Goal: Transaction & Acquisition: Purchase product/service

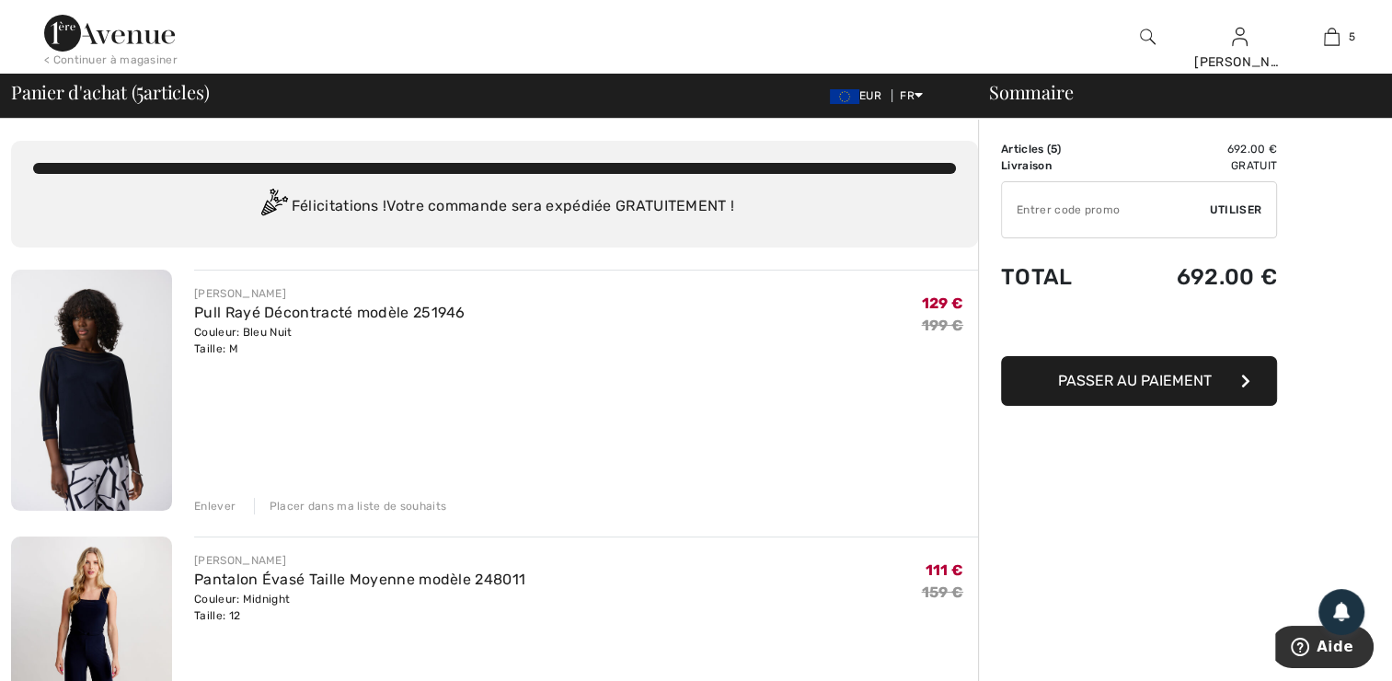
click at [209, 500] on div "Enlever" at bounding box center [214, 506] width 41 height 17
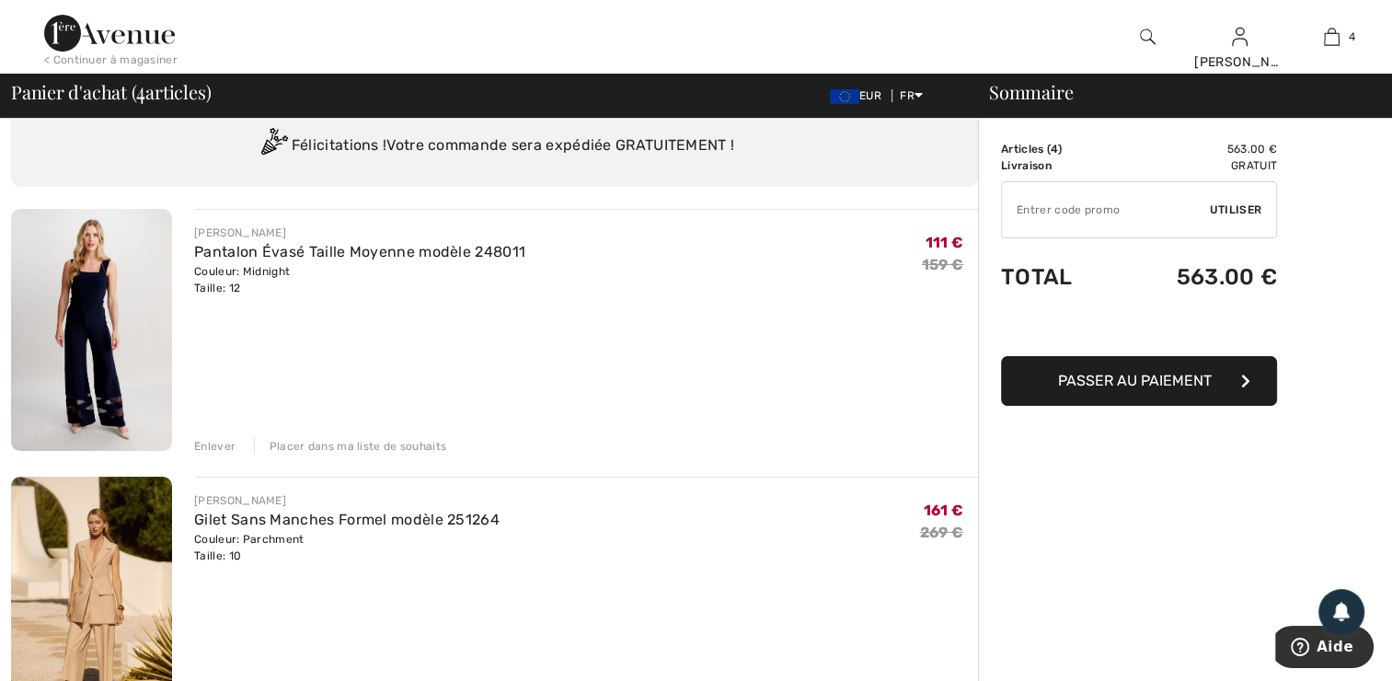
scroll to position [63, 0]
click at [212, 442] on div "Enlever" at bounding box center [214, 444] width 41 height 17
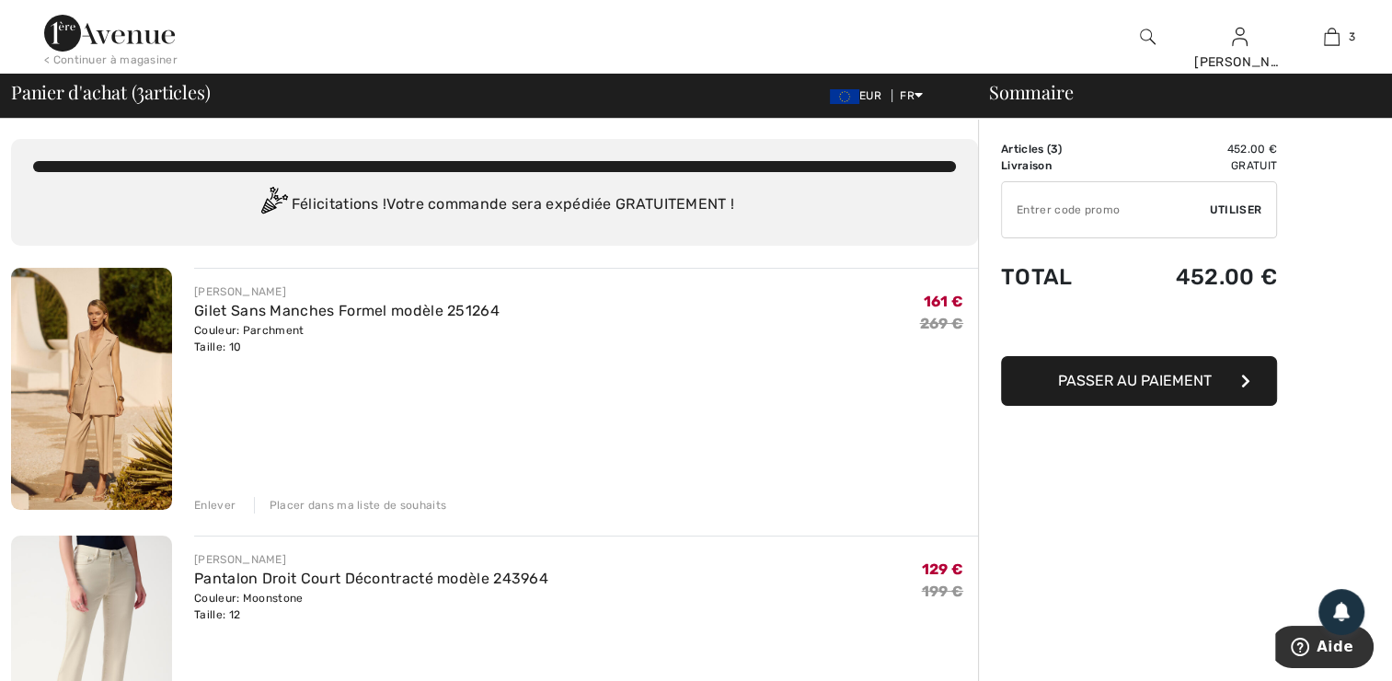
scroll to position [0, 0]
click at [1105, 212] on input "TEXT" at bounding box center [1106, 209] width 208 height 55
type input "EXTRA20"
click at [1238, 205] on span "Utiliser" at bounding box center [1236, 209] width 52 height 17
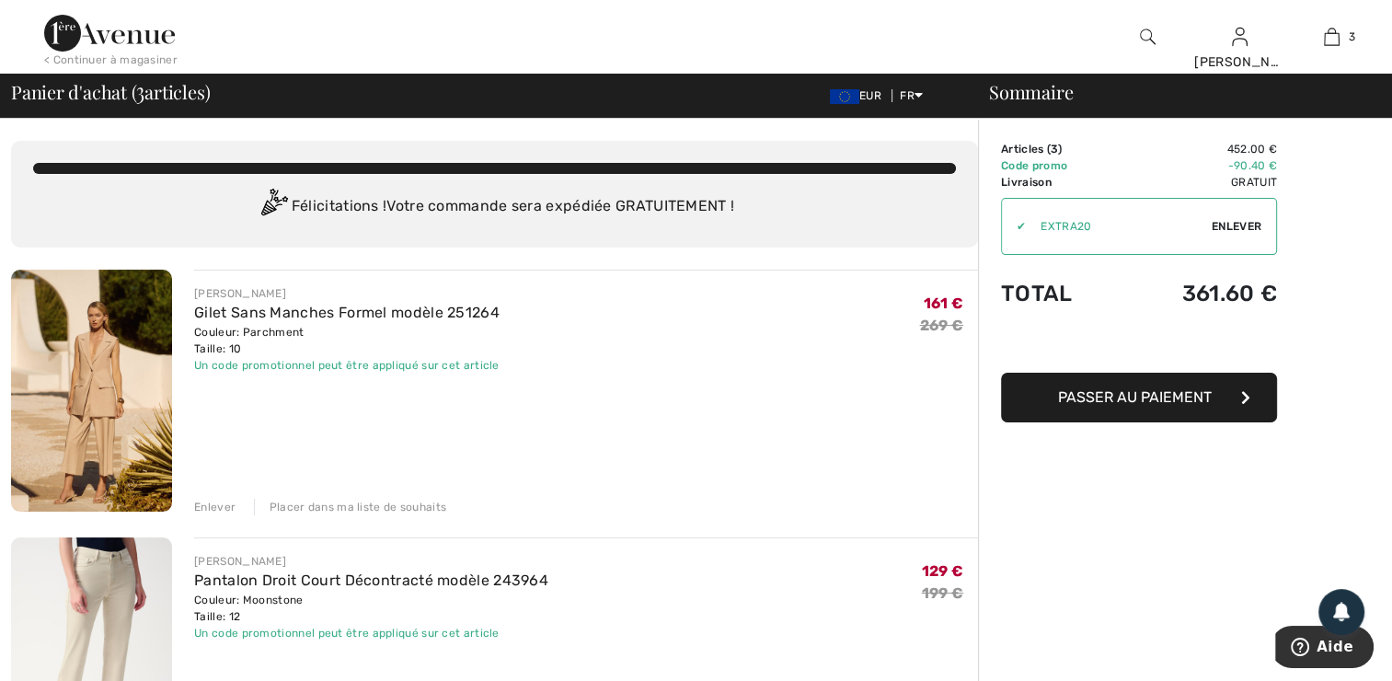
click at [132, 331] on img at bounding box center [91, 391] width 161 height 242
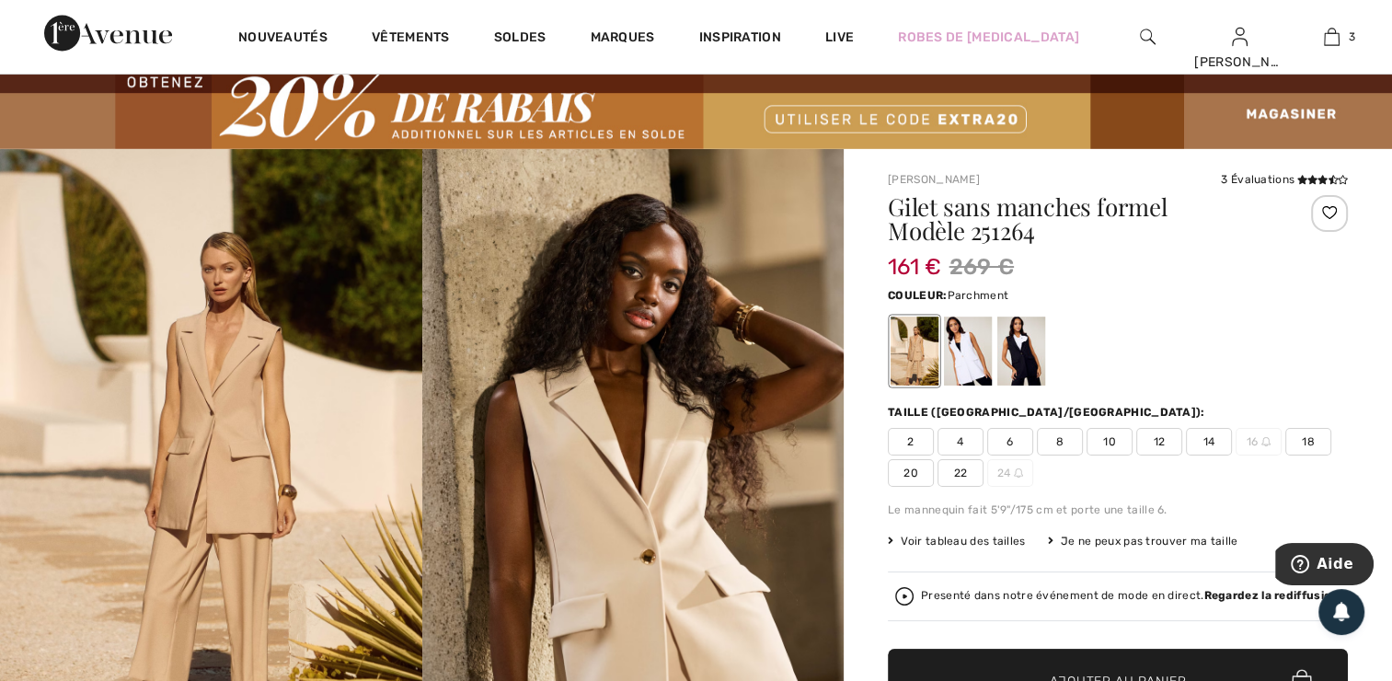
scroll to position [50, 0]
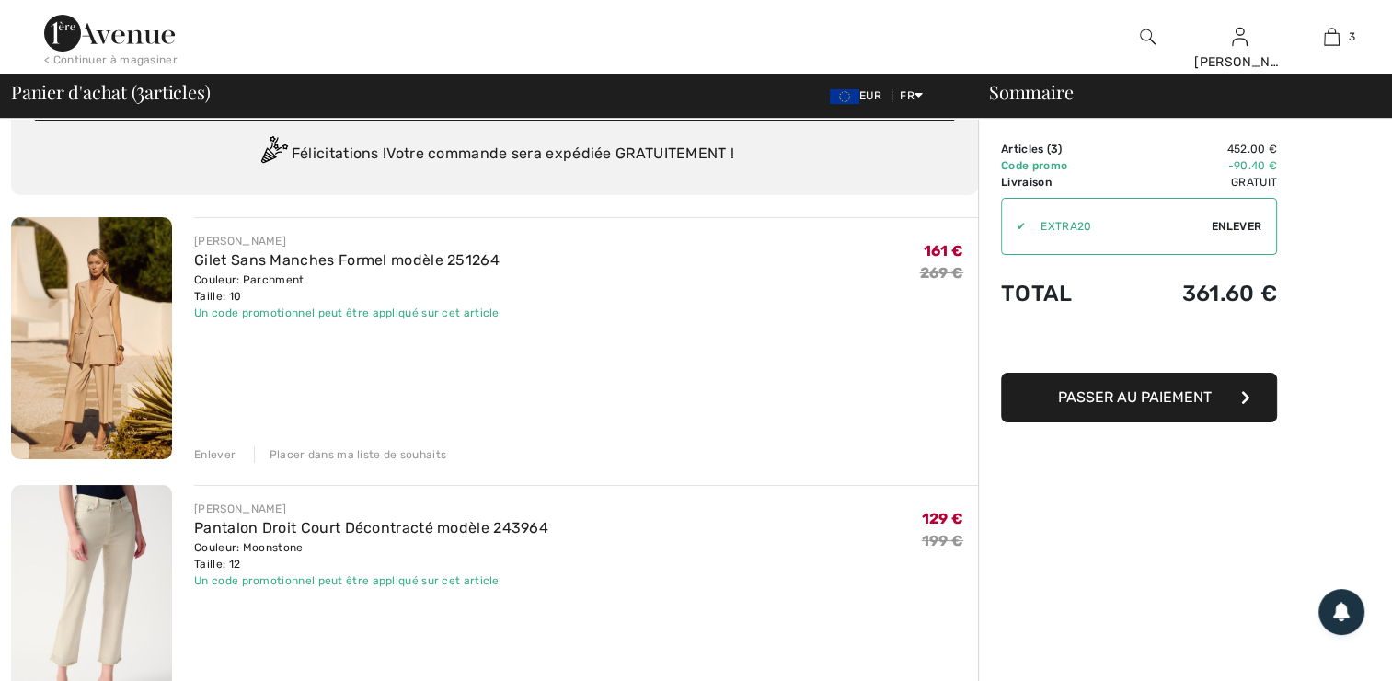
scroll to position [52, 0]
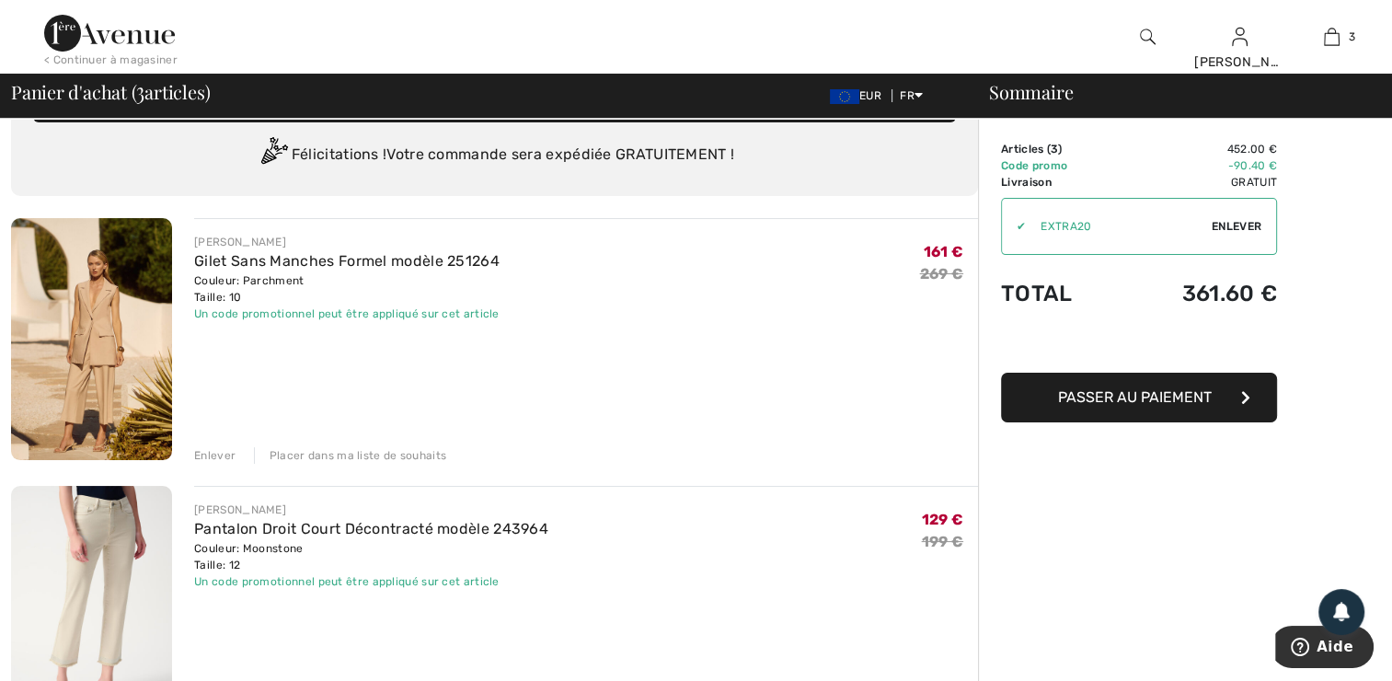
click at [210, 451] on div "Enlever" at bounding box center [214, 455] width 41 height 17
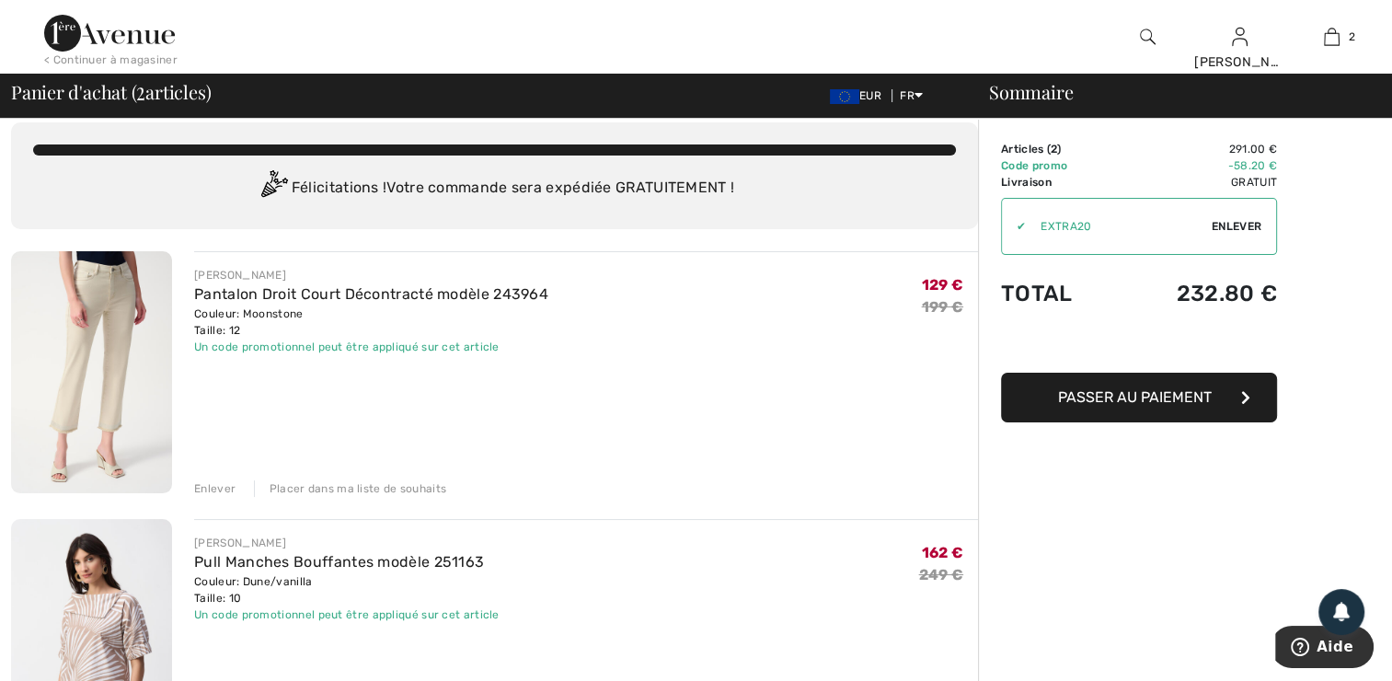
scroll to position [31, 0]
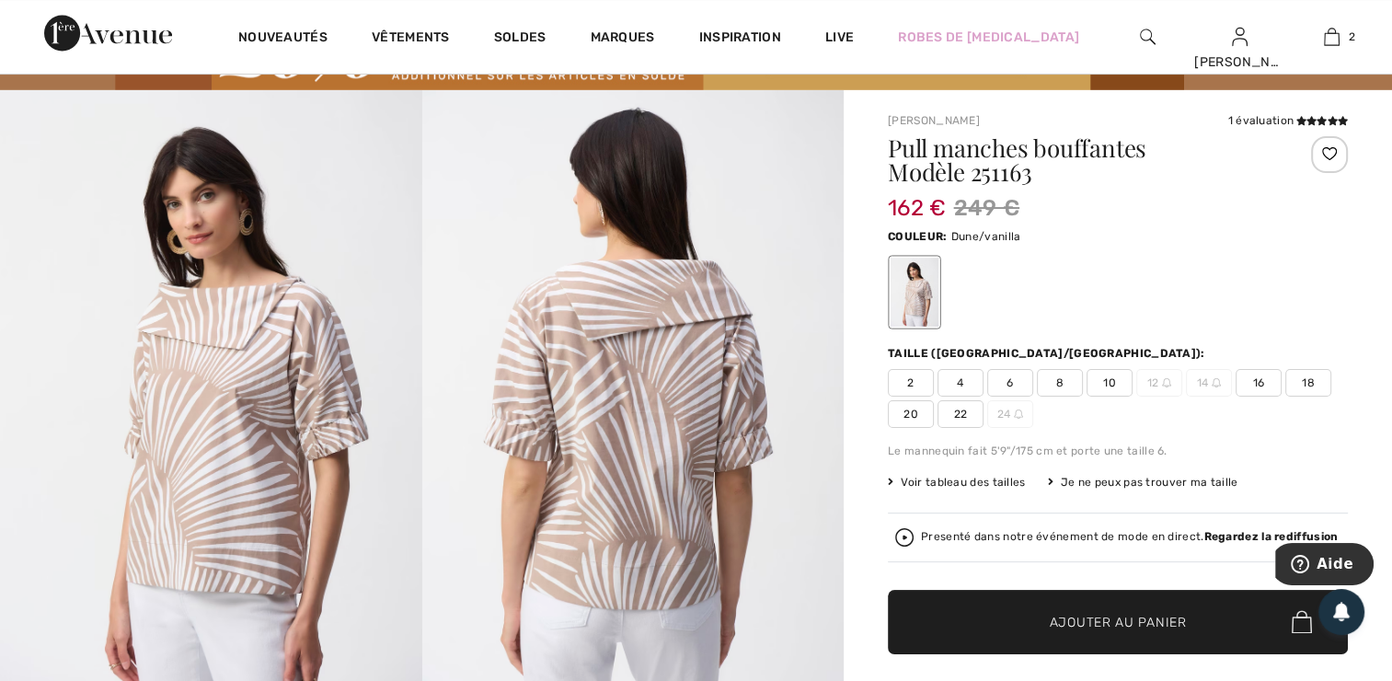
scroll to position [58, 0]
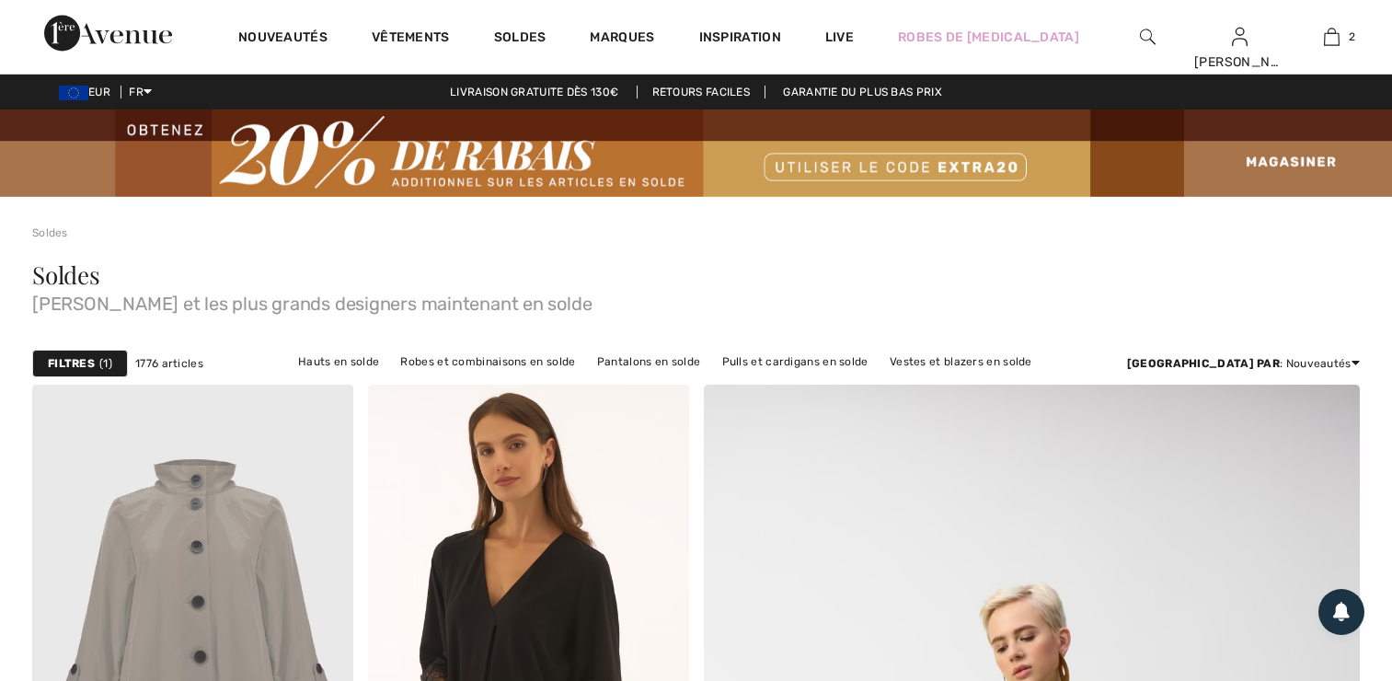
checkbox input "true"
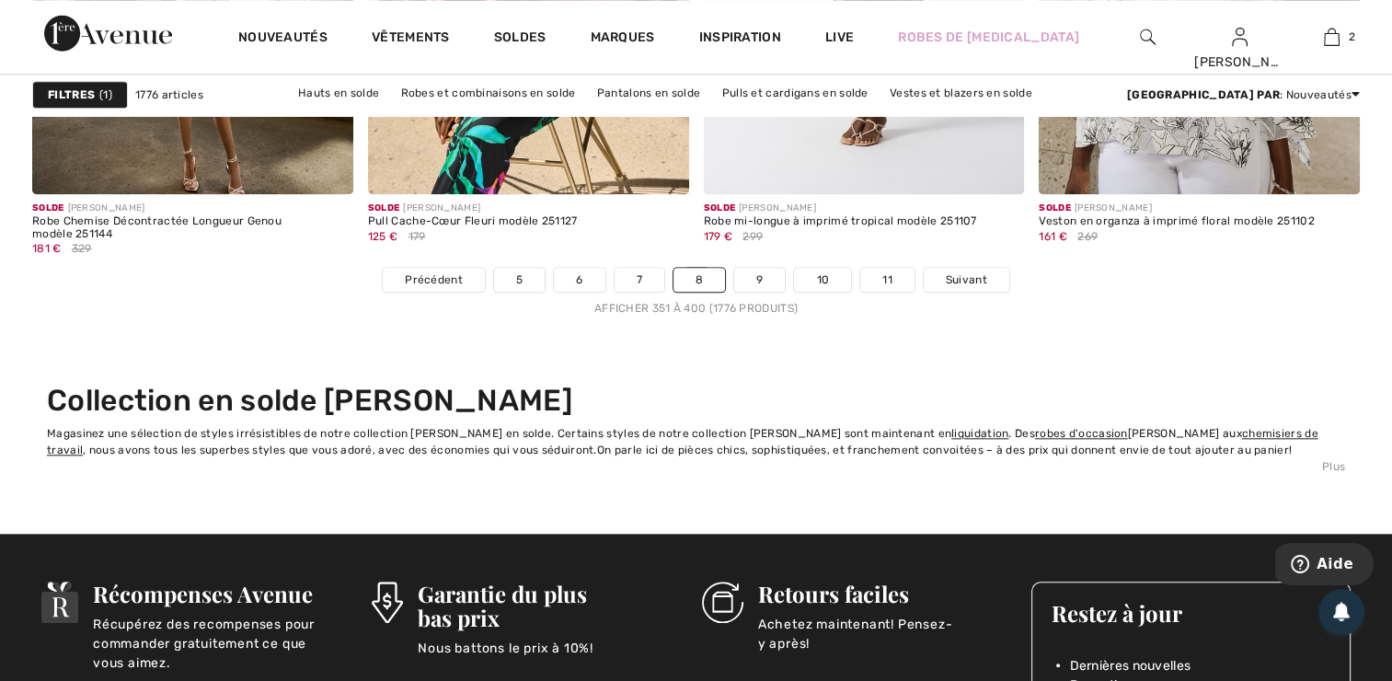
scroll to position [8768, 0]
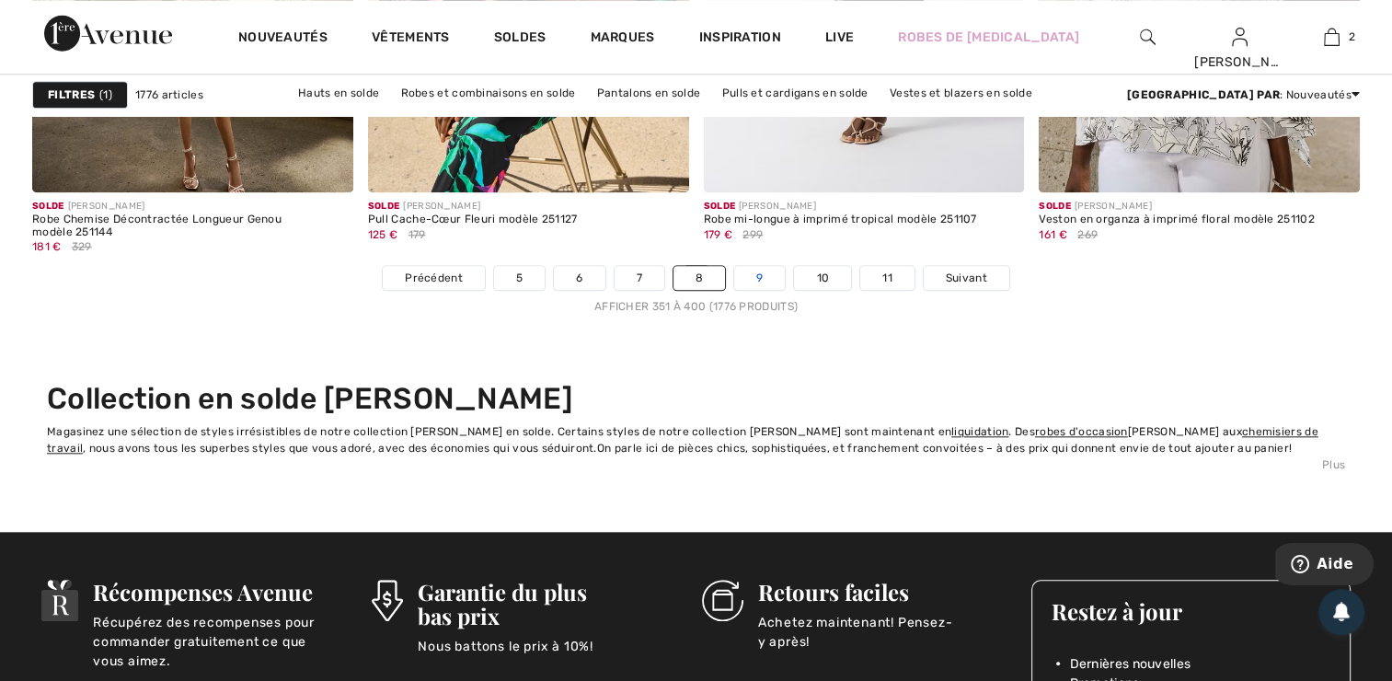
click at [759, 283] on link "9" at bounding box center [759, 278] width 51 height 24
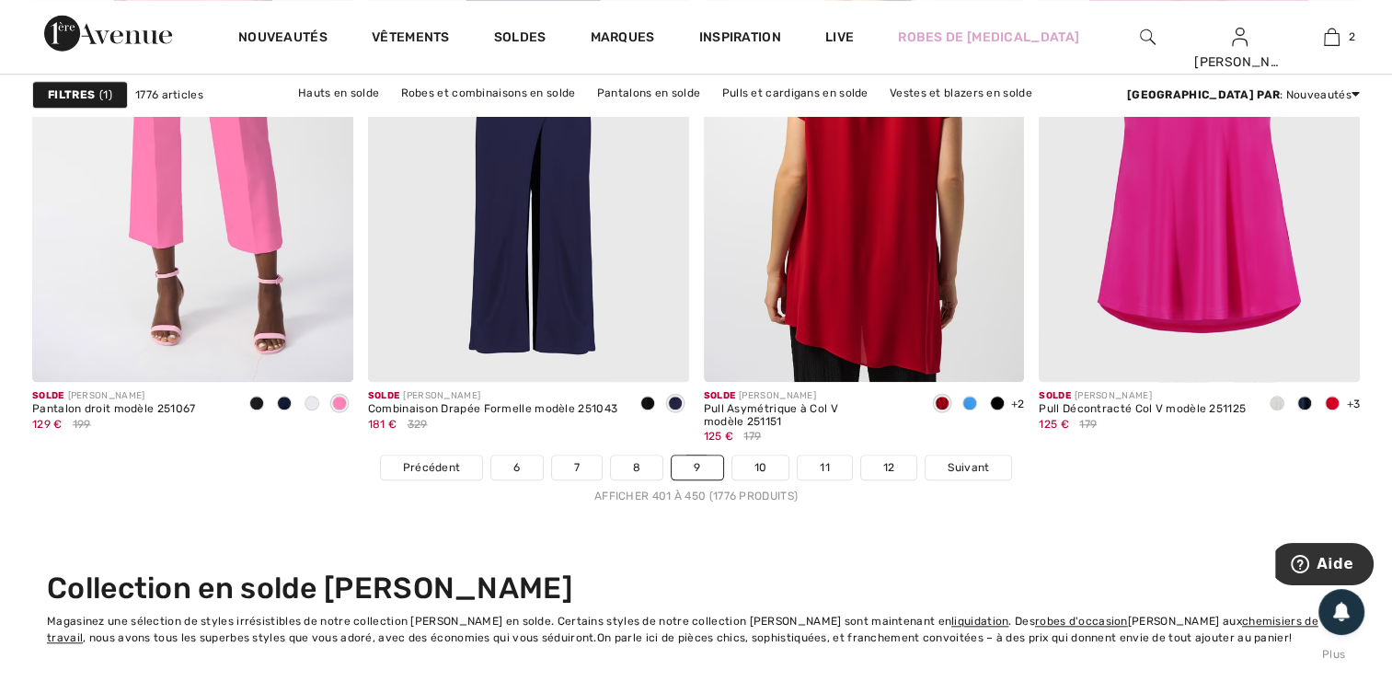
scroll to position [8813, 0]
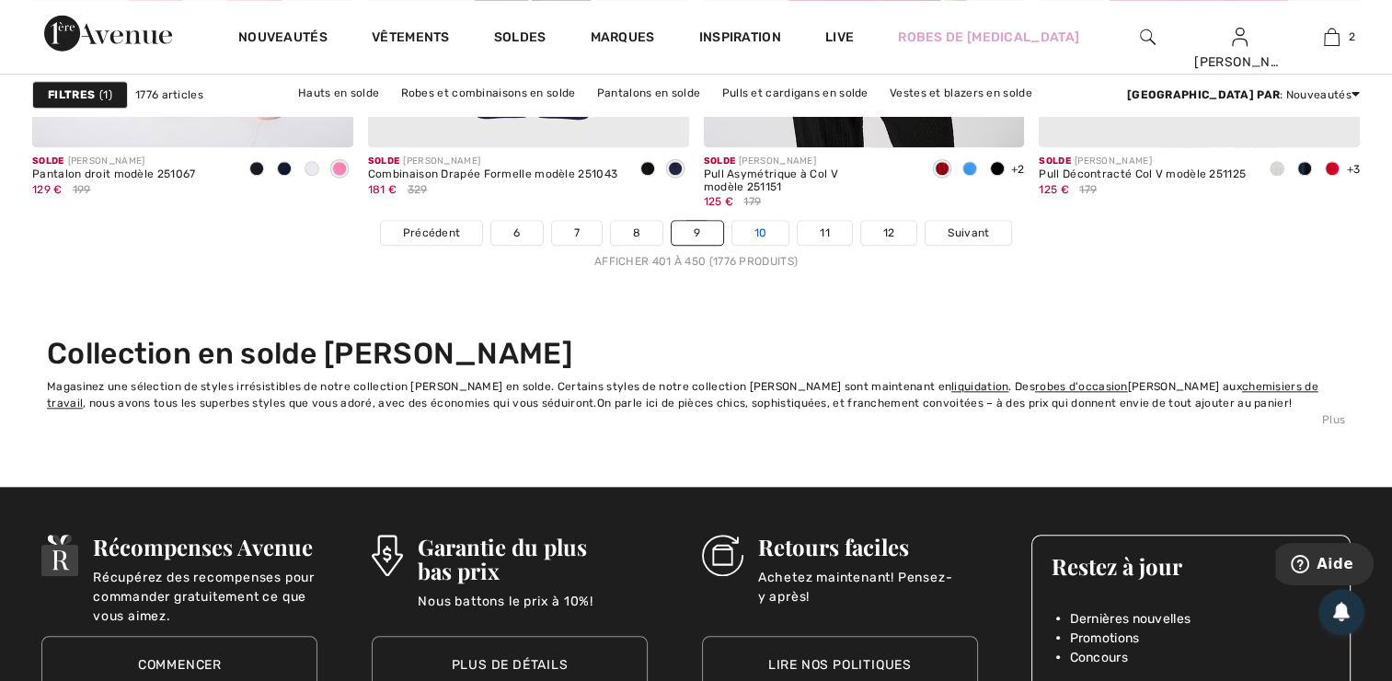
click at [751, 225] on link "10" at bounding box center [760, 233] width 57 height 24
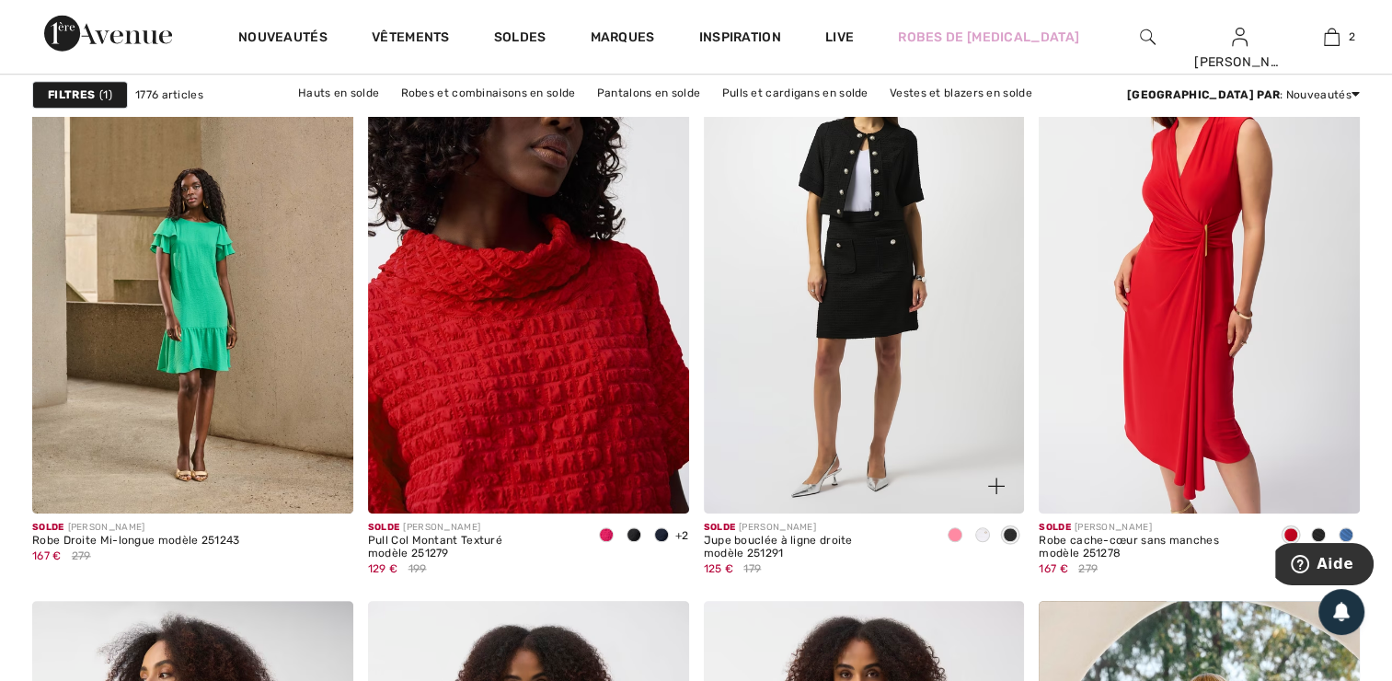
scroll to position [1508, 0]
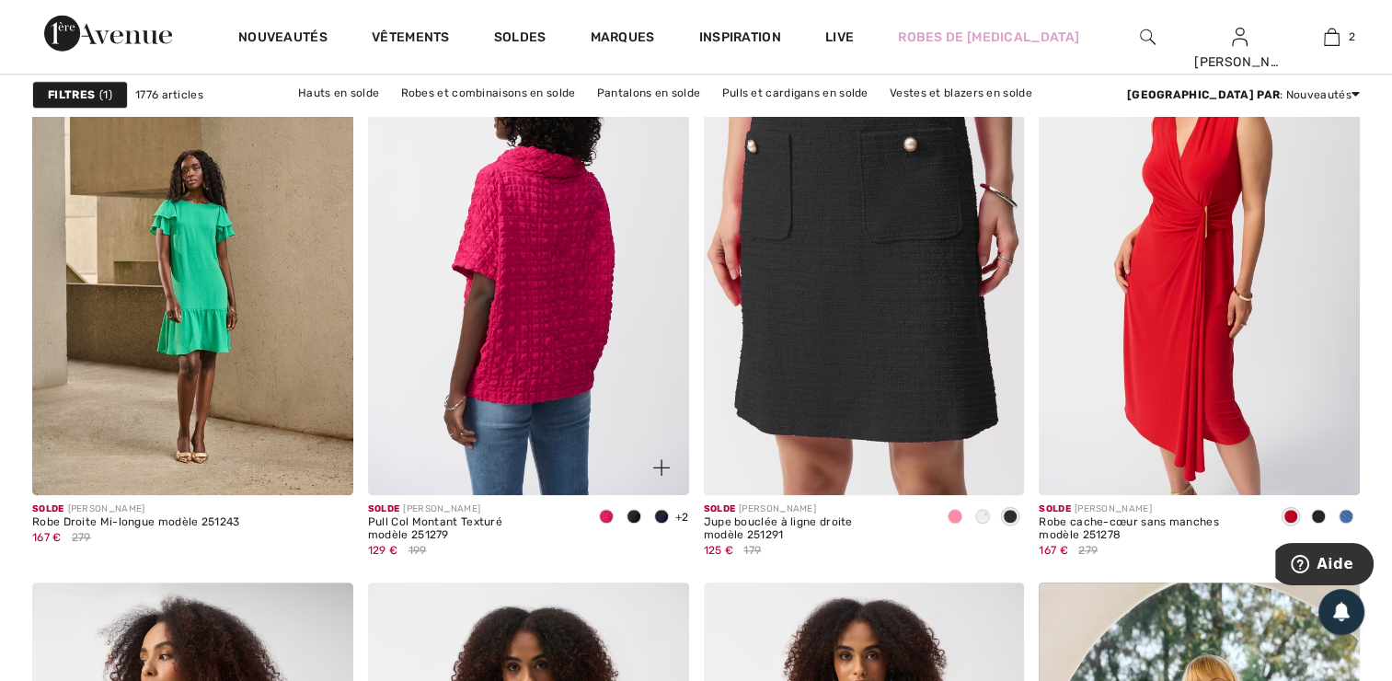
click at [647, 407] on img at bounding box center [528, 254] width 321 height 481
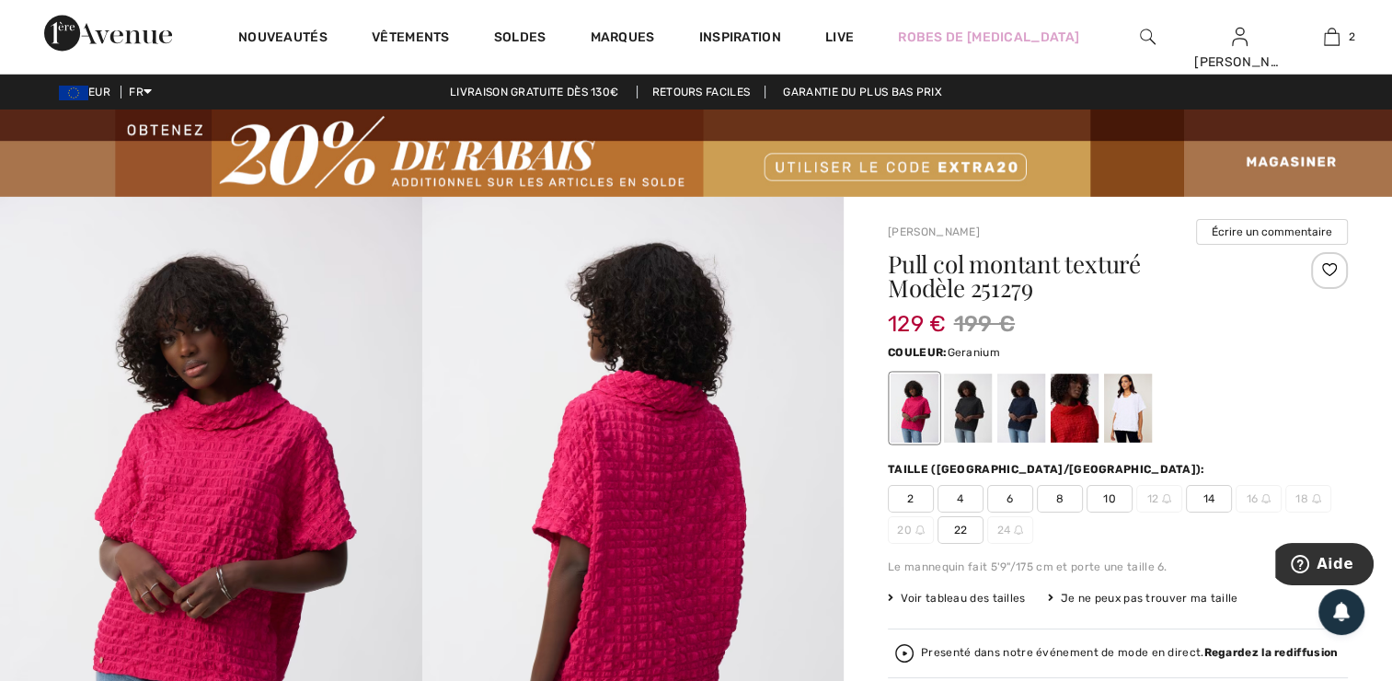
scroll to position [77, 0]
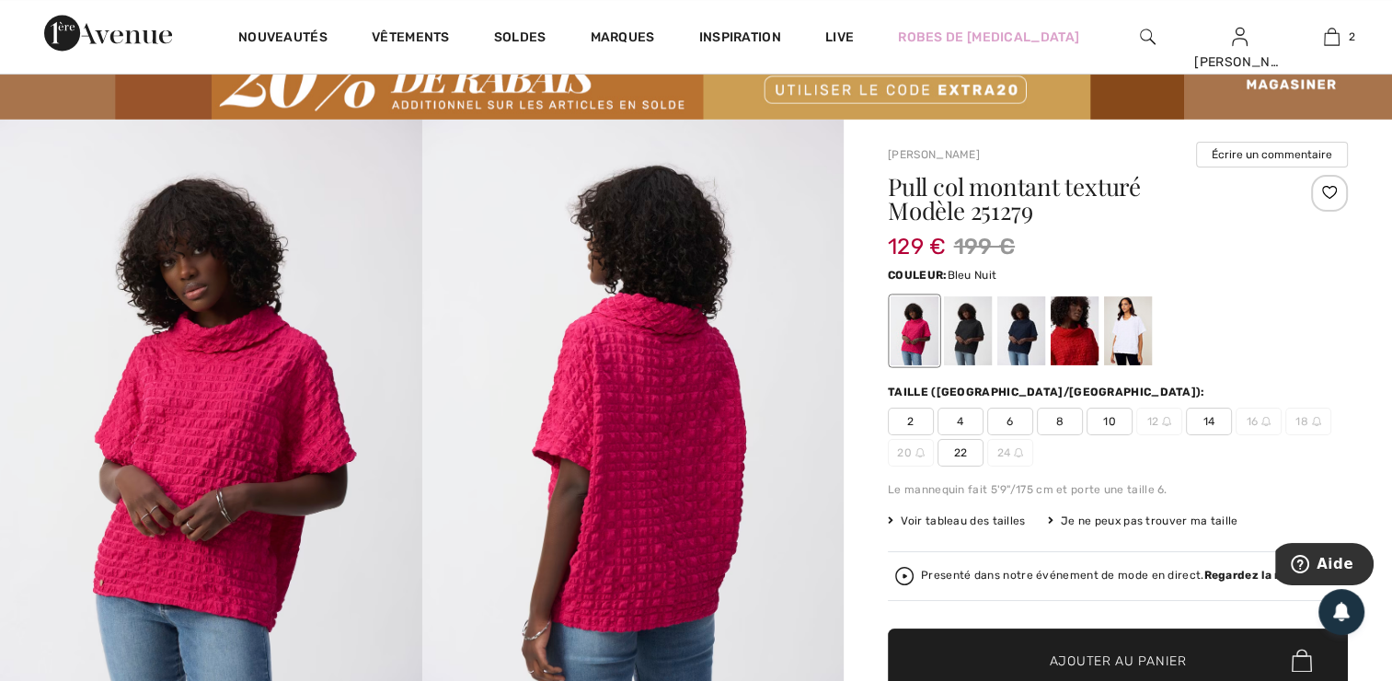
click at [1035, 330] on div at bounding box center [1021, 330] width 48 height 69
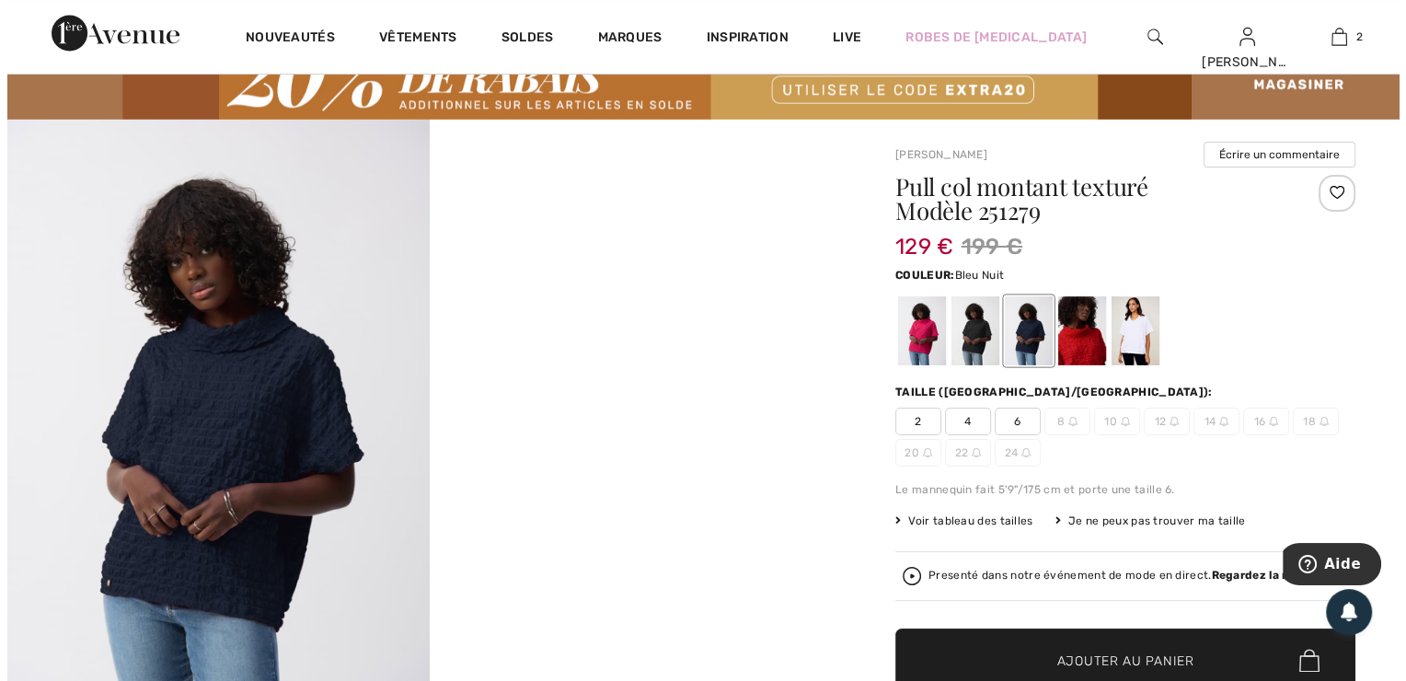
scroll to position [118, 0]
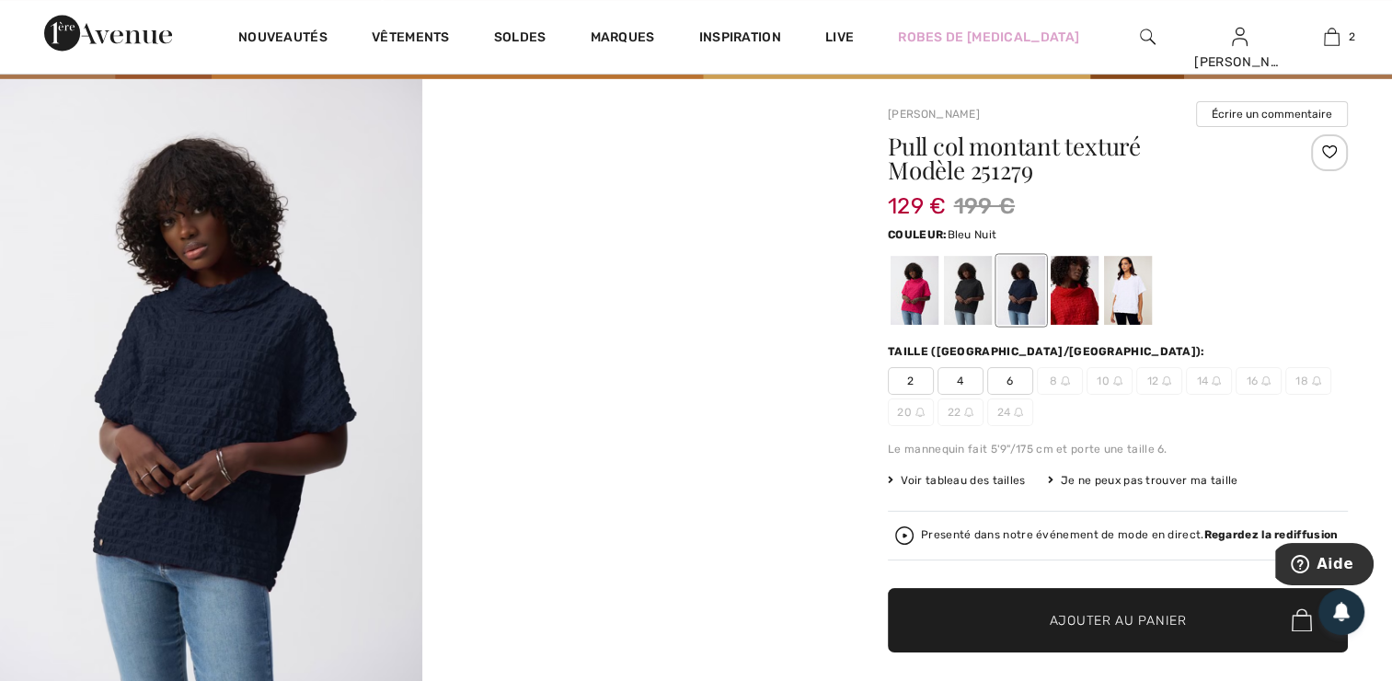
click at [938, 535] on div "Presenté dans notre événement de mode en direct. Regardez la rediffusion" at bounding box center [1129, 535] width 417 height 12
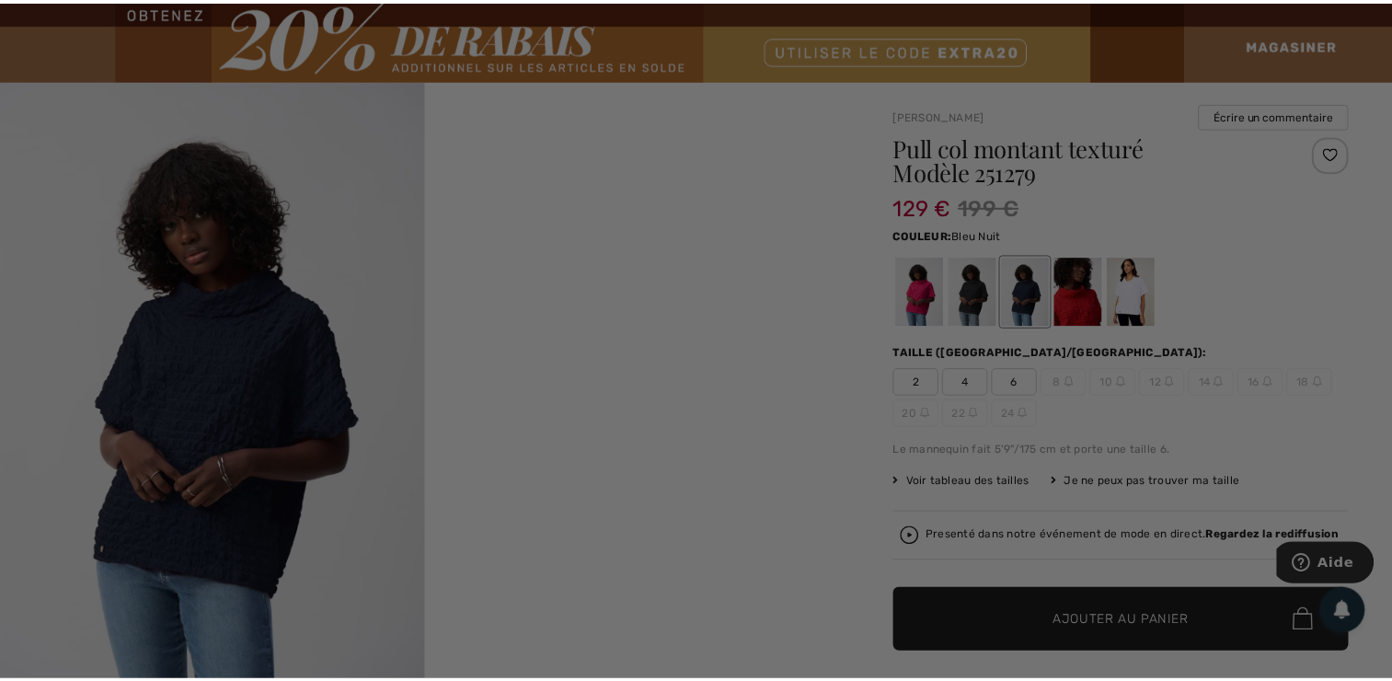
scroll to position [0, 0]
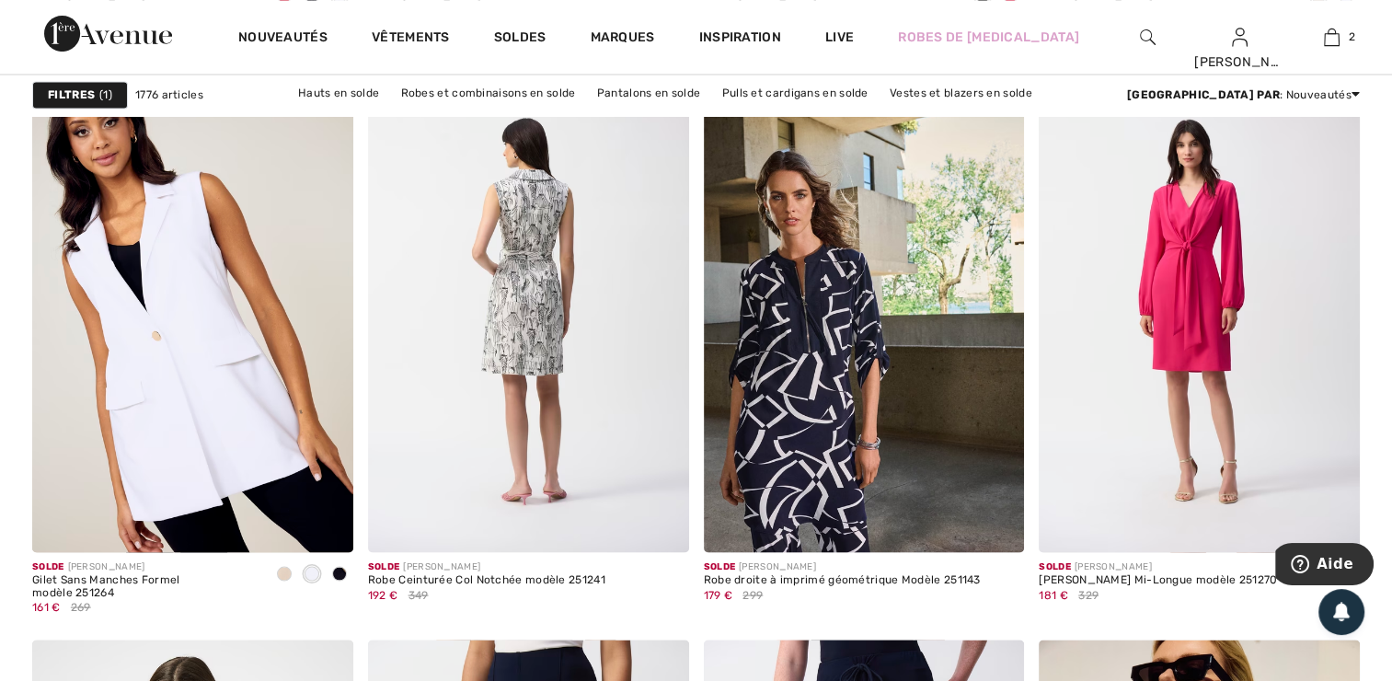
scroll to position [3376, 0]
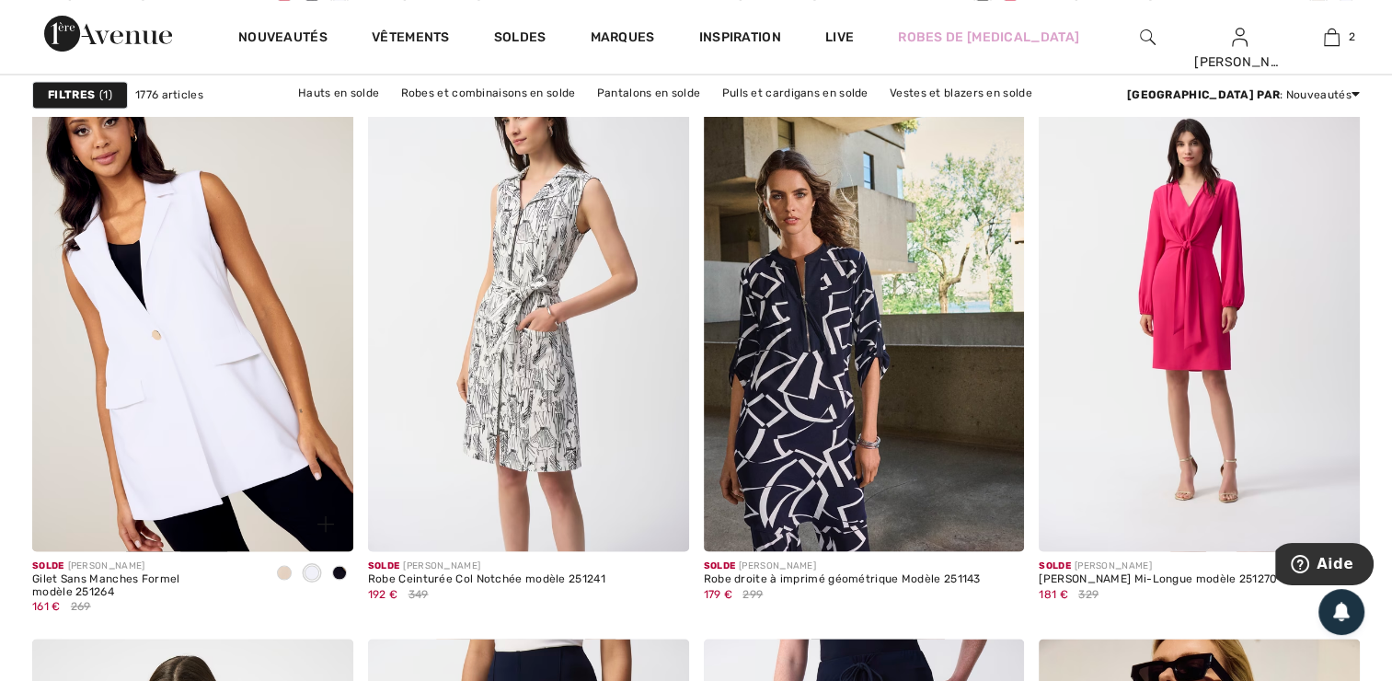
click at [335, 571] on span at bounding box center [339, 572] width 15 height 15
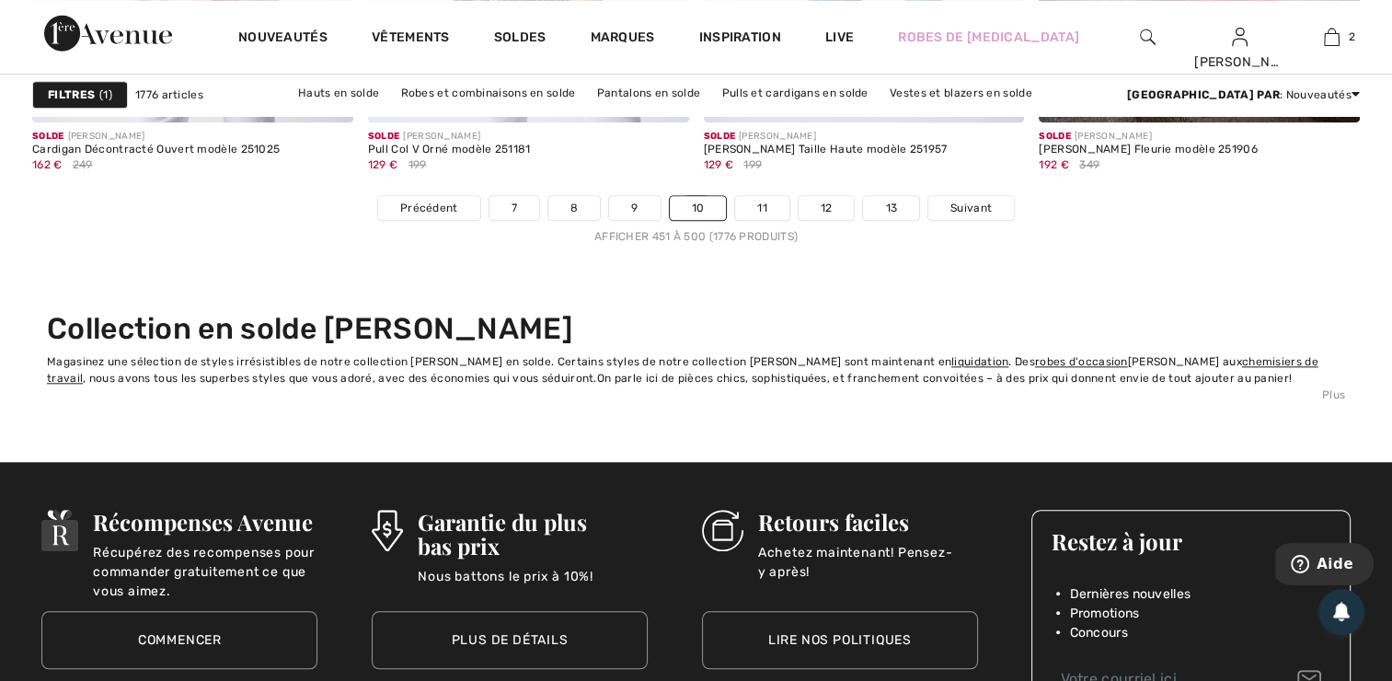
scroll to position [8841, 0]
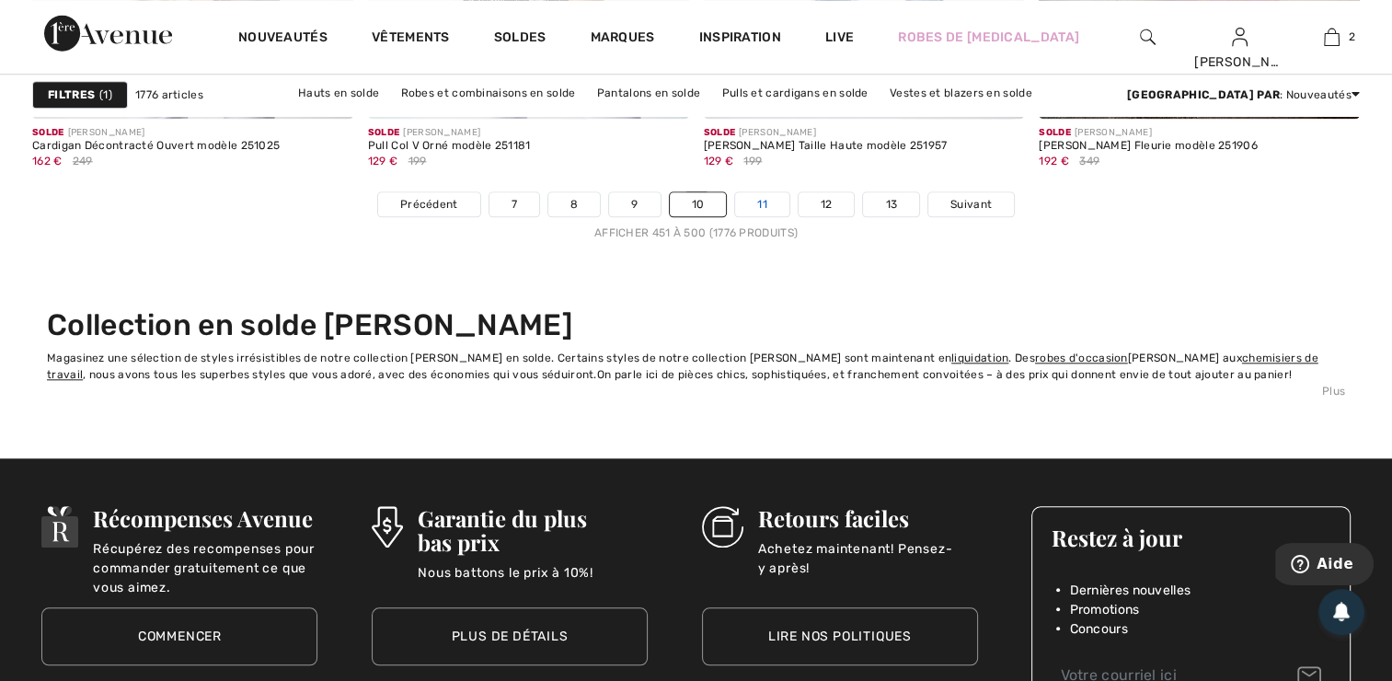
click at [754, 199] on link "11" at bounding box center [762, 204] width 54 height 24
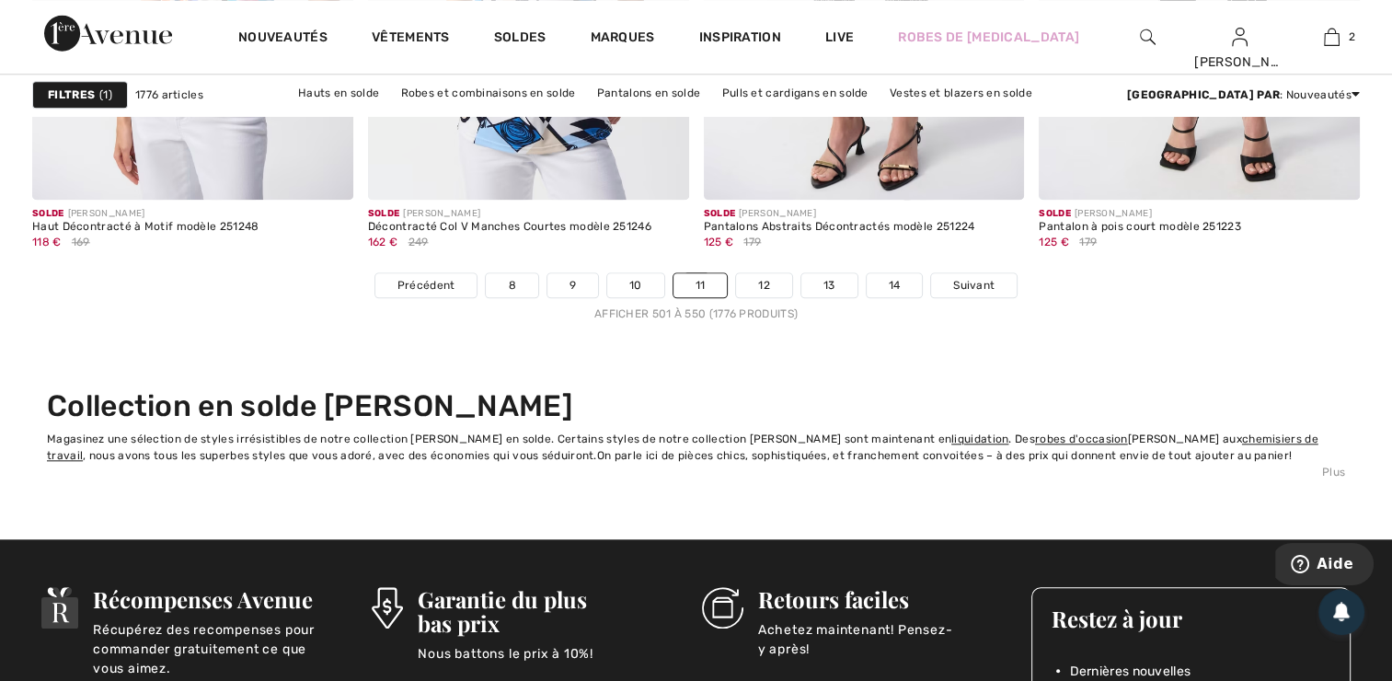
scroll to position [8763, 0]
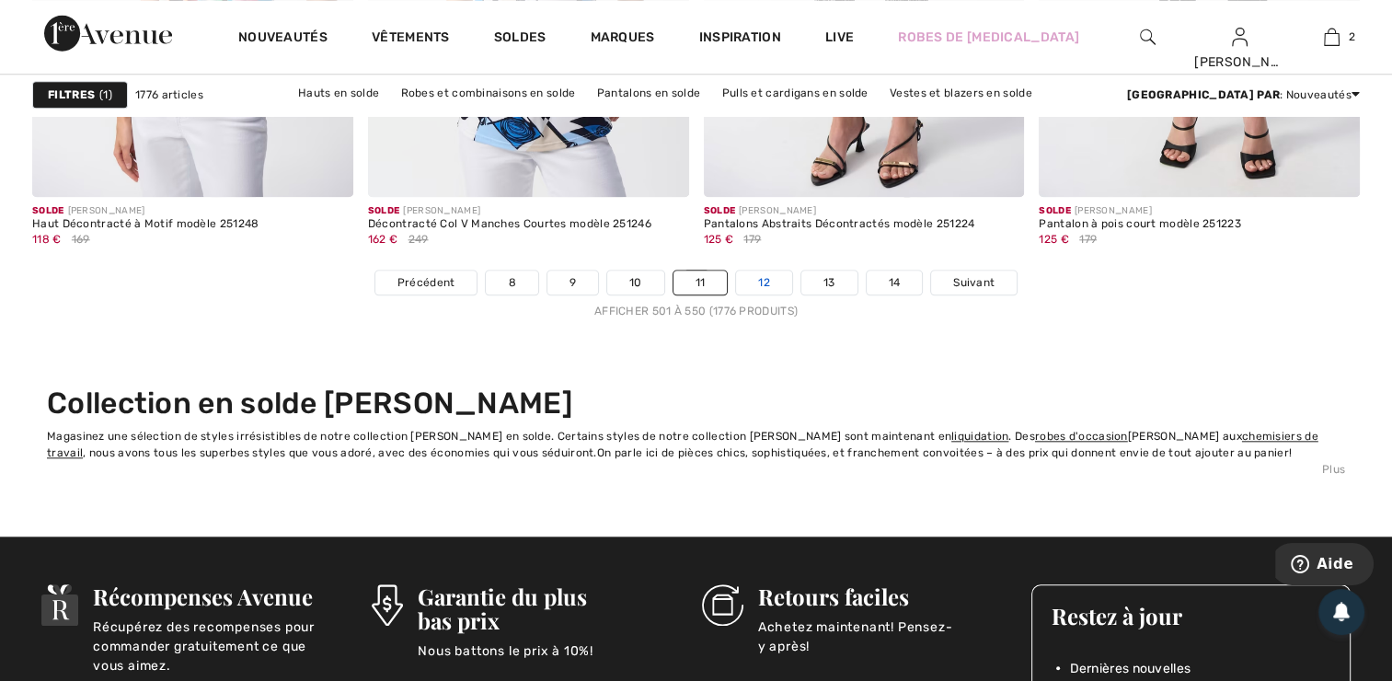
click at [762, 283] on link "12" at bounding box center [764, 282] width 56 height 24
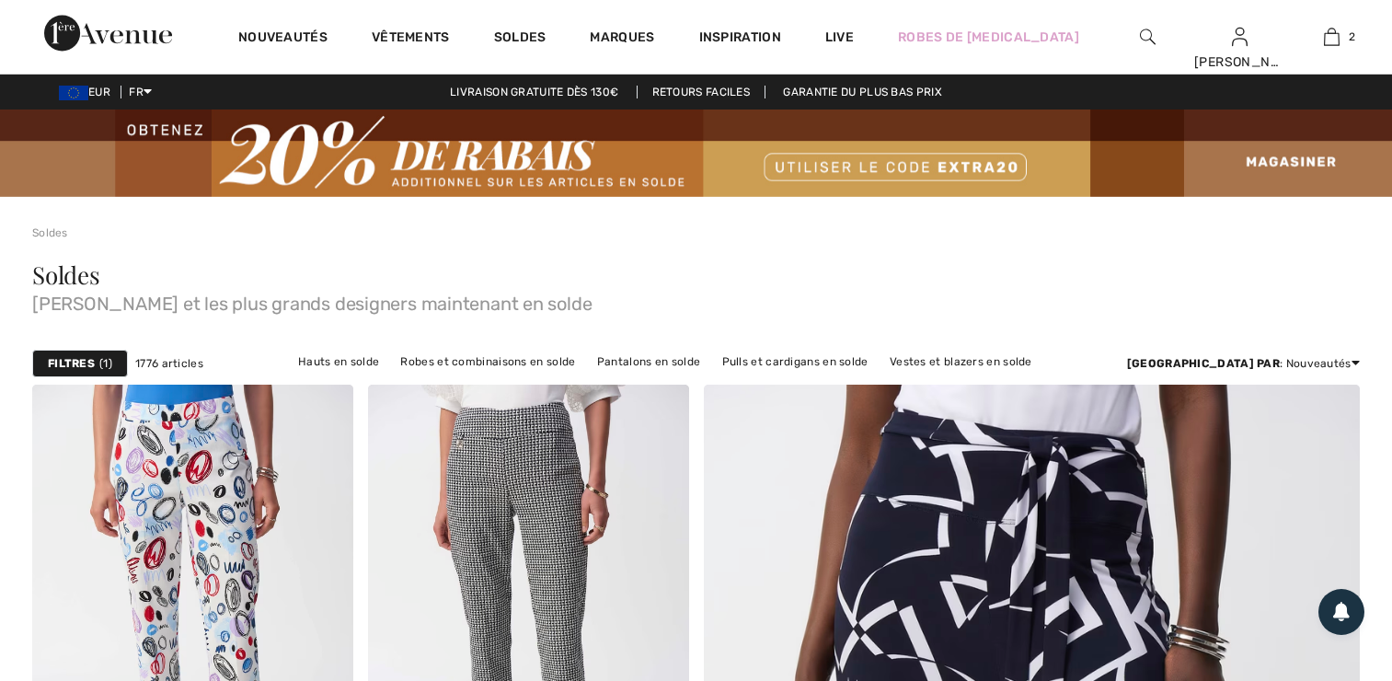
checkbox input "true"
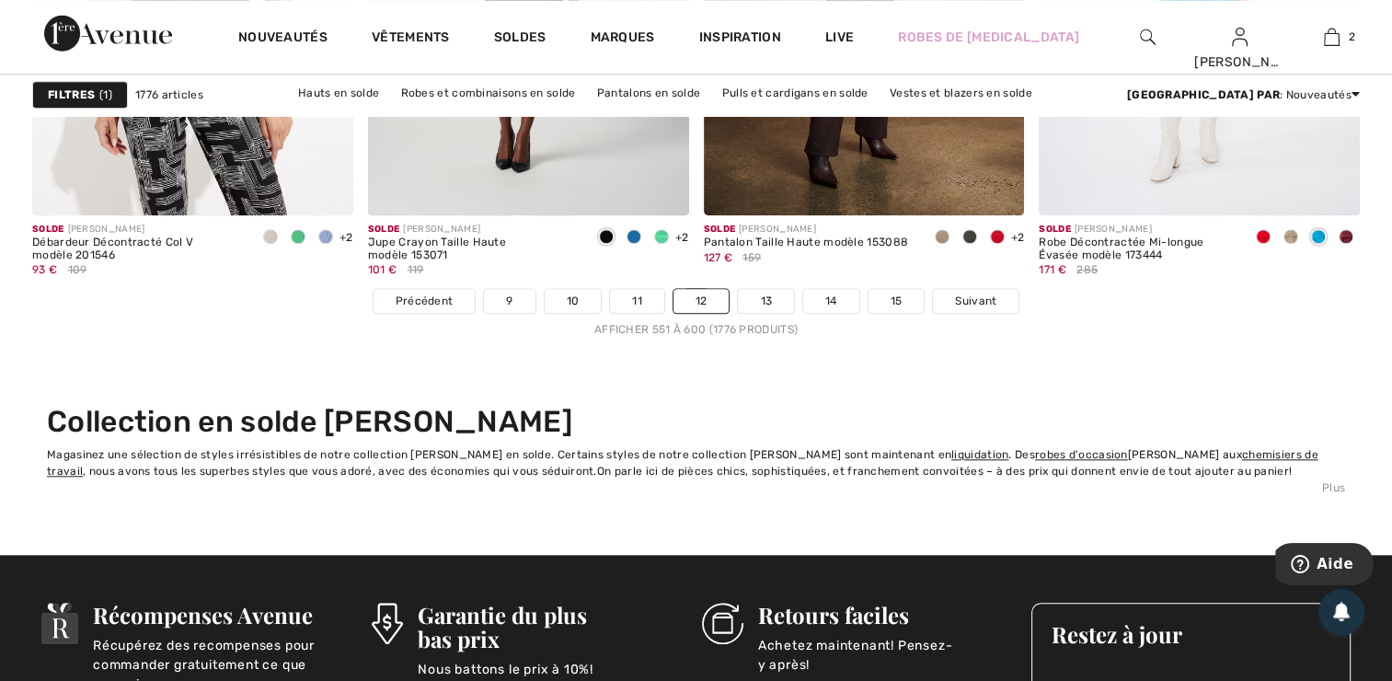
scroll to position [8746, 0]
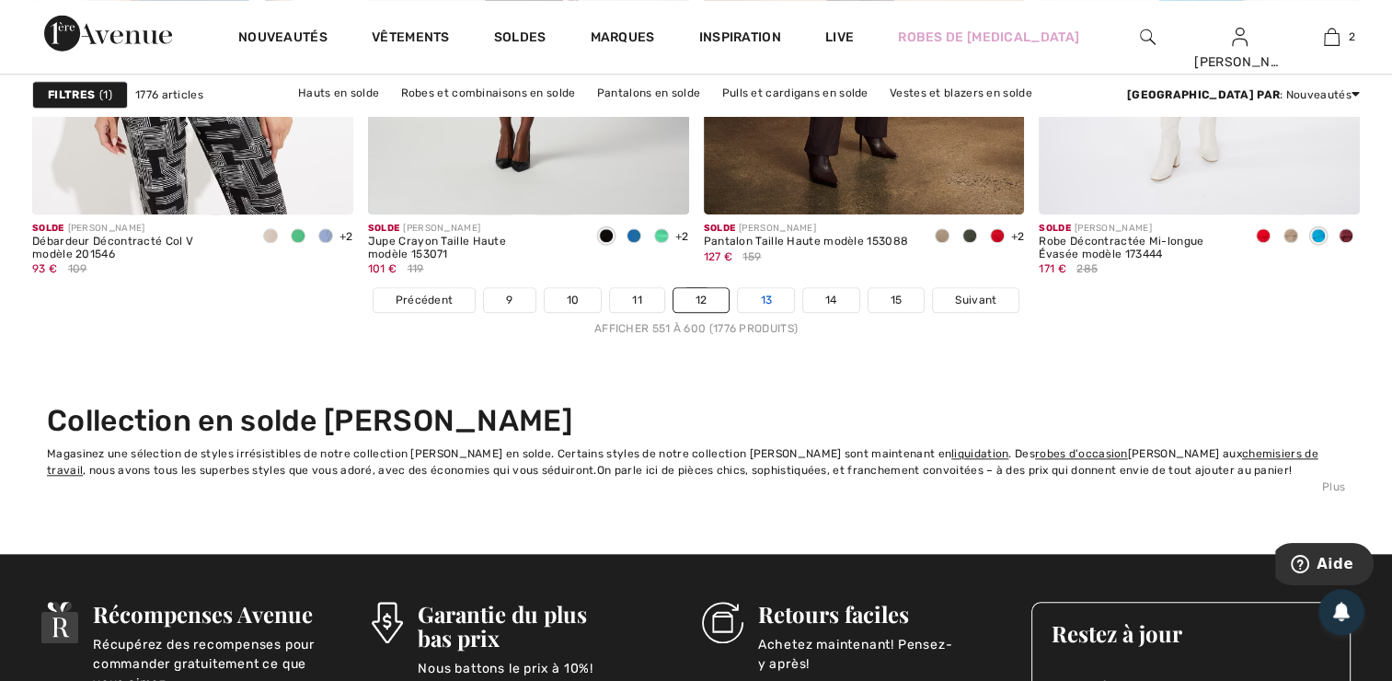
click at [767, 291] on link "13" at bounding box center [766, 300] width 56 height 24
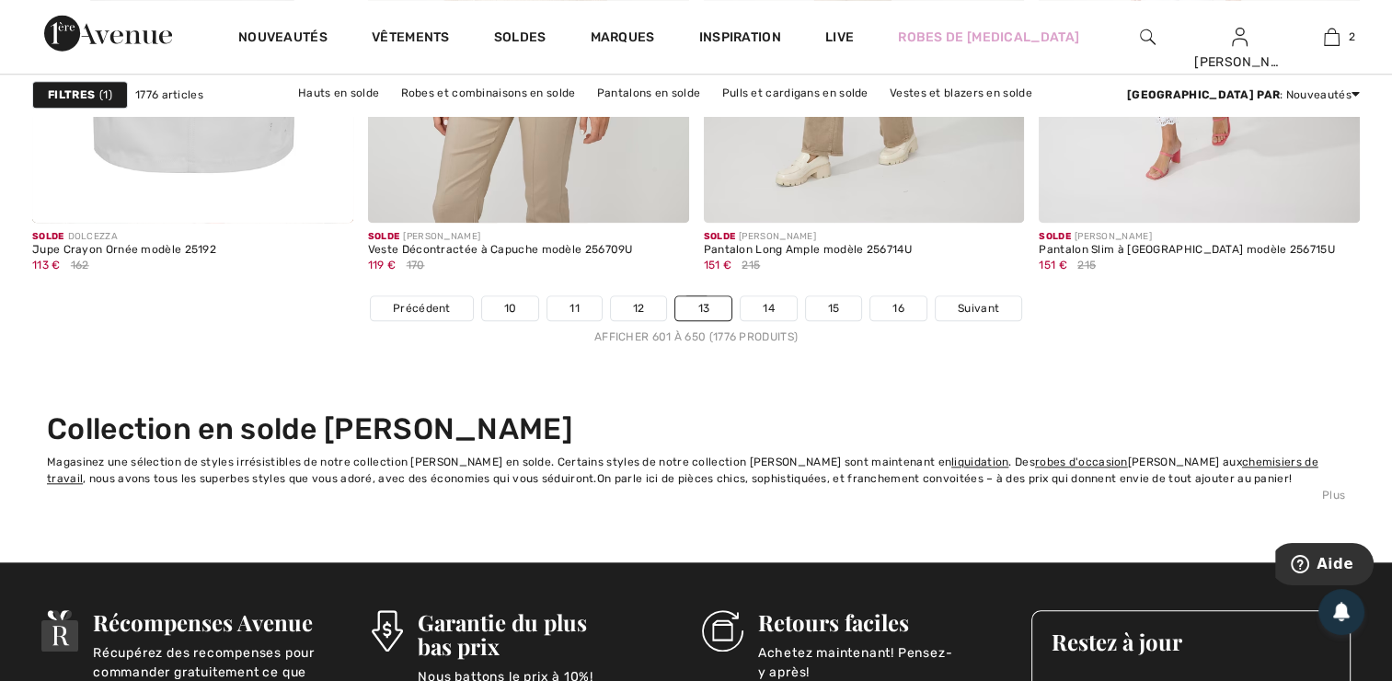
scroll to position [8738, 0]
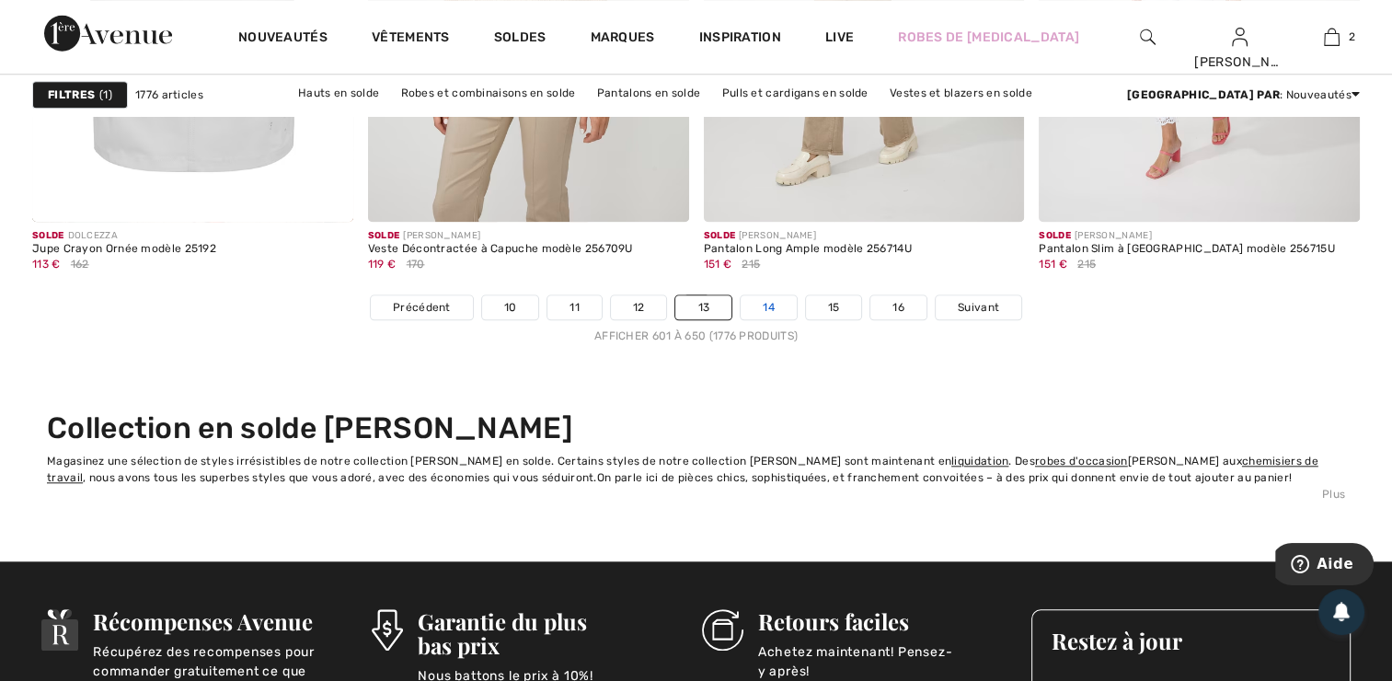
click at [769, 298] on link "14" at bounding box center [768, 307] width 56 height 24
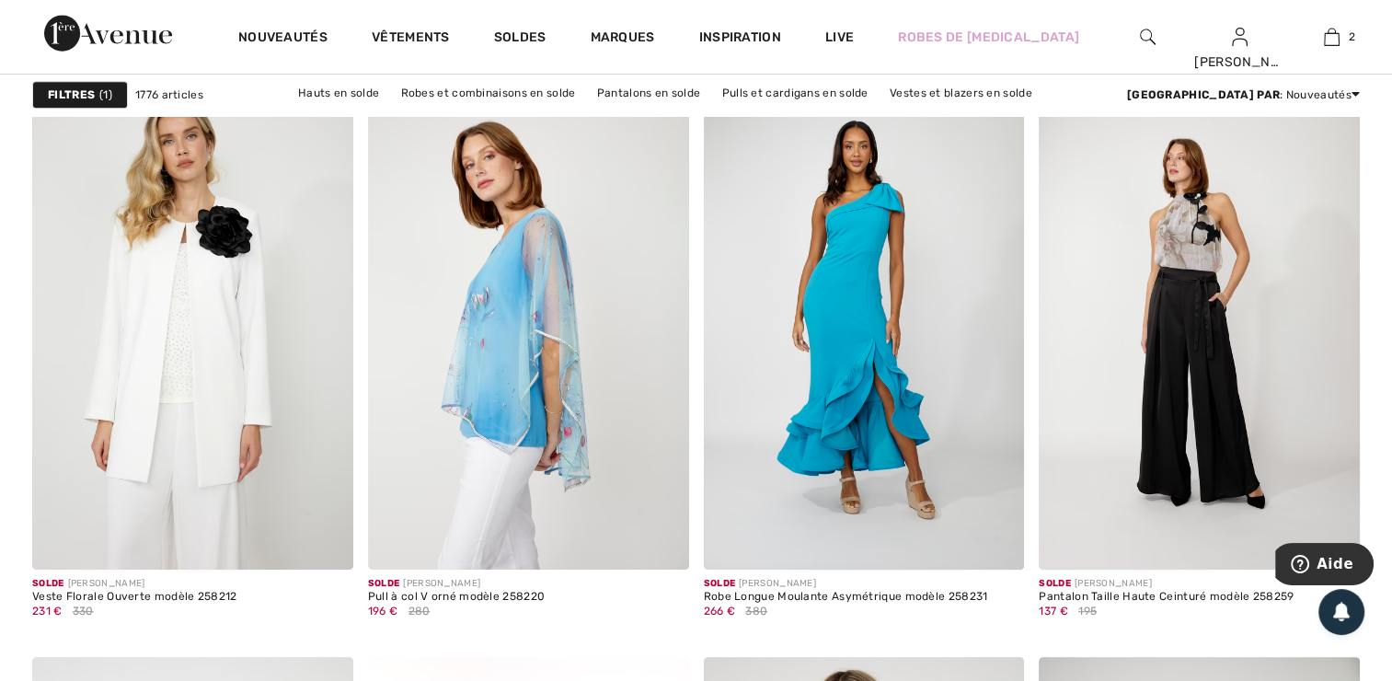
scroll to position [7822, 0]
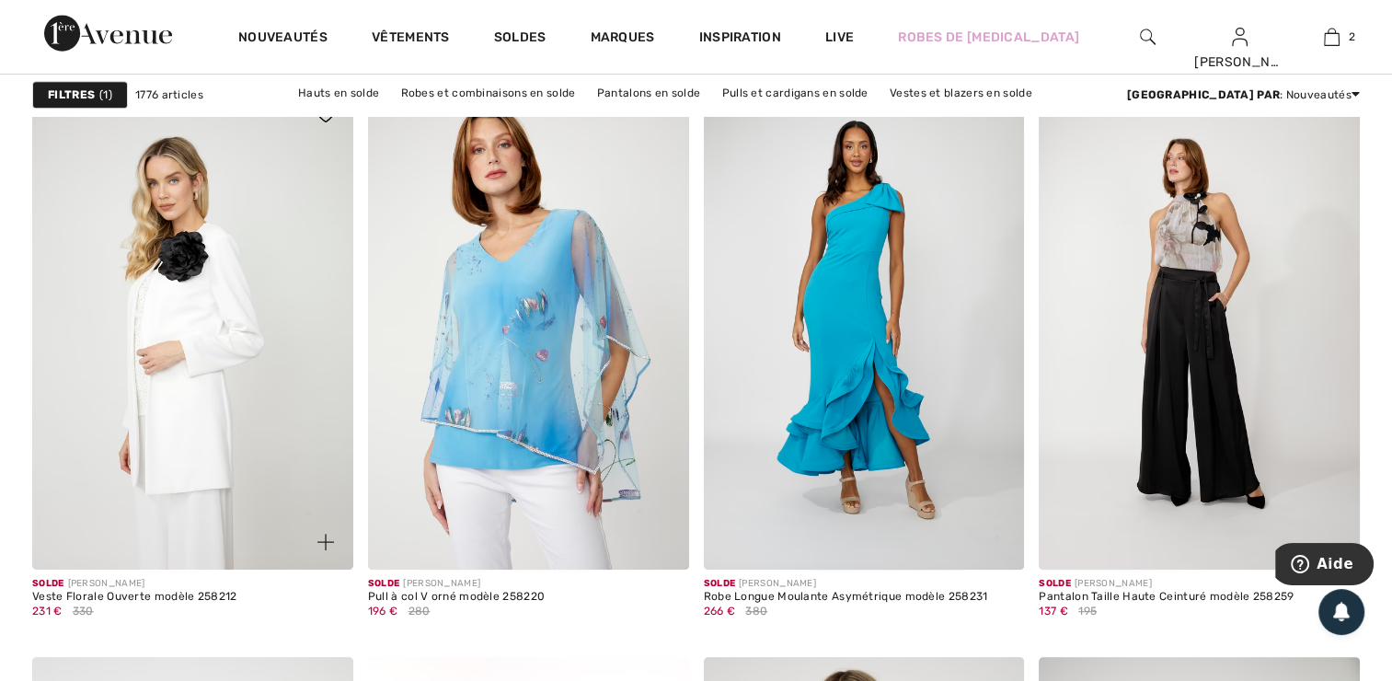
click at [219, 350] on img at bounding box center [192, 327] width 321 height 481
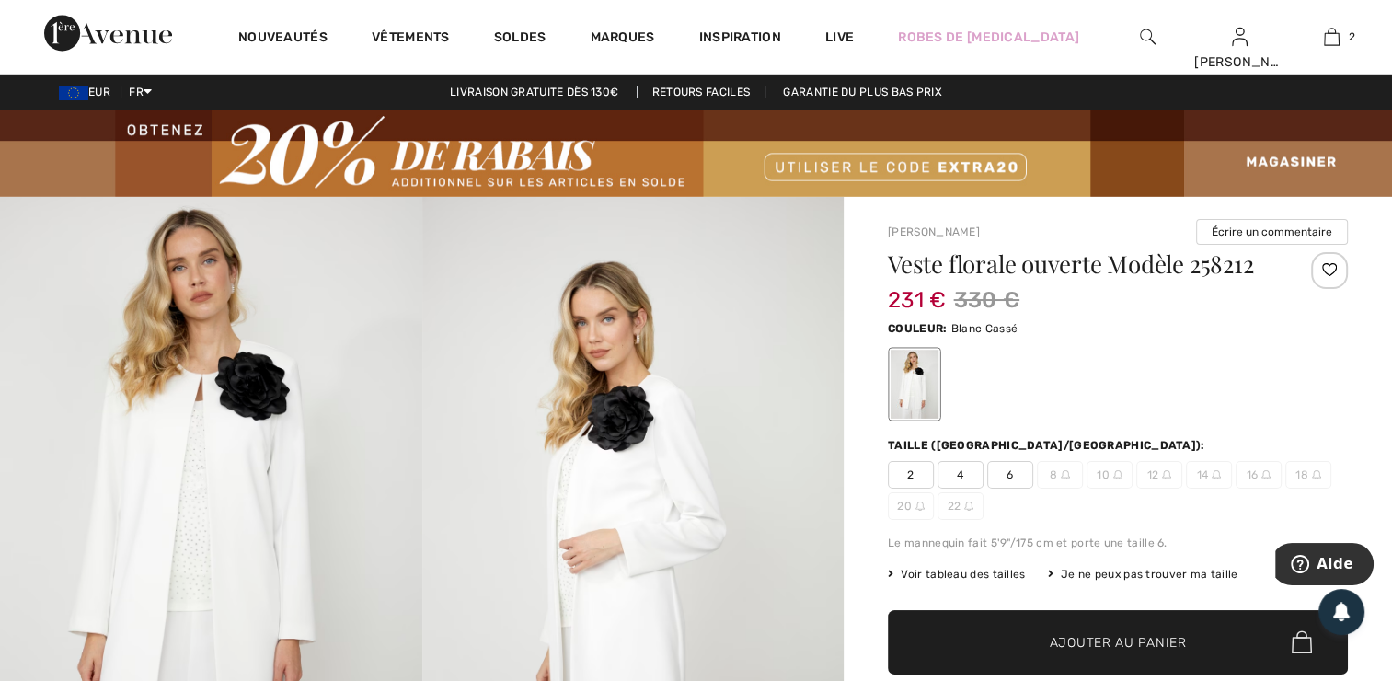
click at [219, 350] on img at bounding box center [211, 513] width 422 height 633
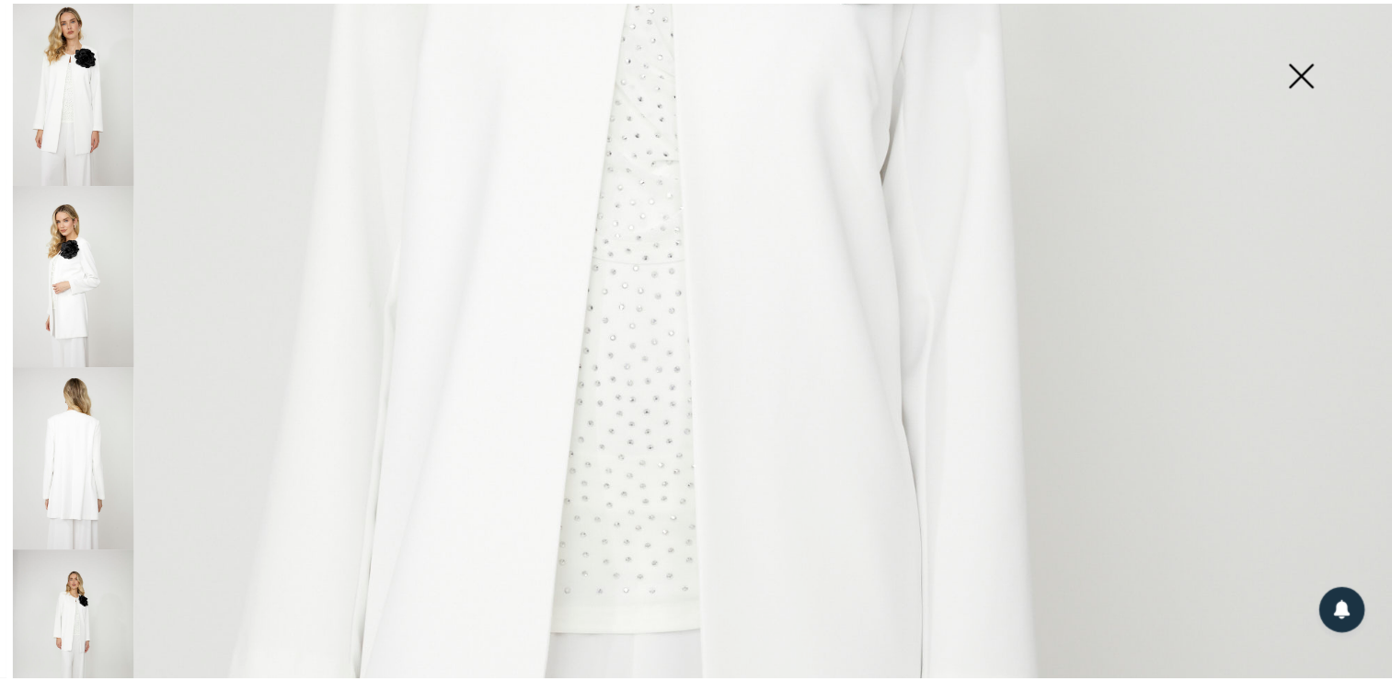
scroll to position [708, 0]
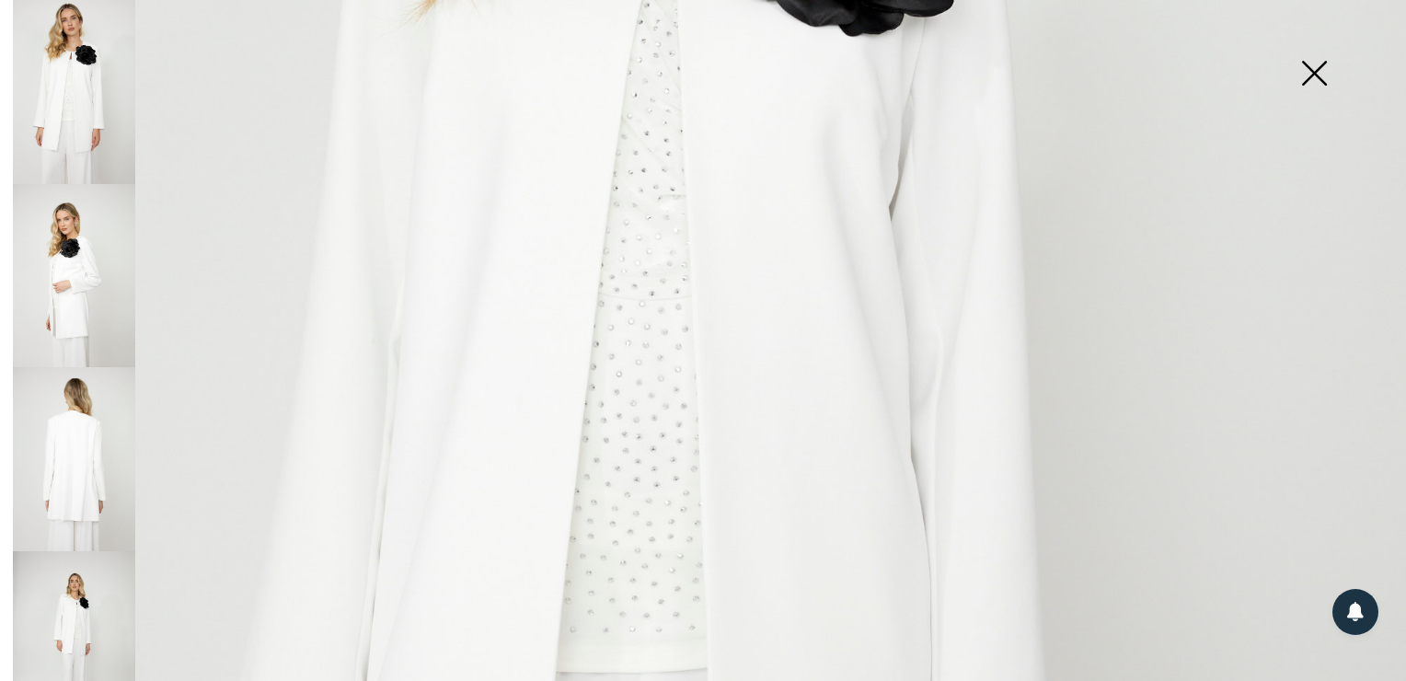
click at [1314, 81] on img at bounding box center [1314, 75] width 92 height 95
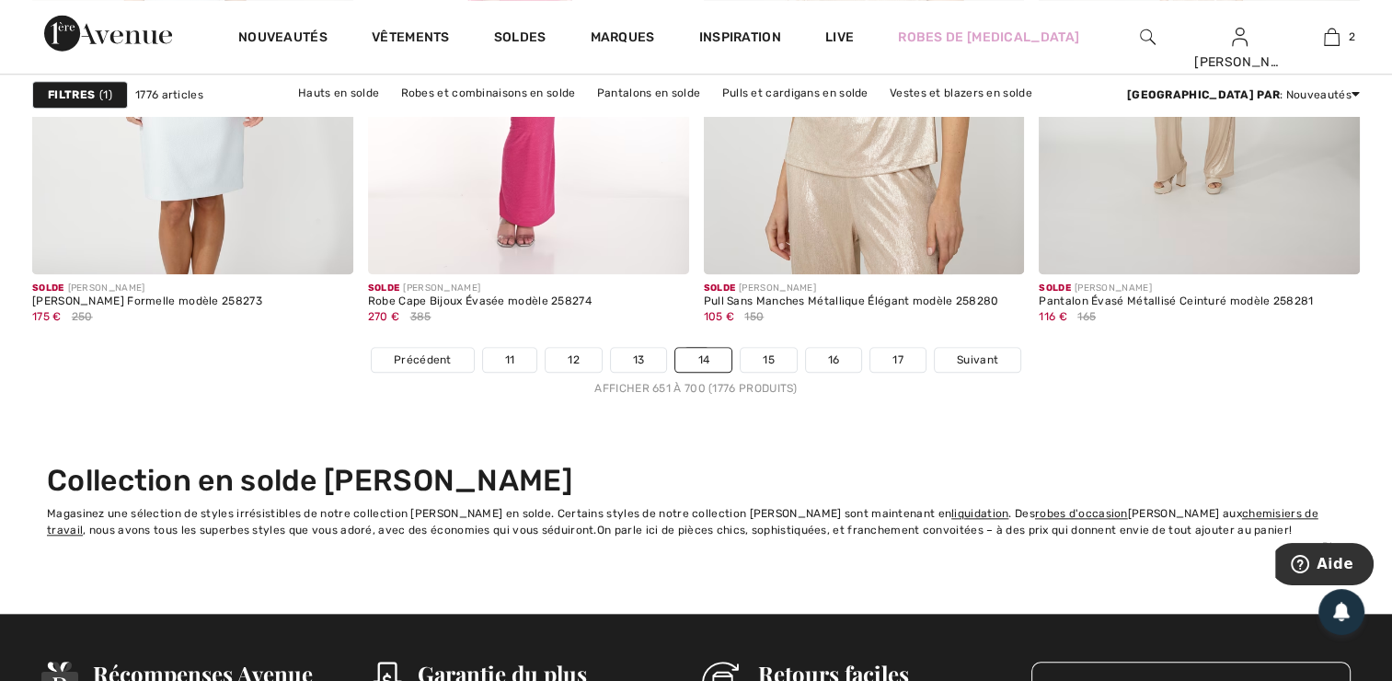
scroll to position [8687, 0]
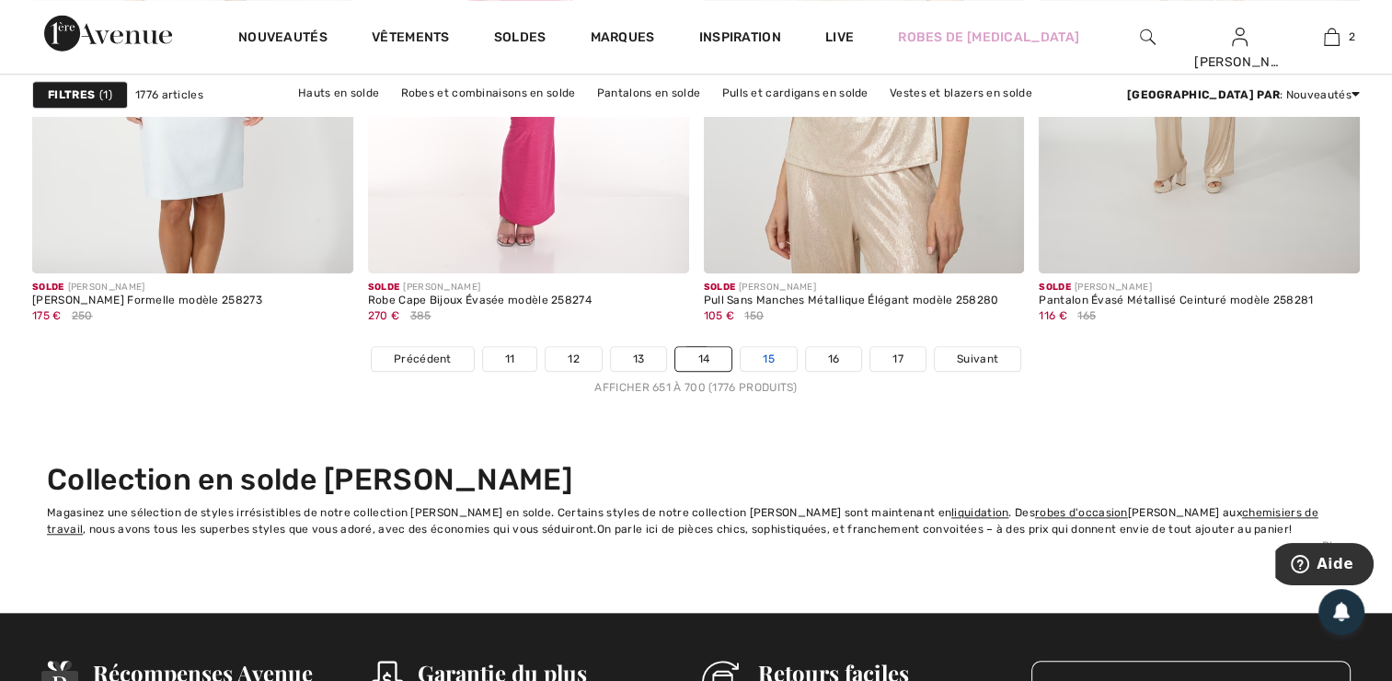
click at [765, 359] on link "15" at bounding box center [768, 359] width 56 height 24
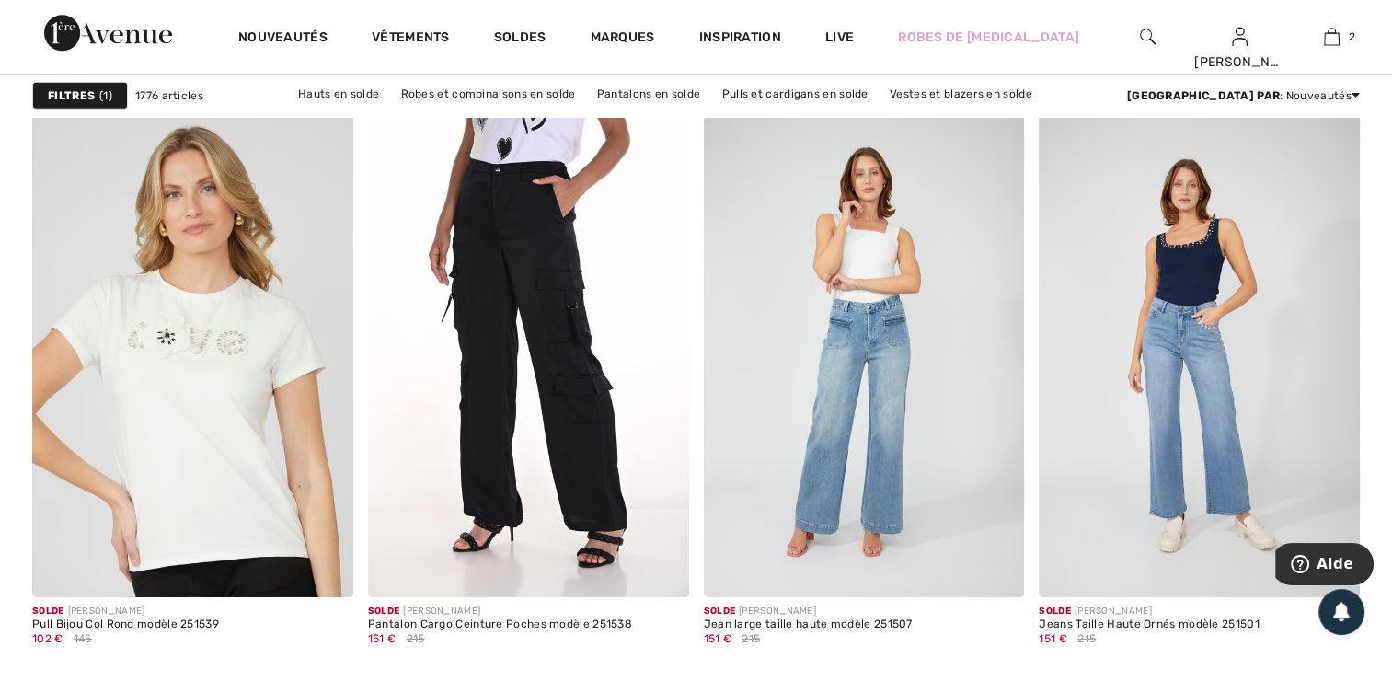
scroll to position [5873, 0]
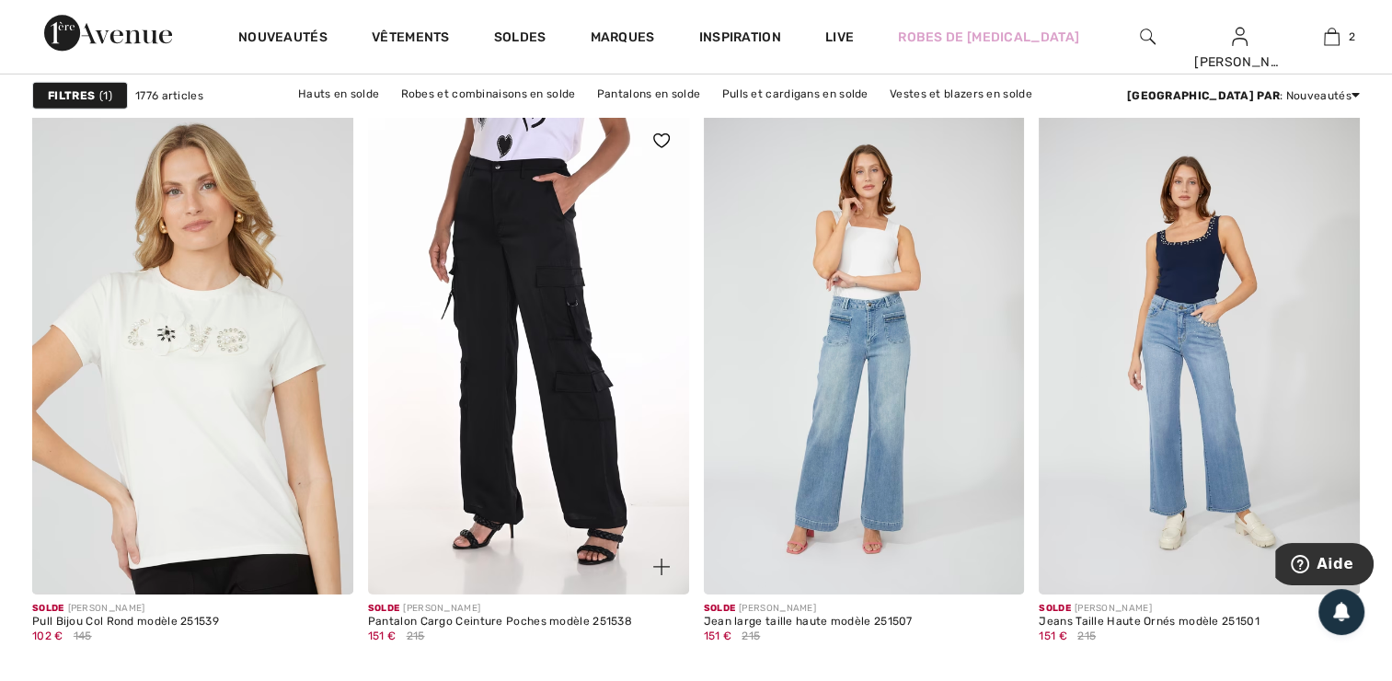
click at [600, 286] on img at bounding box center [528, 353] width 321 height 481
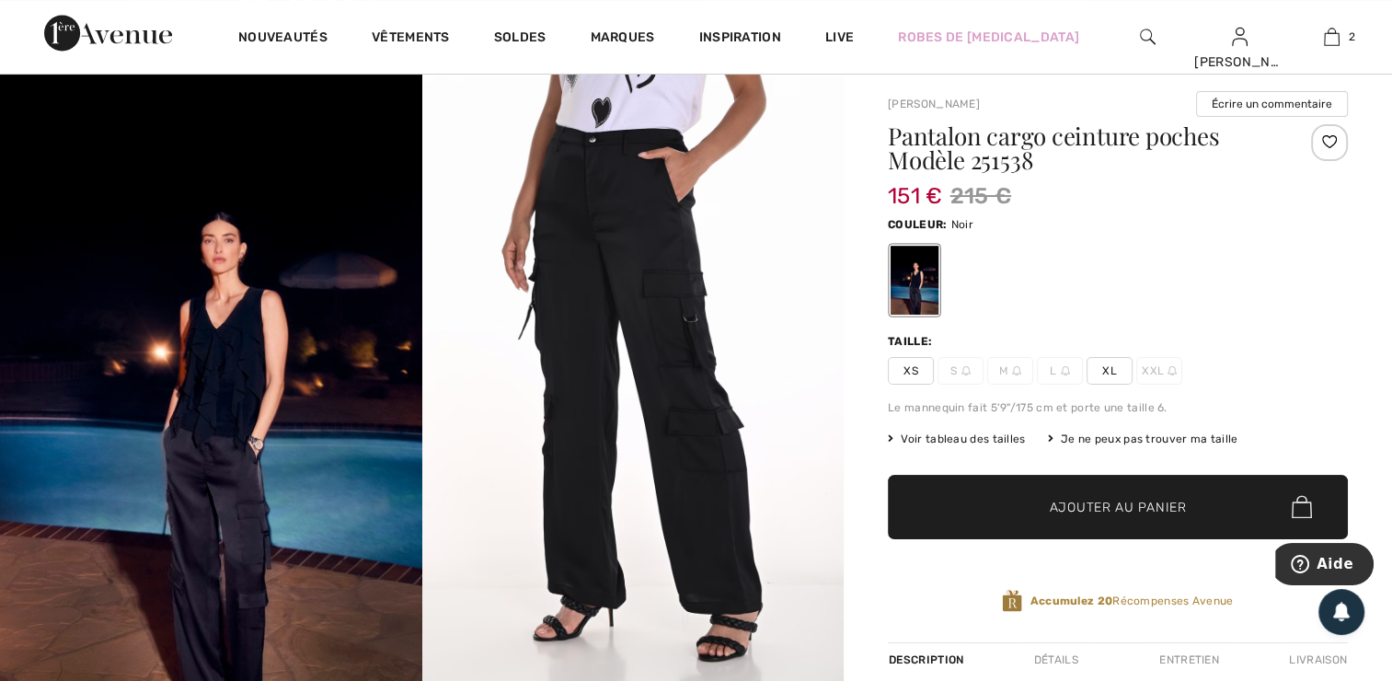
scroll to position [129, 0]
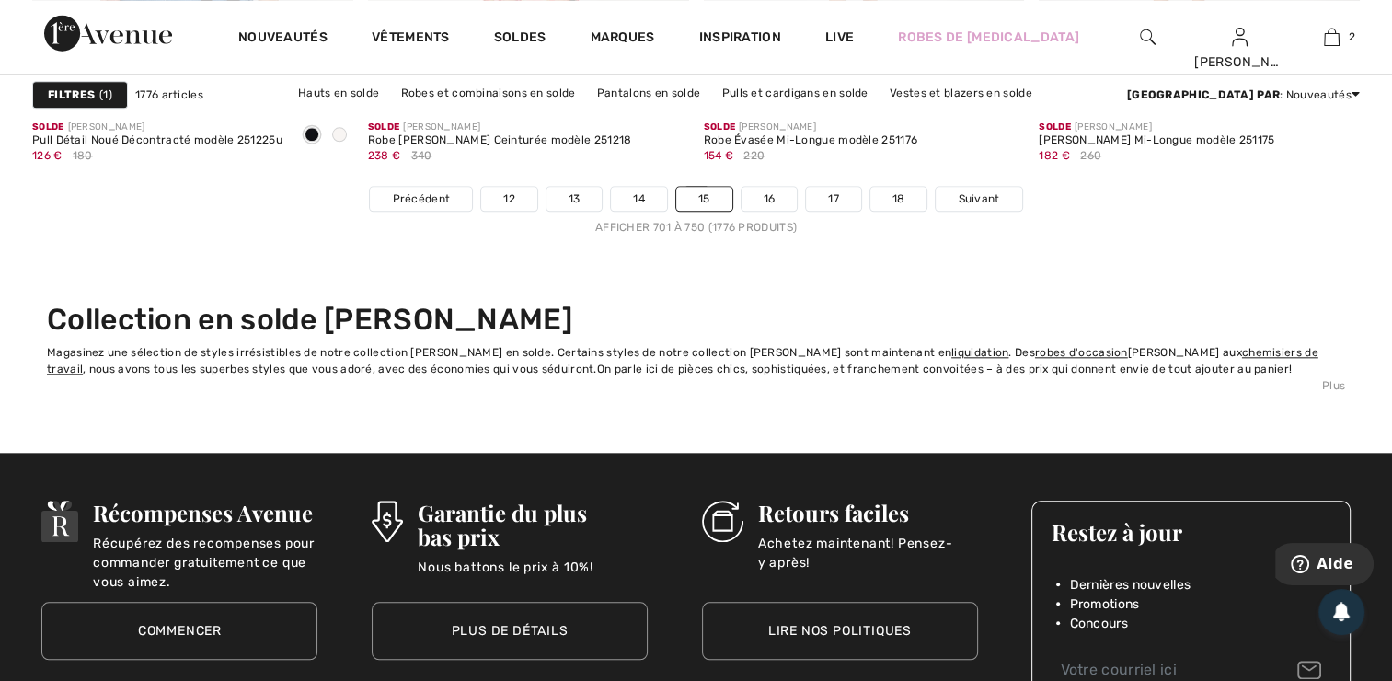
scroll to position [8848, 0]
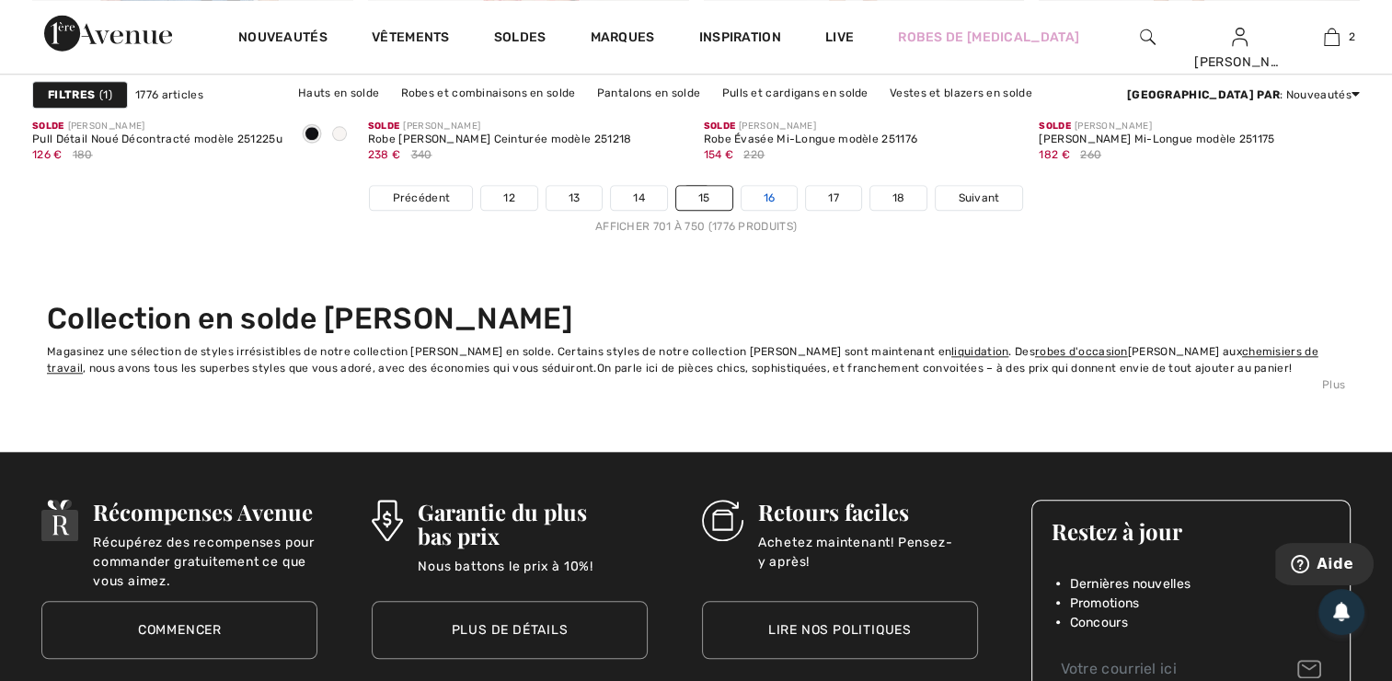
click at [771, 186] on link "16" at bounding box center [769, 198] width 56 height 24
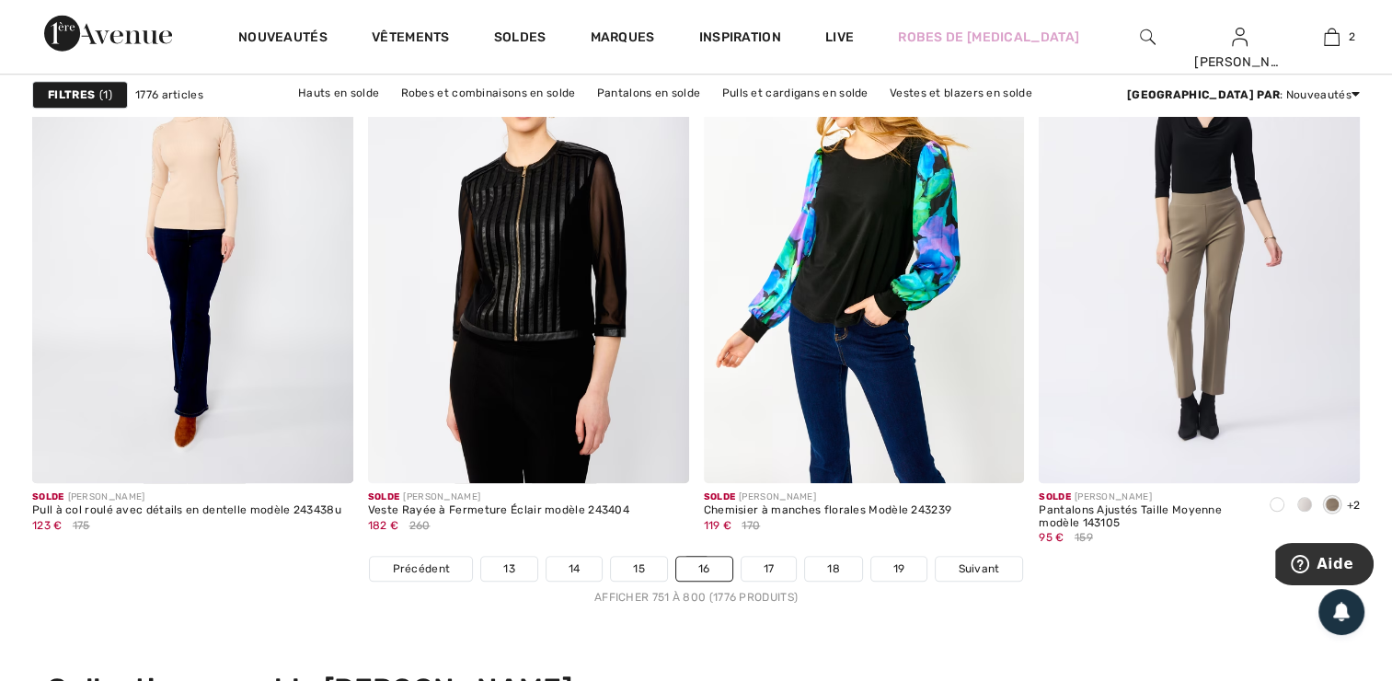
scroll to position [8543, 0]
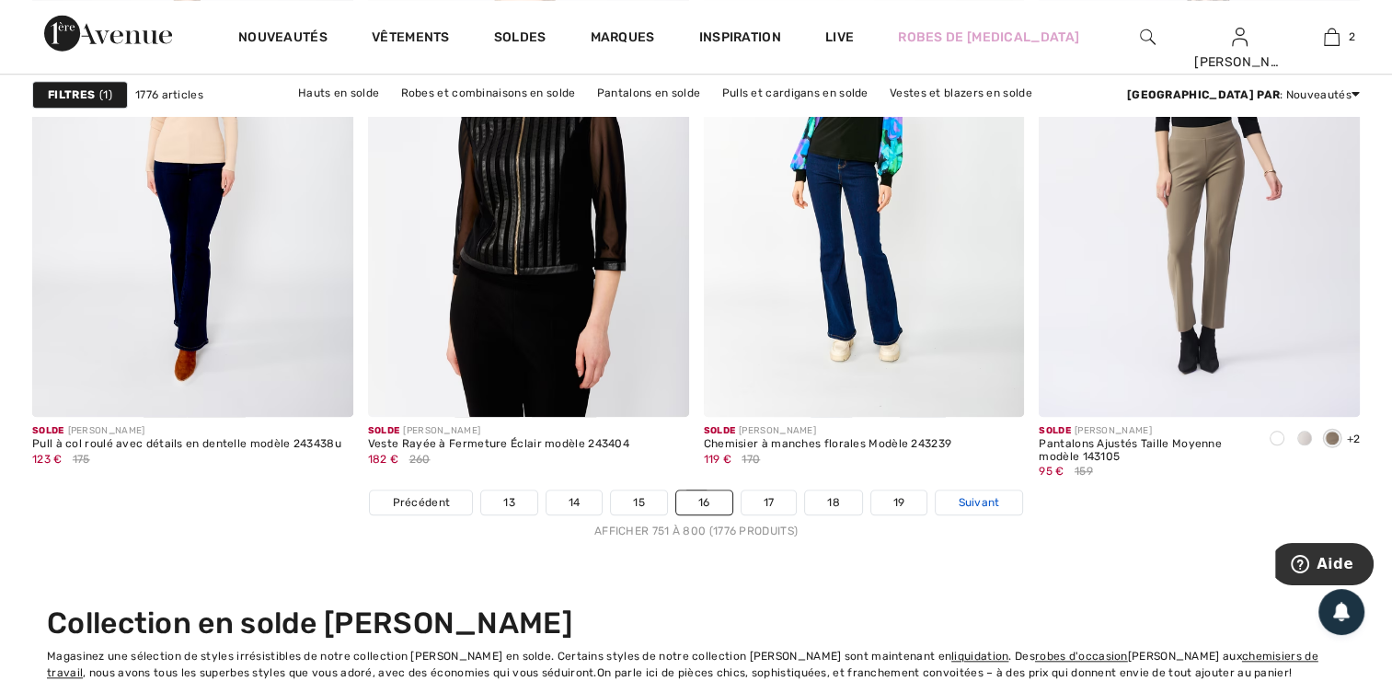
click at [967, 500] on span "Suivant" at bounding box center [978, 502] width 41 height 17
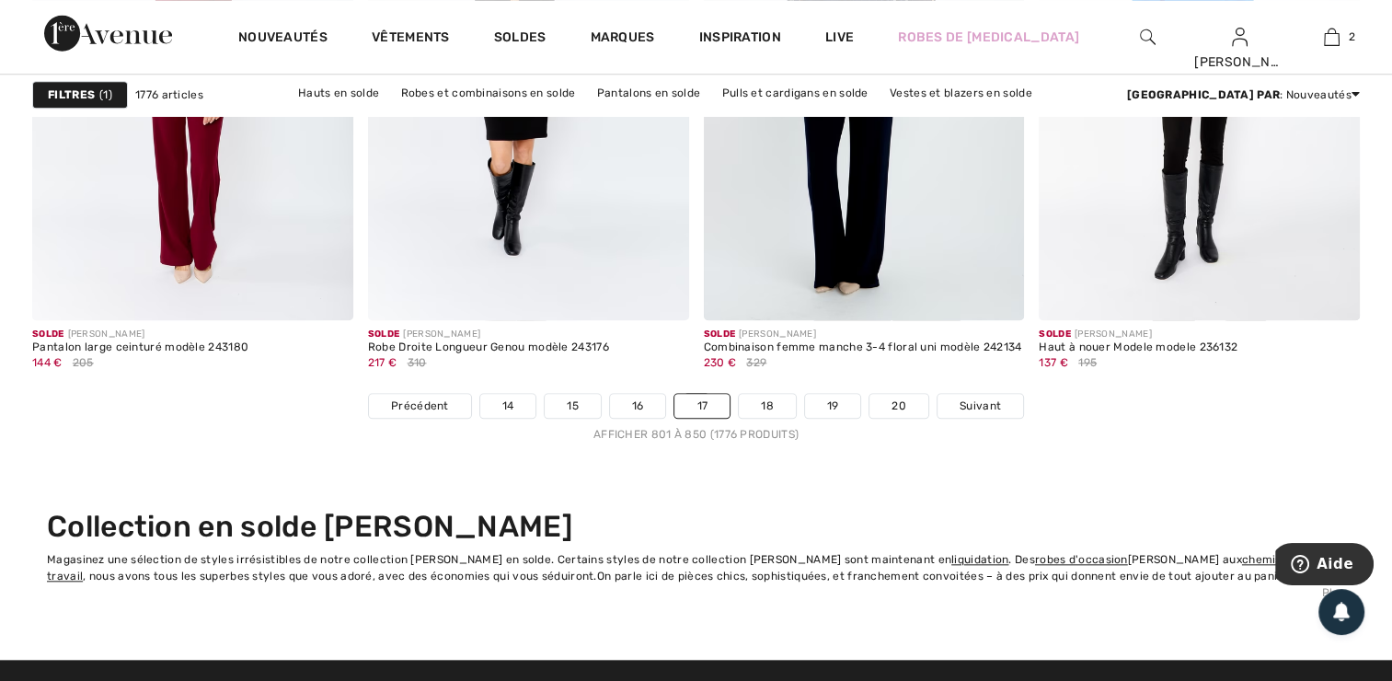
scroll to position [8652, 0]
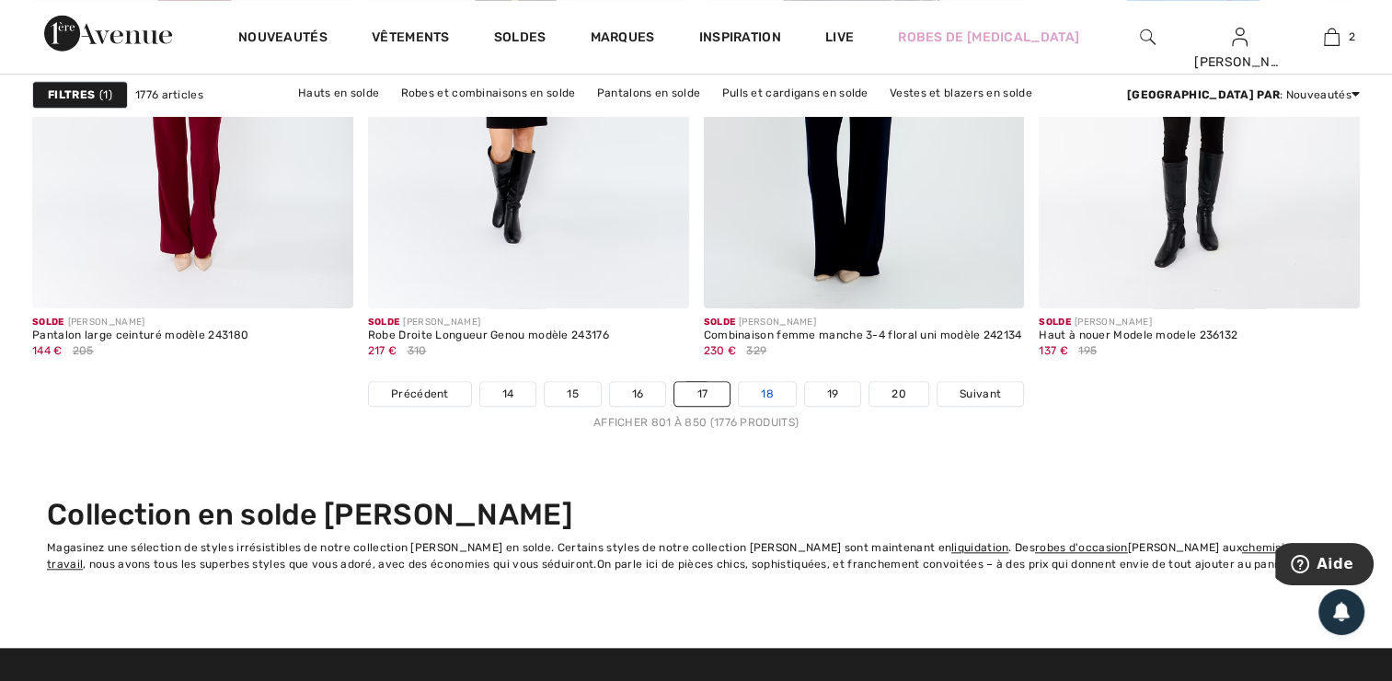
click at [760, 392] on link "18" at bounding box center [767, 394] width 57 height 24
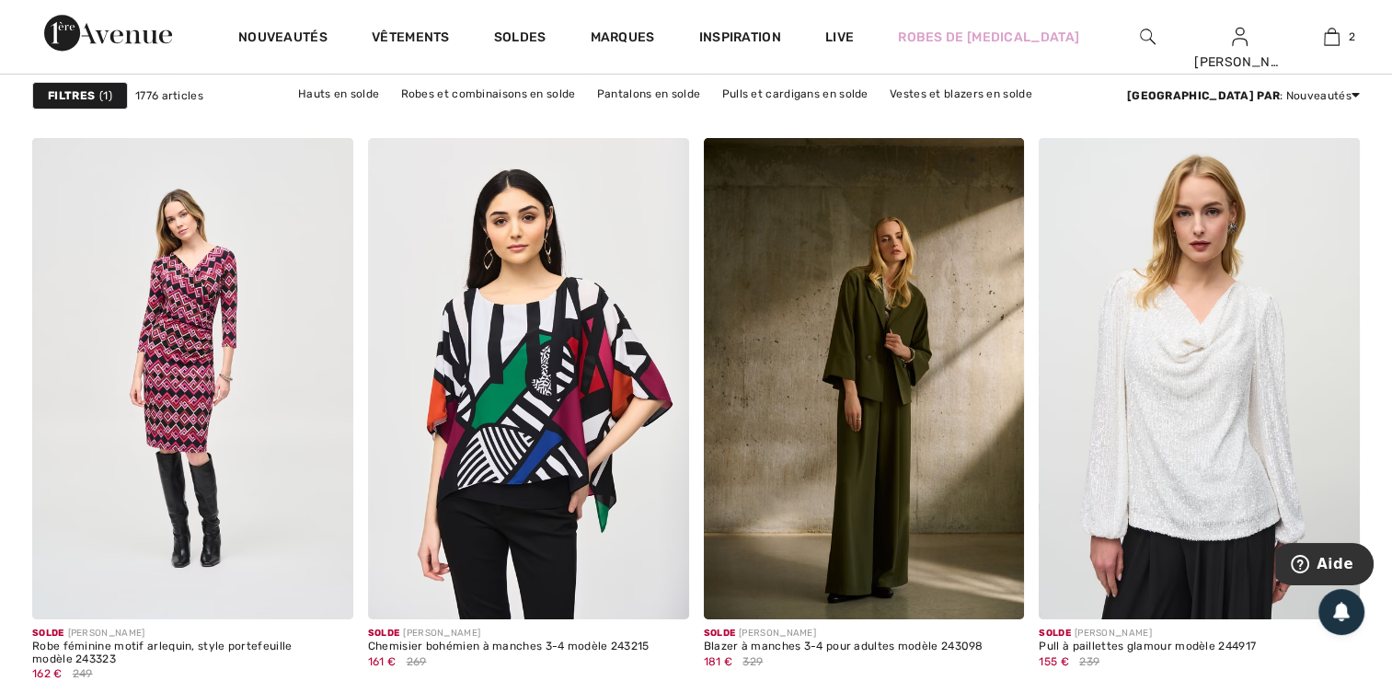
scroll to position [6454, 0]
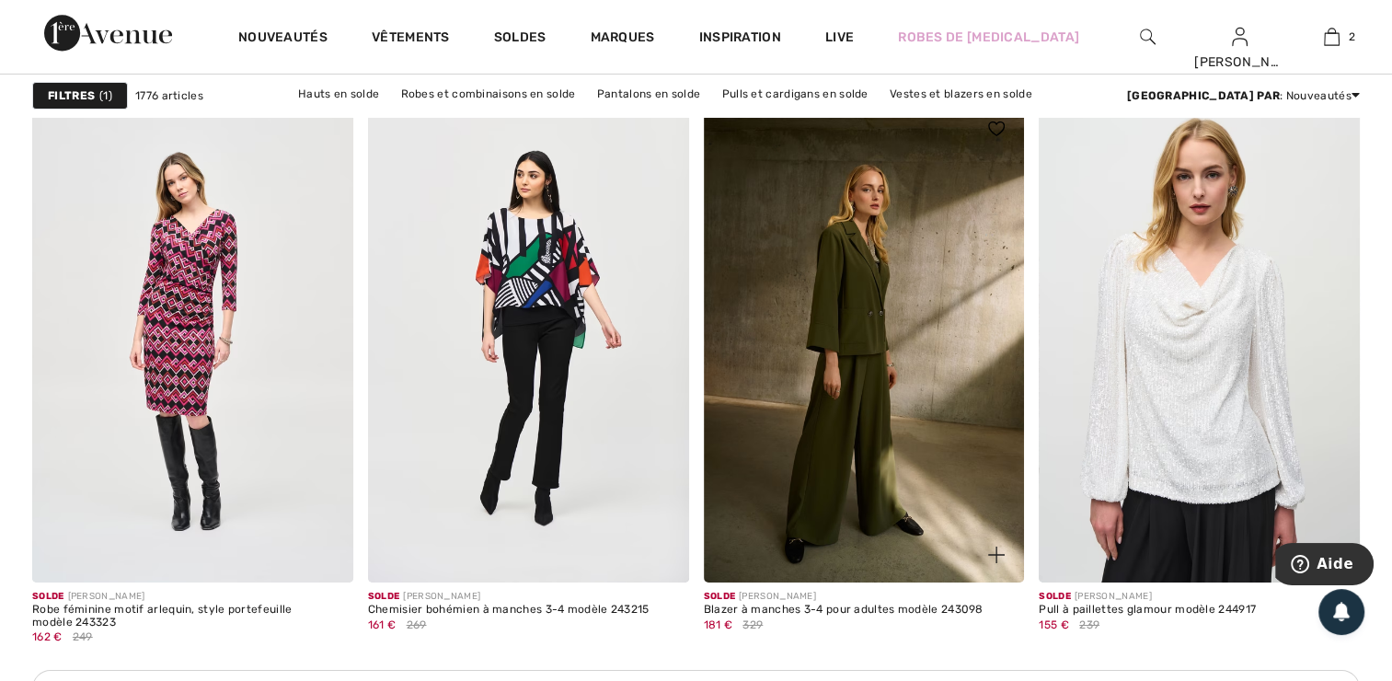
click at [784, 407] on img at bounding box center [864, 341] width 321 height 481
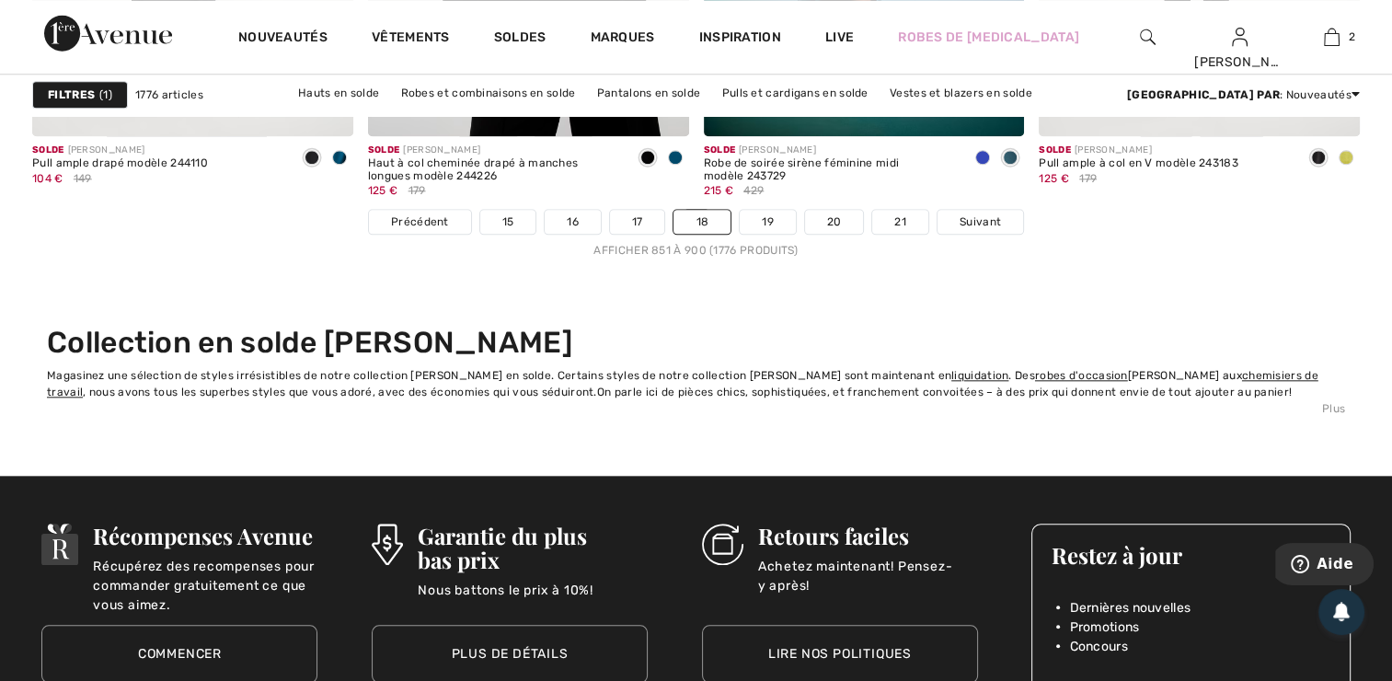
scroll to position [8826, 0]
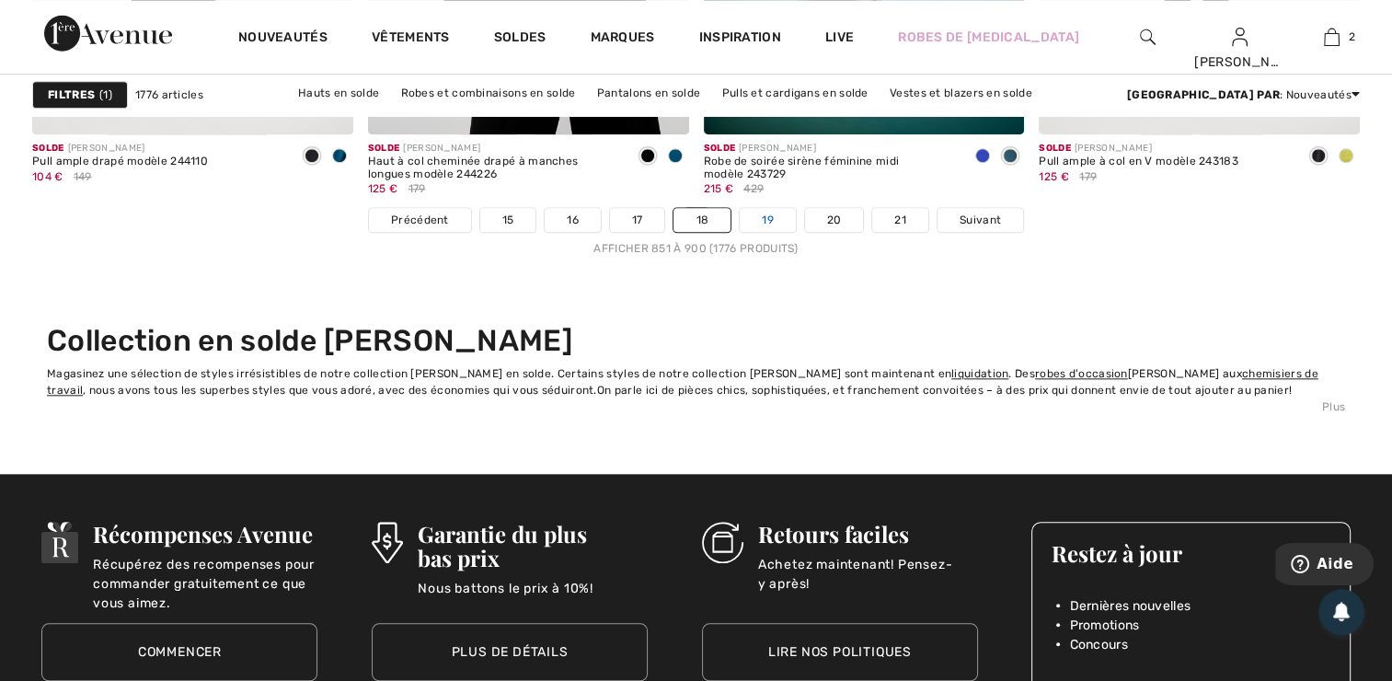
click at [766, 216] on link "19" at bounding box center [768, 220] width 56 height 24
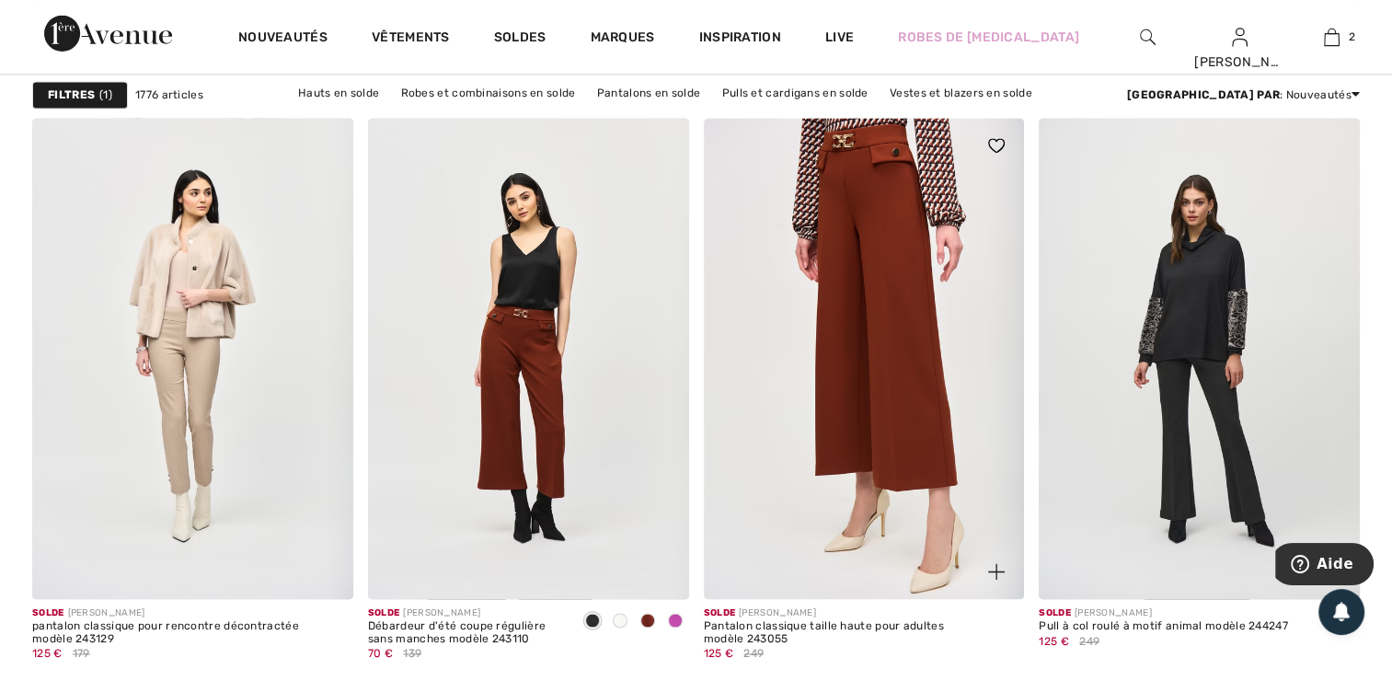
scroll to position [2763, 0]
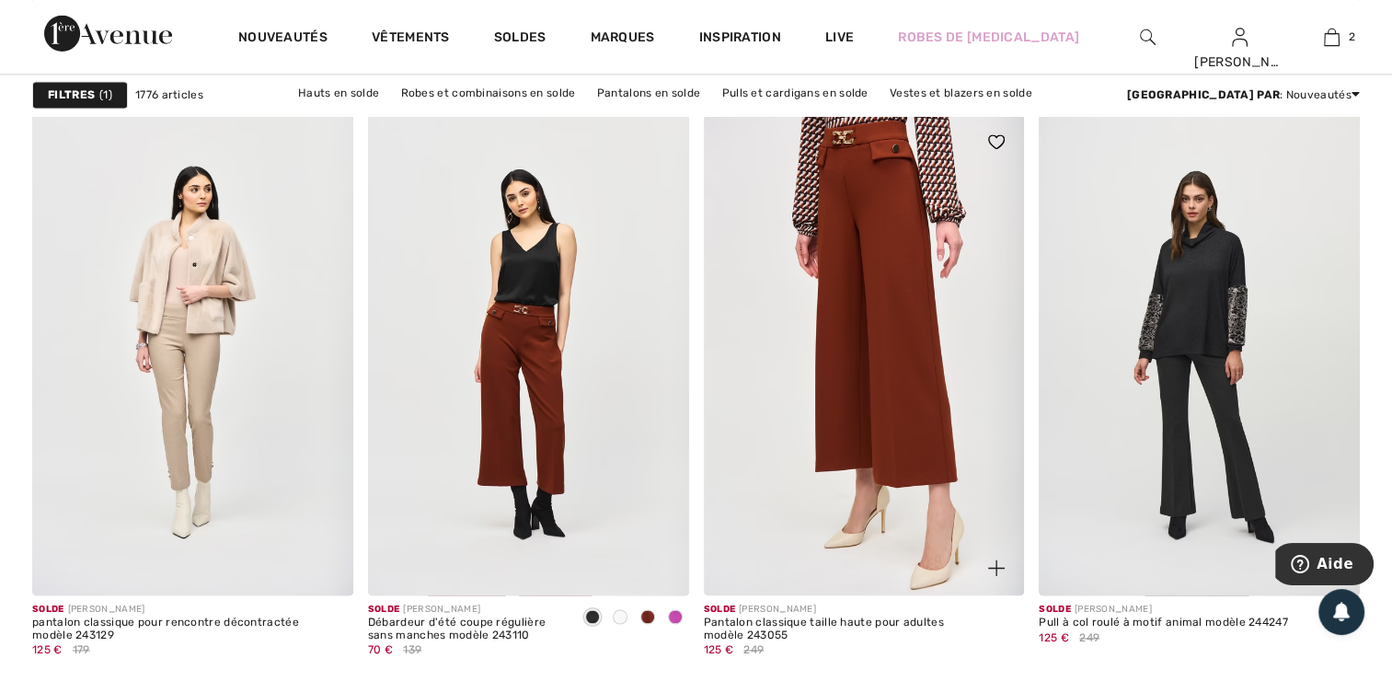
click at [835, 302] on img at bounding box center [864, 354] width 321 height 481
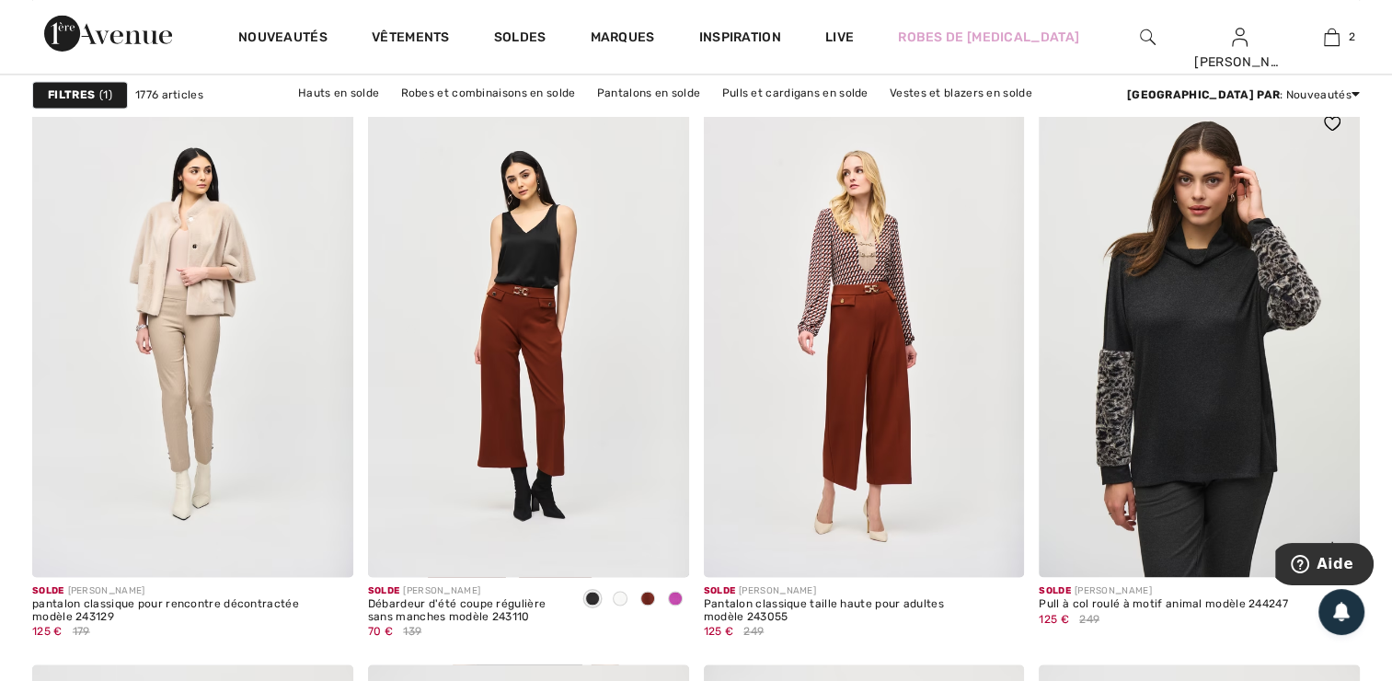
scroll to position [2785, 0]
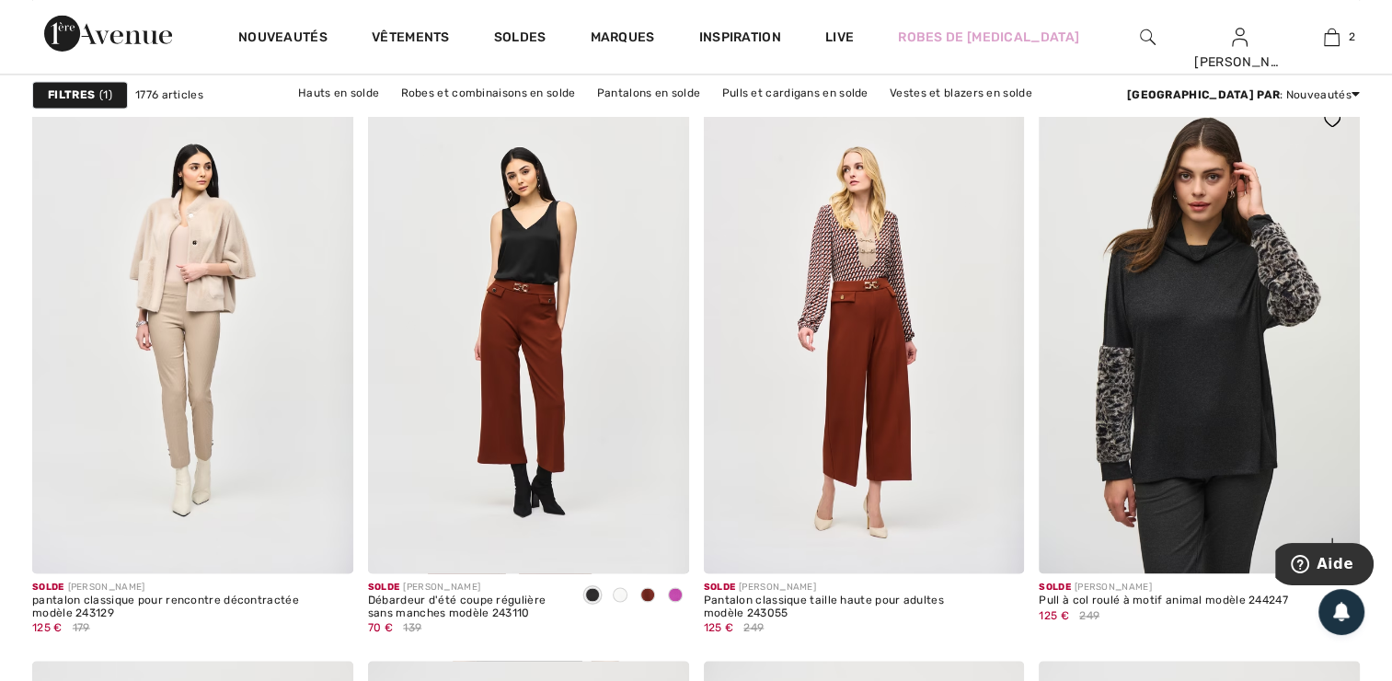
click at [1228, 303] on img at bounding box center [1198, 332] width 321 height 481
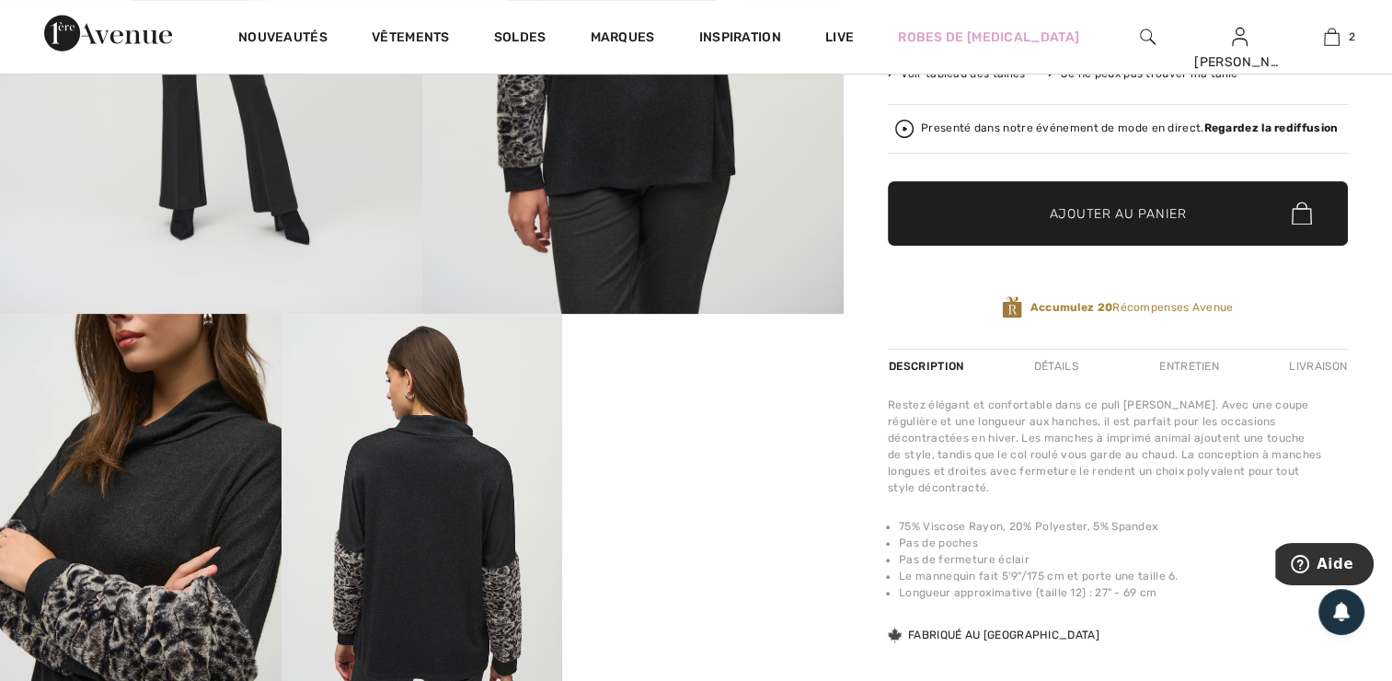
scroll to position [519, 0]
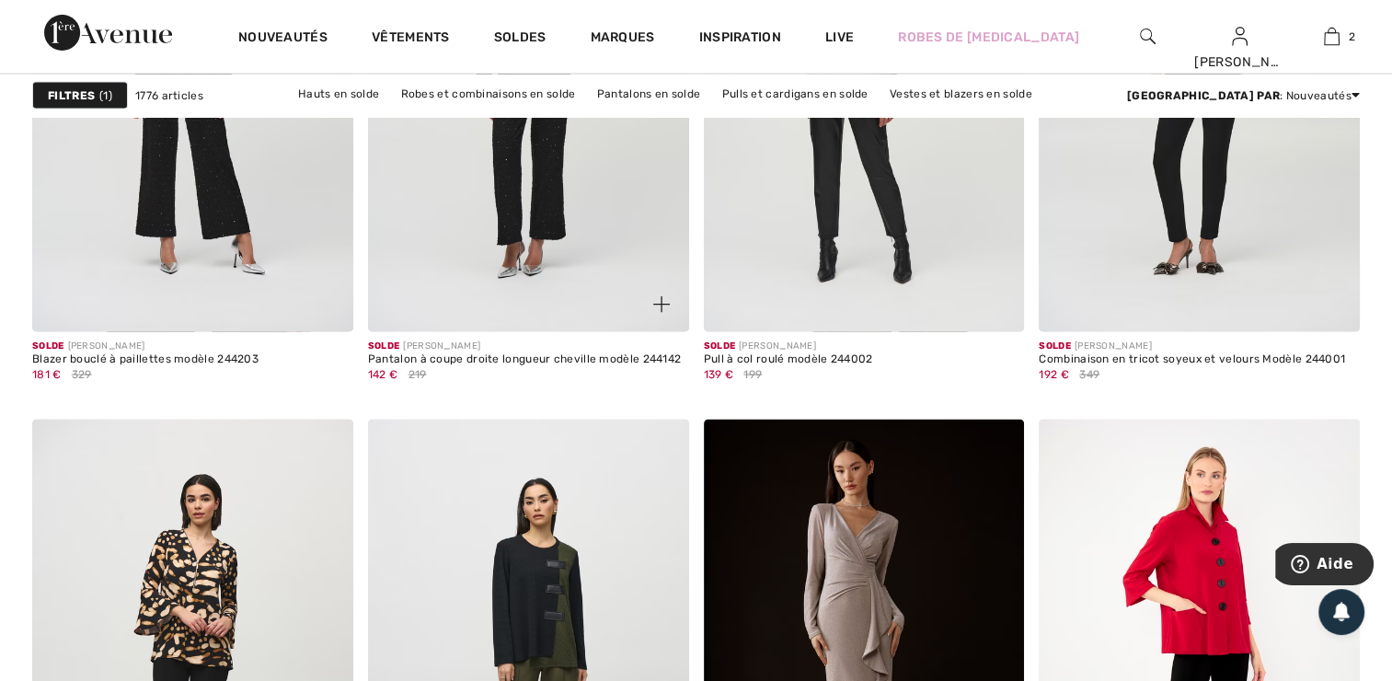
scroll to position [3385, 0]
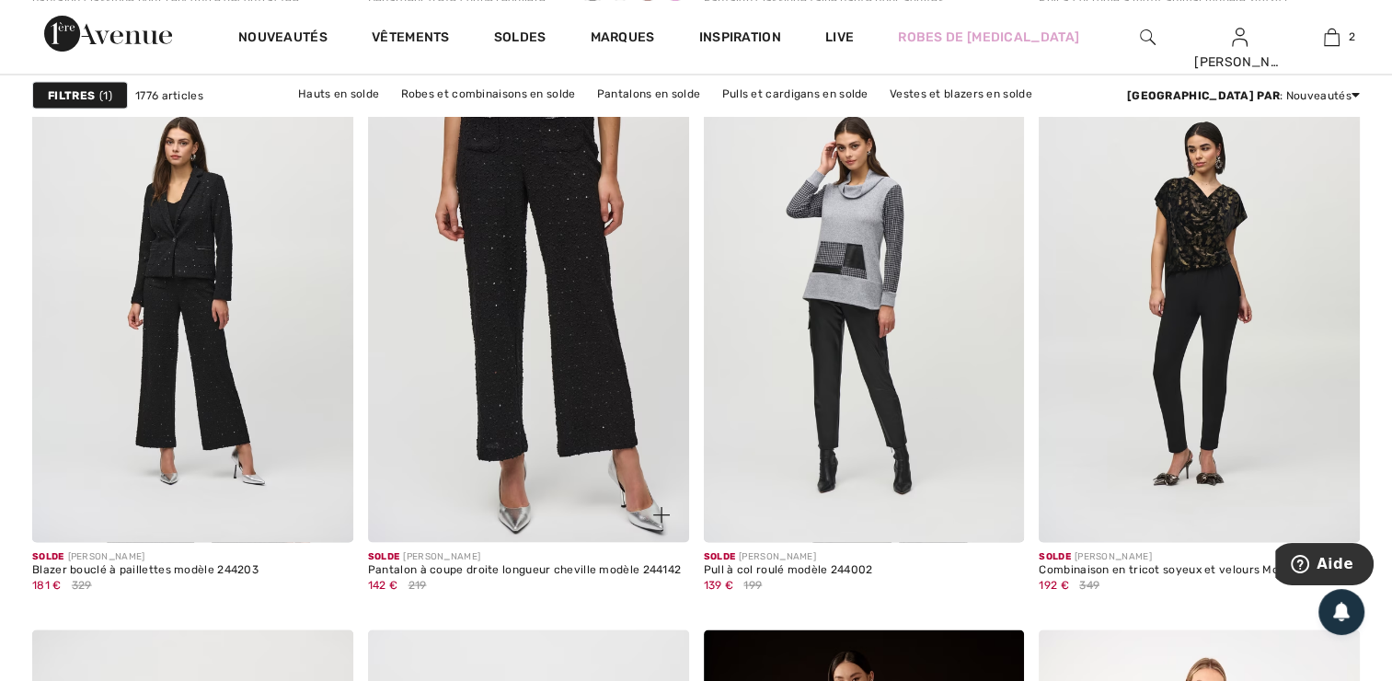
click at [545, 292] on img at bounding box center [528, 301] width 321 height 481
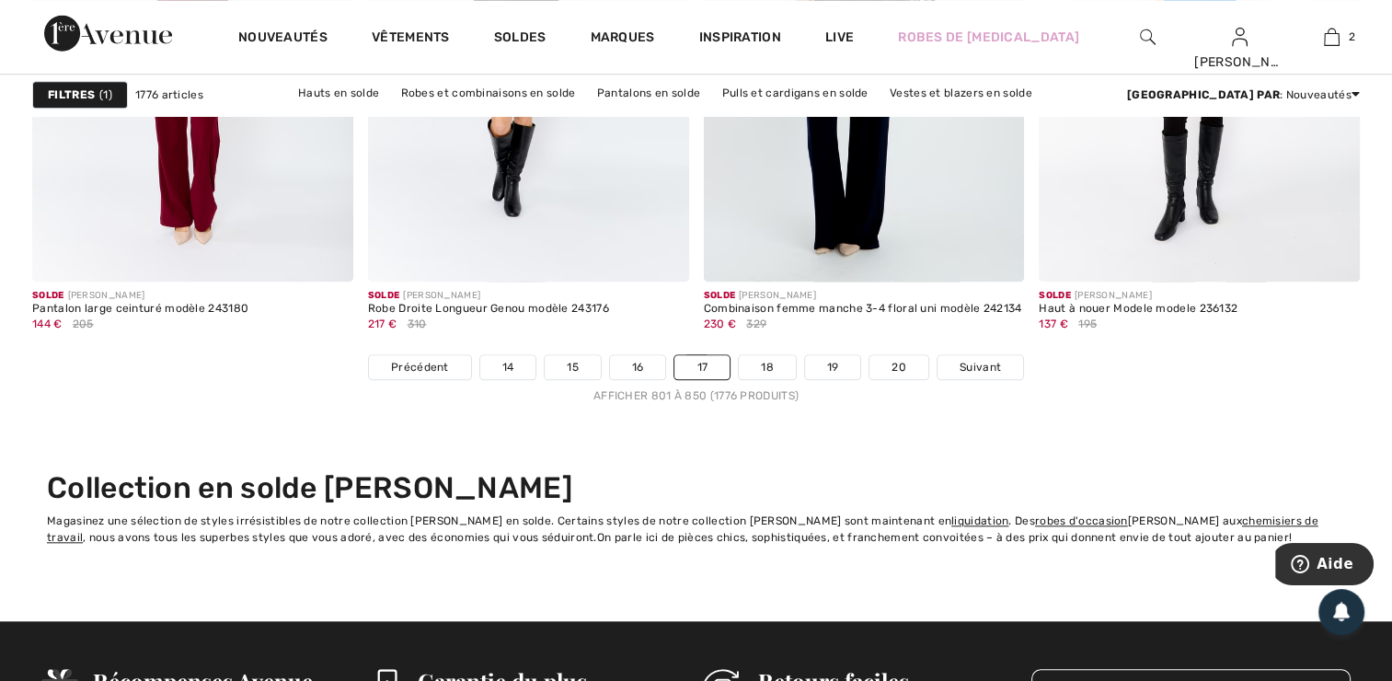
scroll to position [8682, 0]
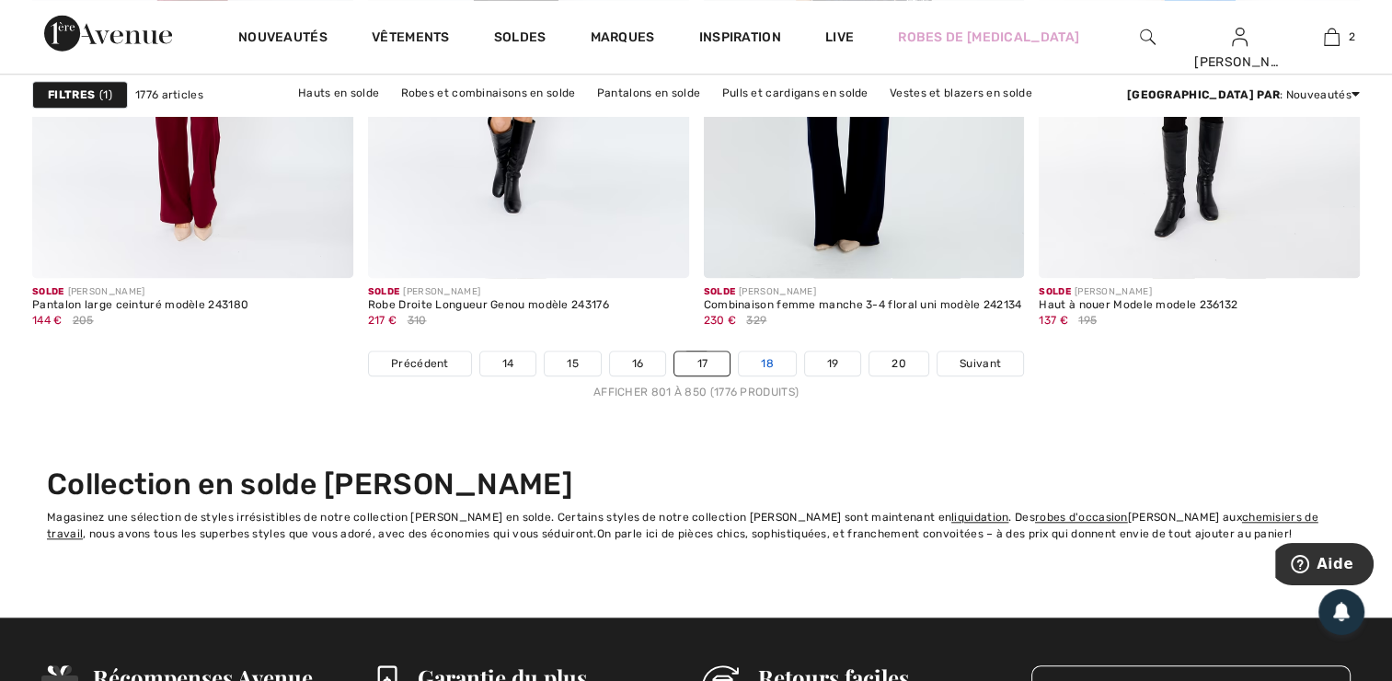
click at [766, 359] on link "18" at bounding box center [767, 363] width 57 height 24
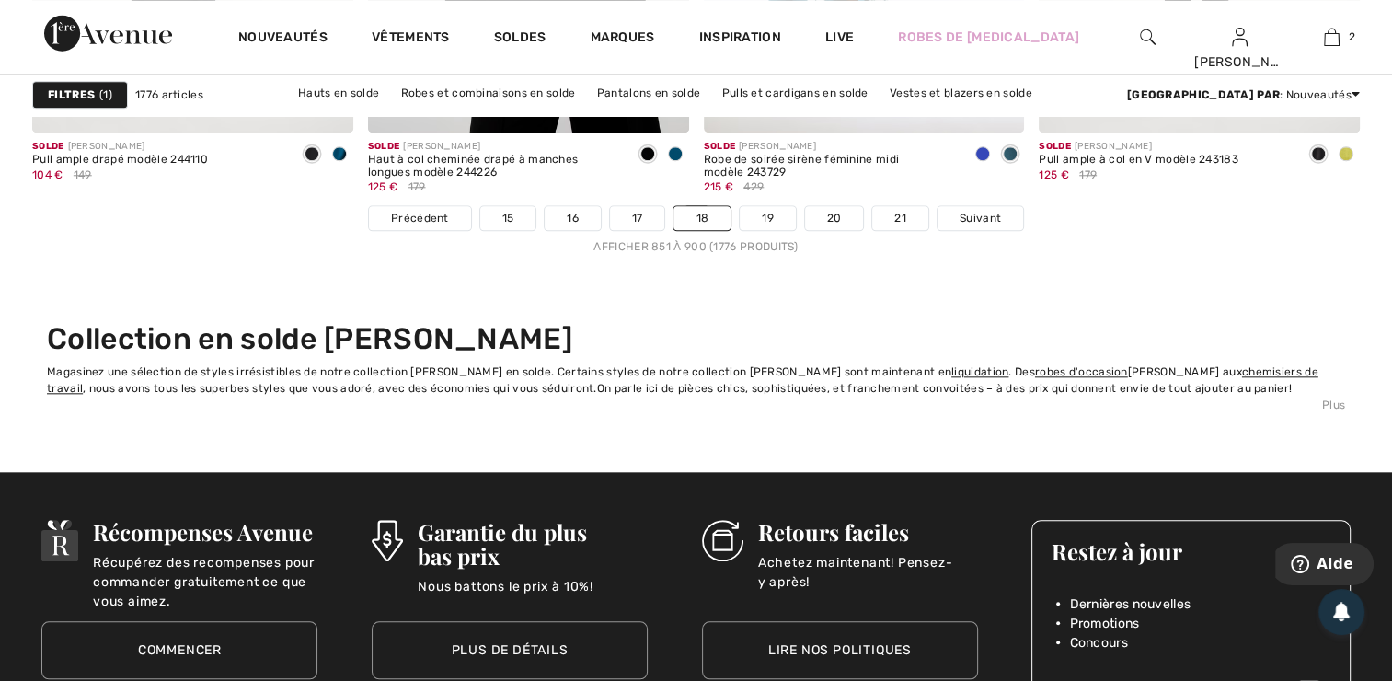
scroll to position [8829, 0]
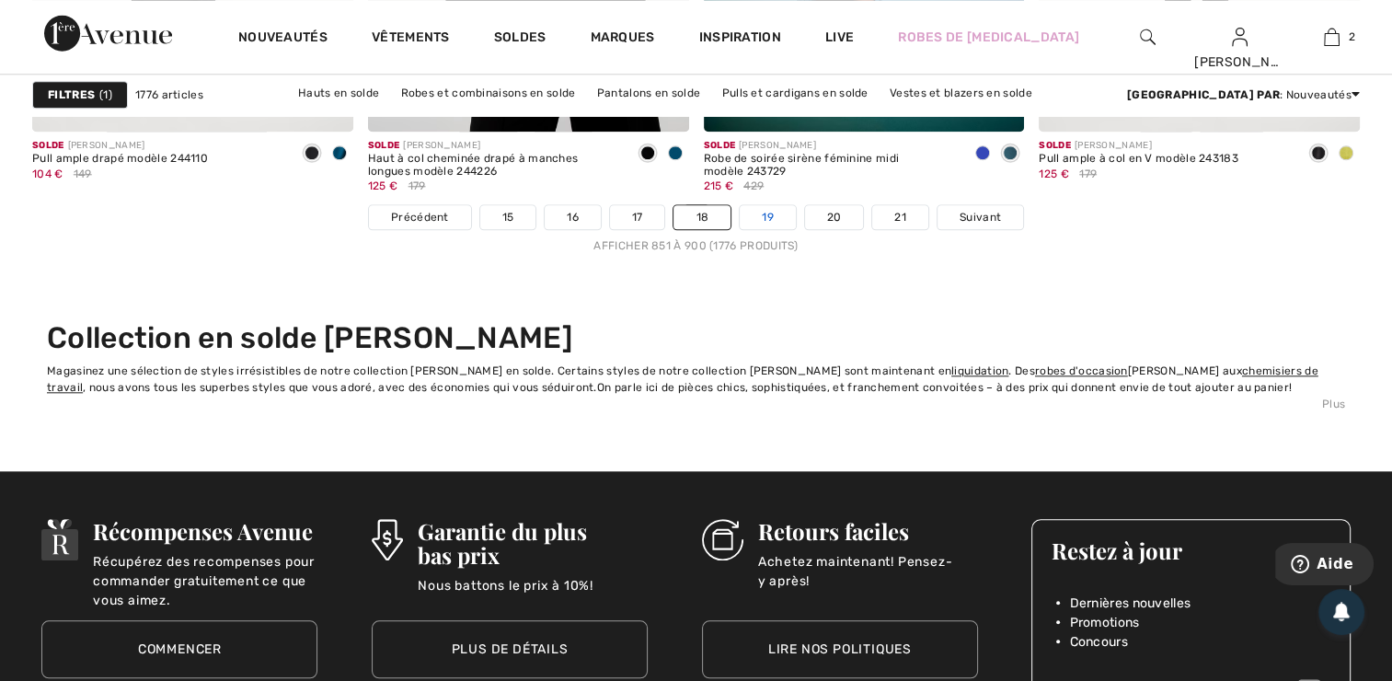
click at [769, 212] on link "19" at bounding box center [768, 217] width 56 height 24
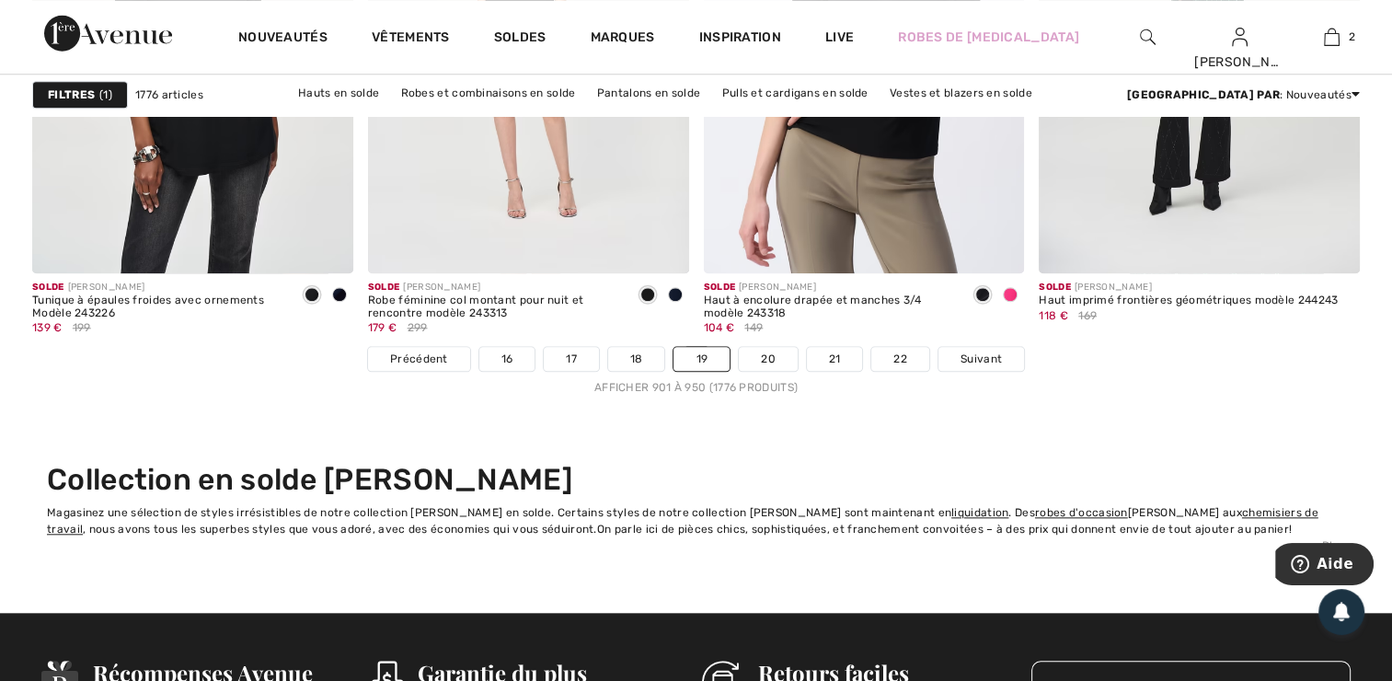
scroll to position [8687, 0]
click at [769, 357] on link "20" at bounding box center [768, 359] width 59 height 24
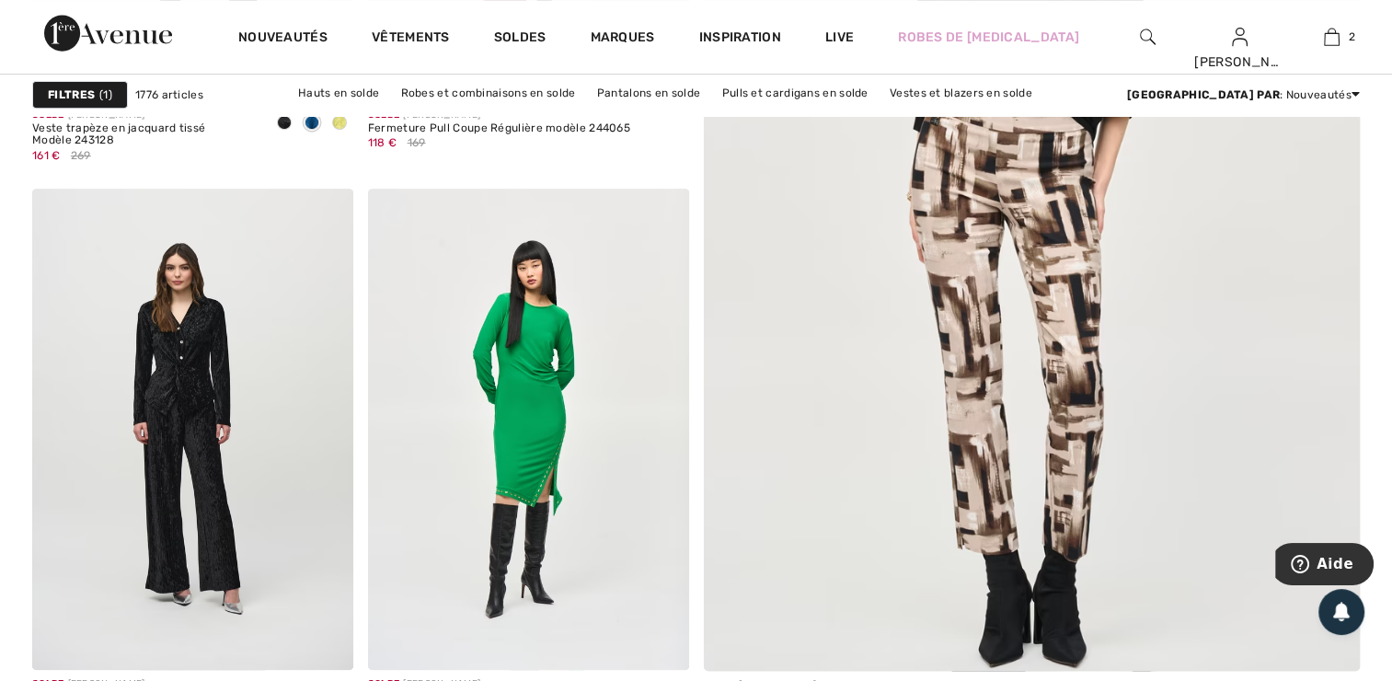
scroll to position [768, 0]
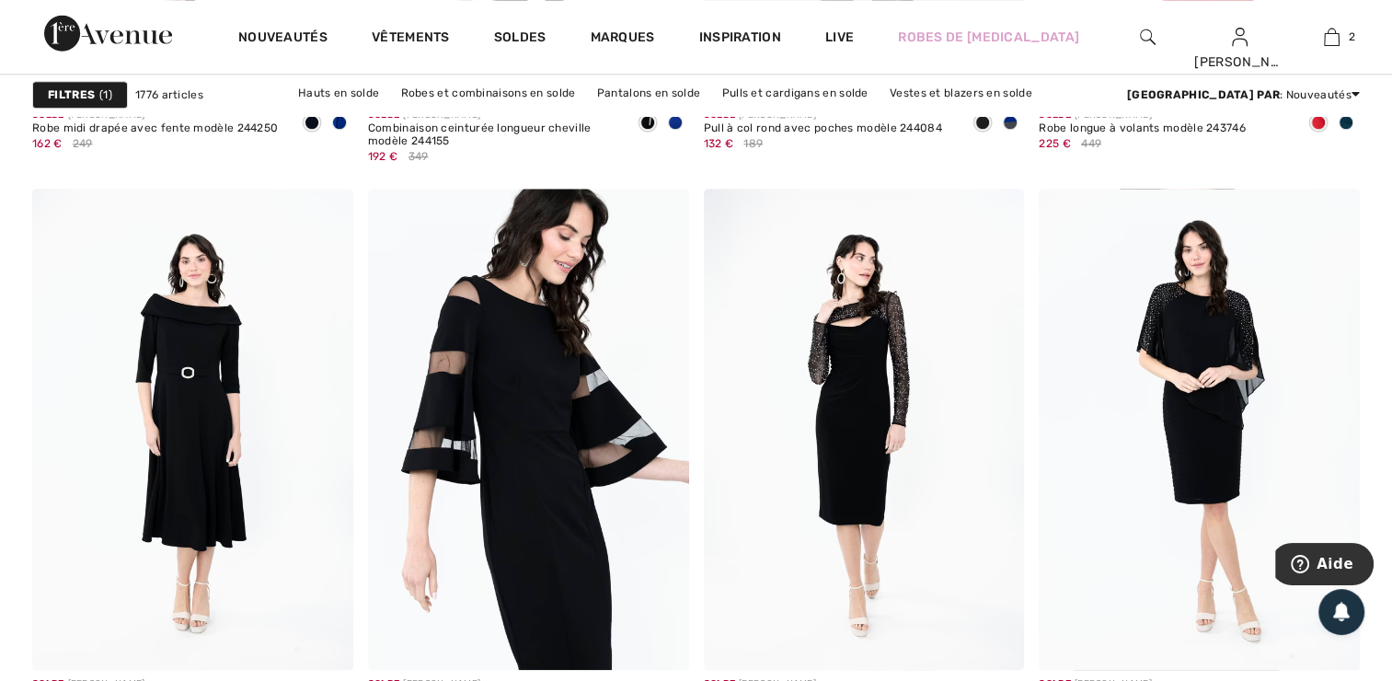
click at [494, 434] on img at bounding box center [528, 429] width 321 height 481
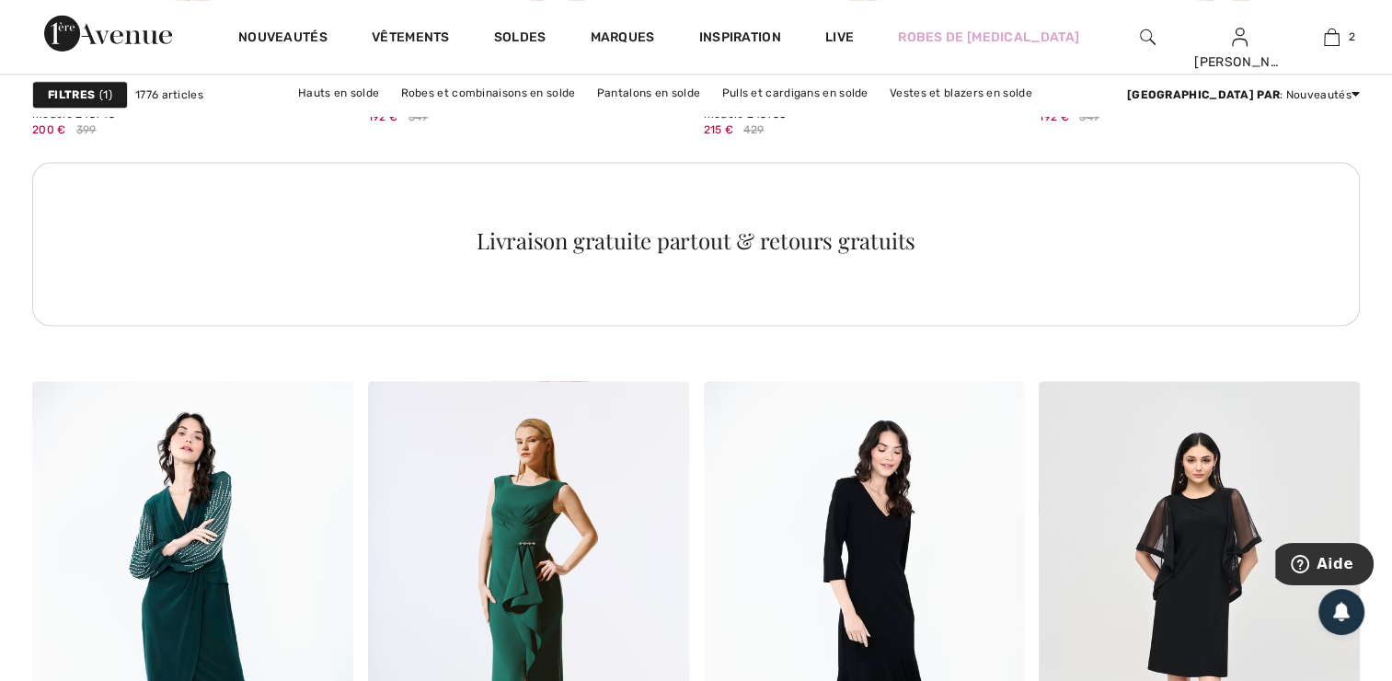
scroll to position [2497, 0]
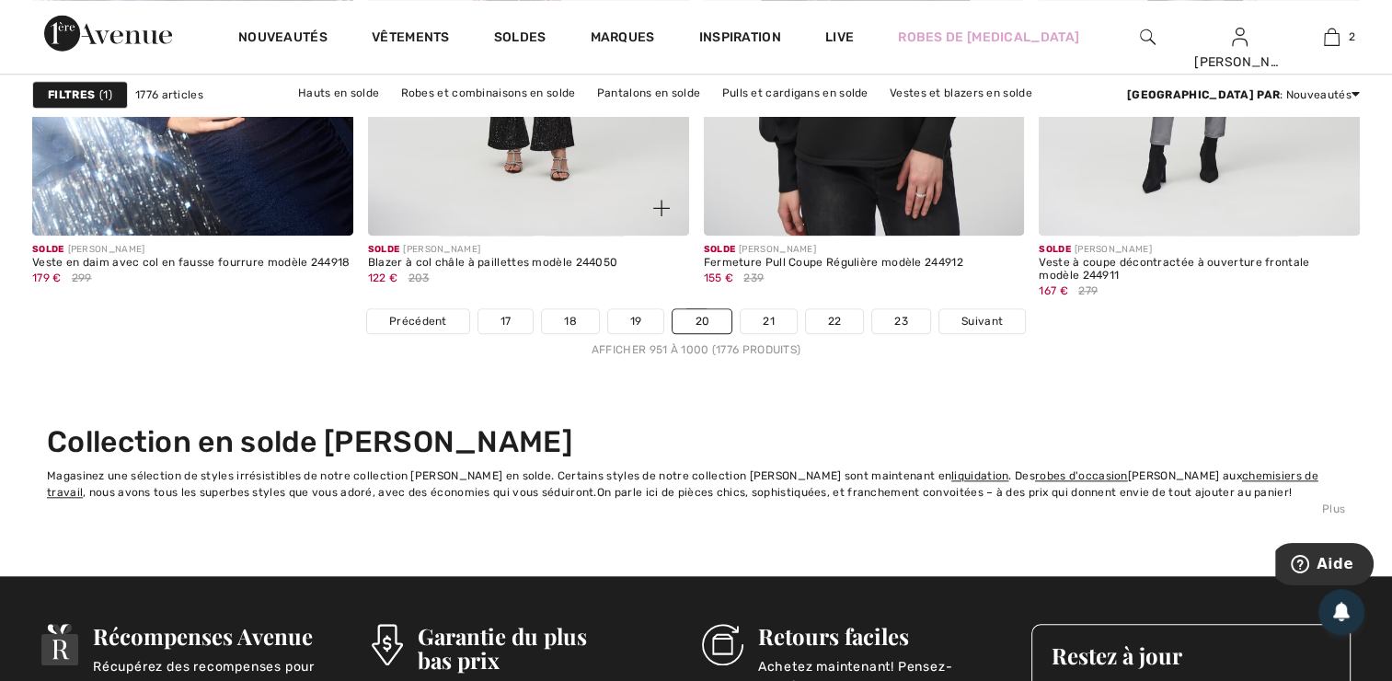
scroll to position [8770, 0]
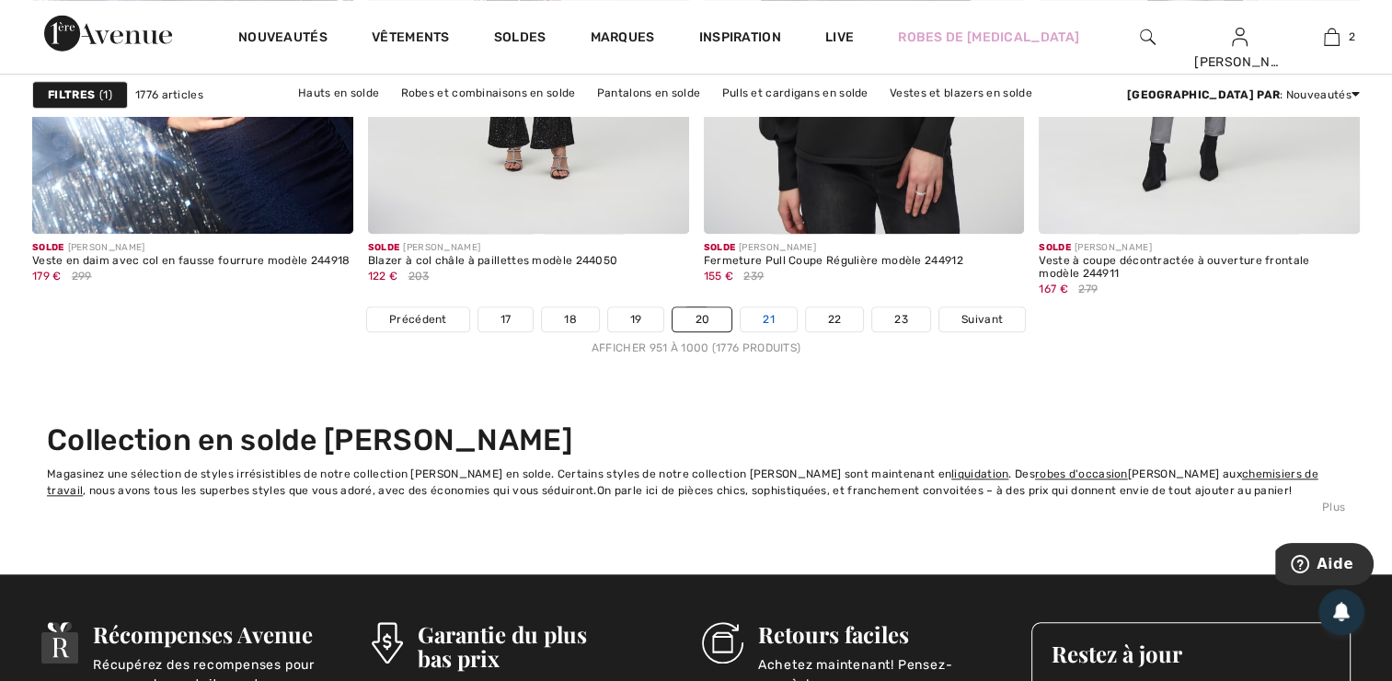
click at [769, 307] on link "21" at bounding box center [768, 319] width 56 height 24
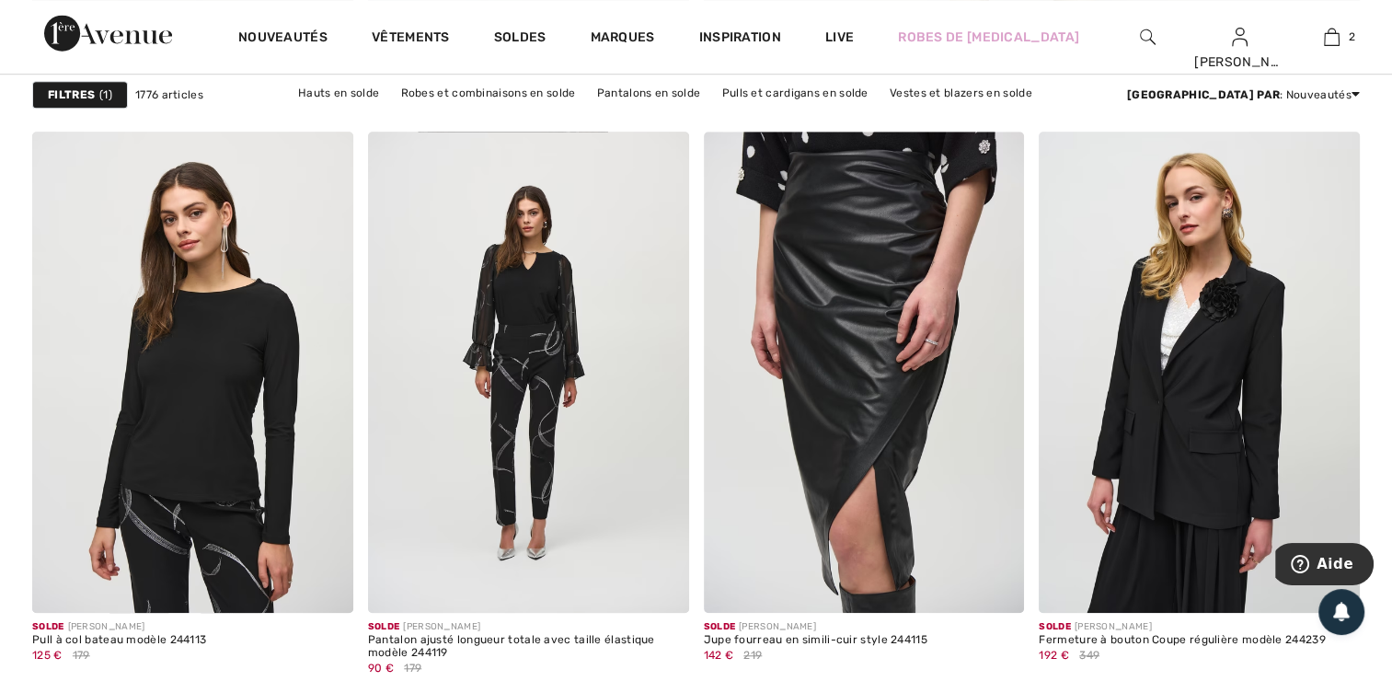
scroll to position [1391, 0]
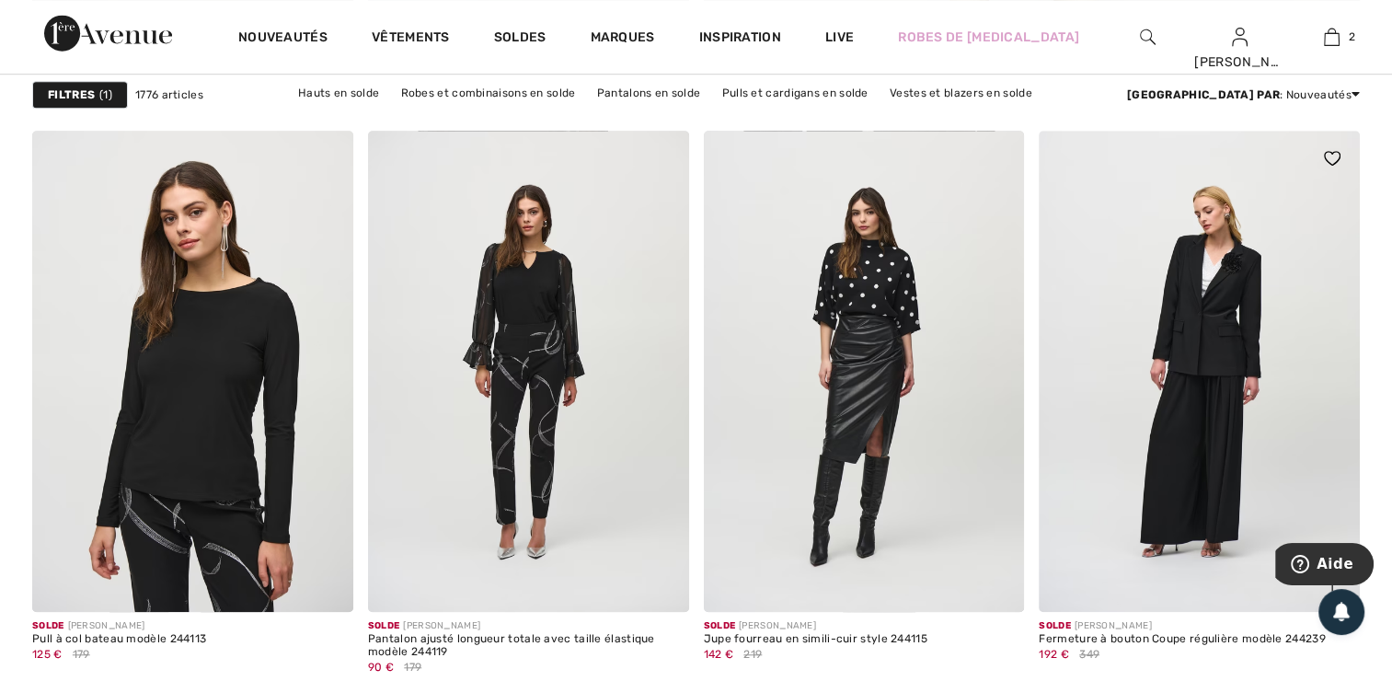
click at [1198, 338] on img at bounding box center [1198, 371] width 321 height 481
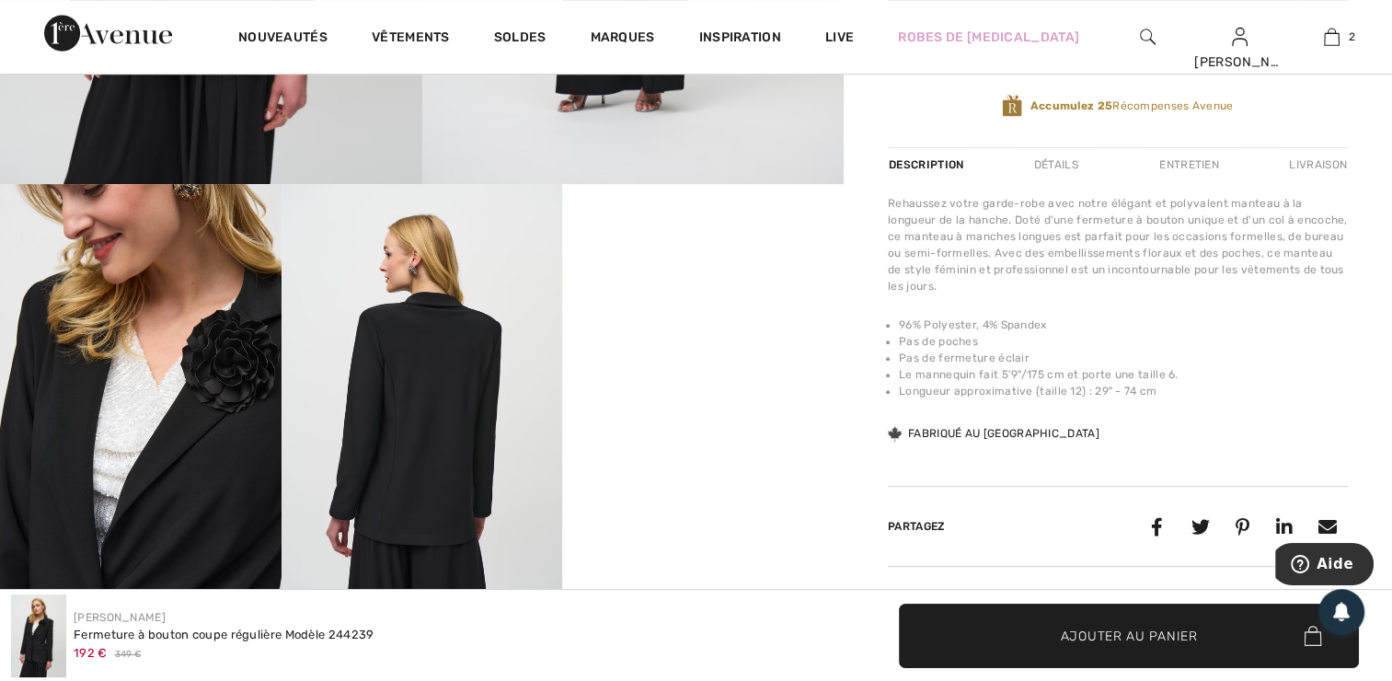
scroll to position [637, 0]
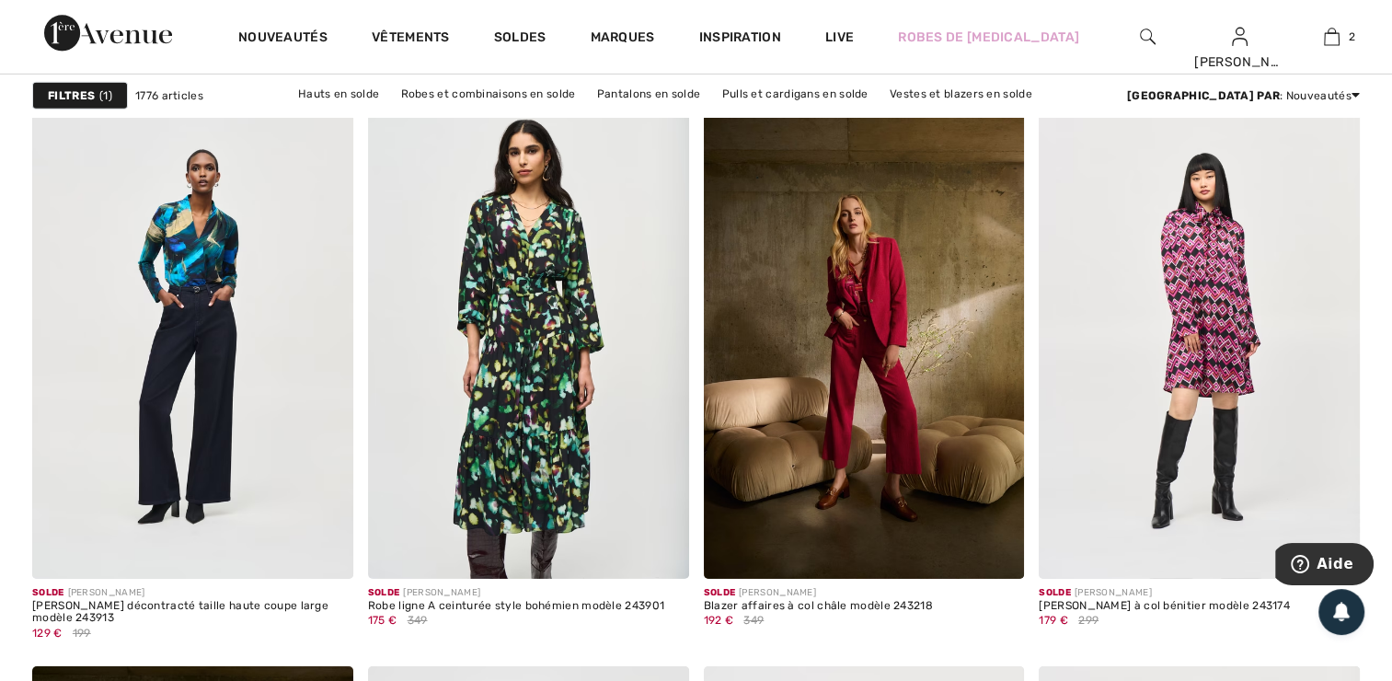
scroll to position [5891, 0]
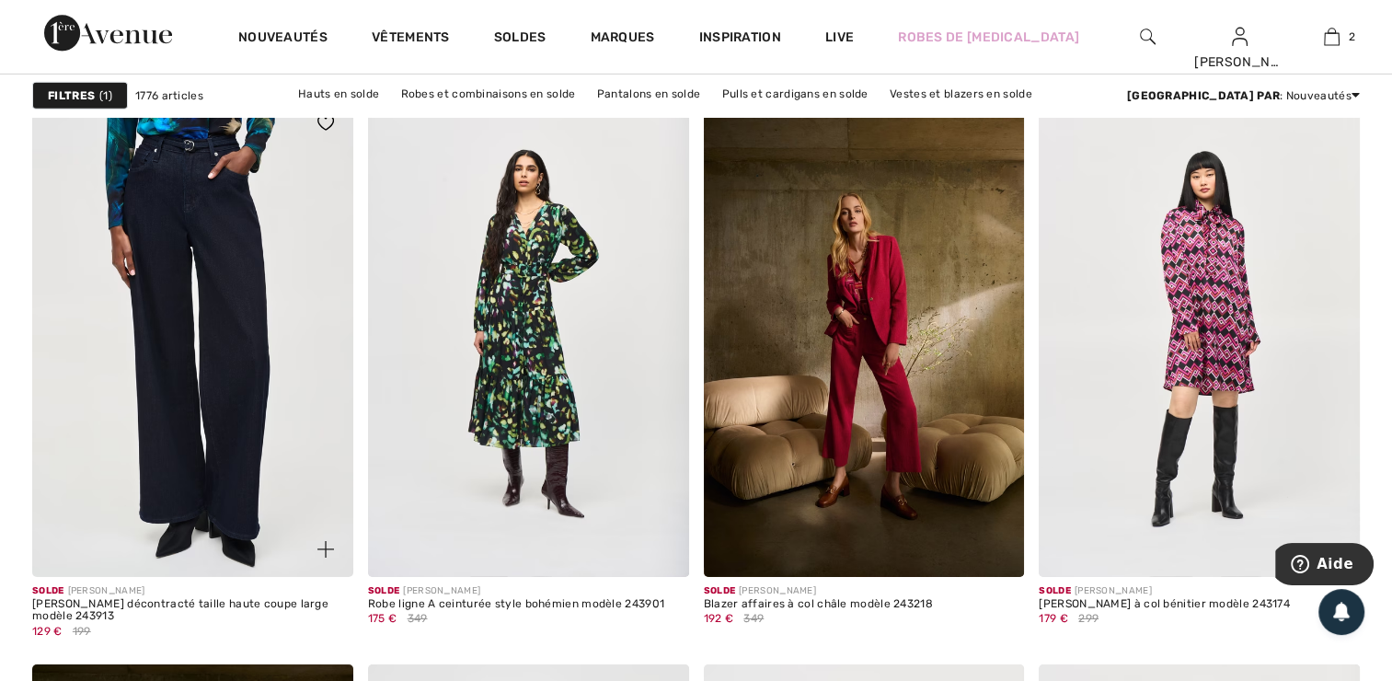
click at [221, 364] on img at bounding box center [192, 336] width 321 height 481
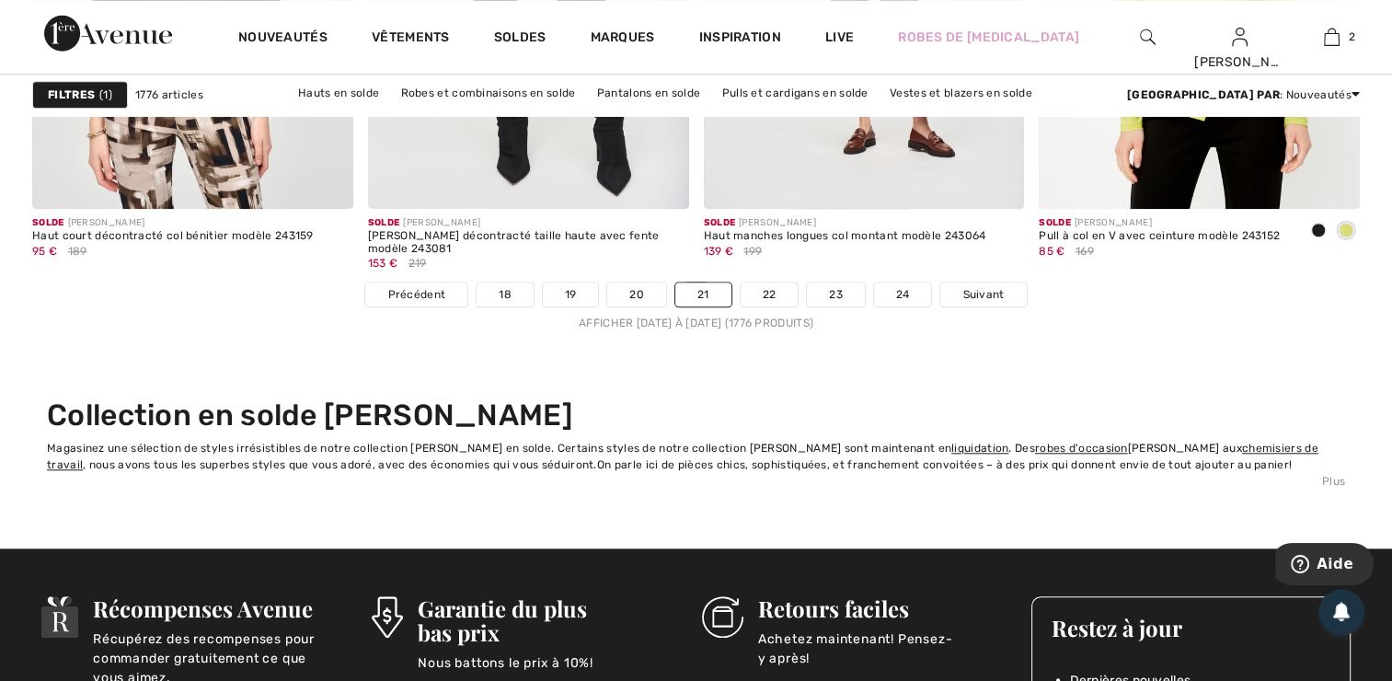
scroll to position [8794, 0]
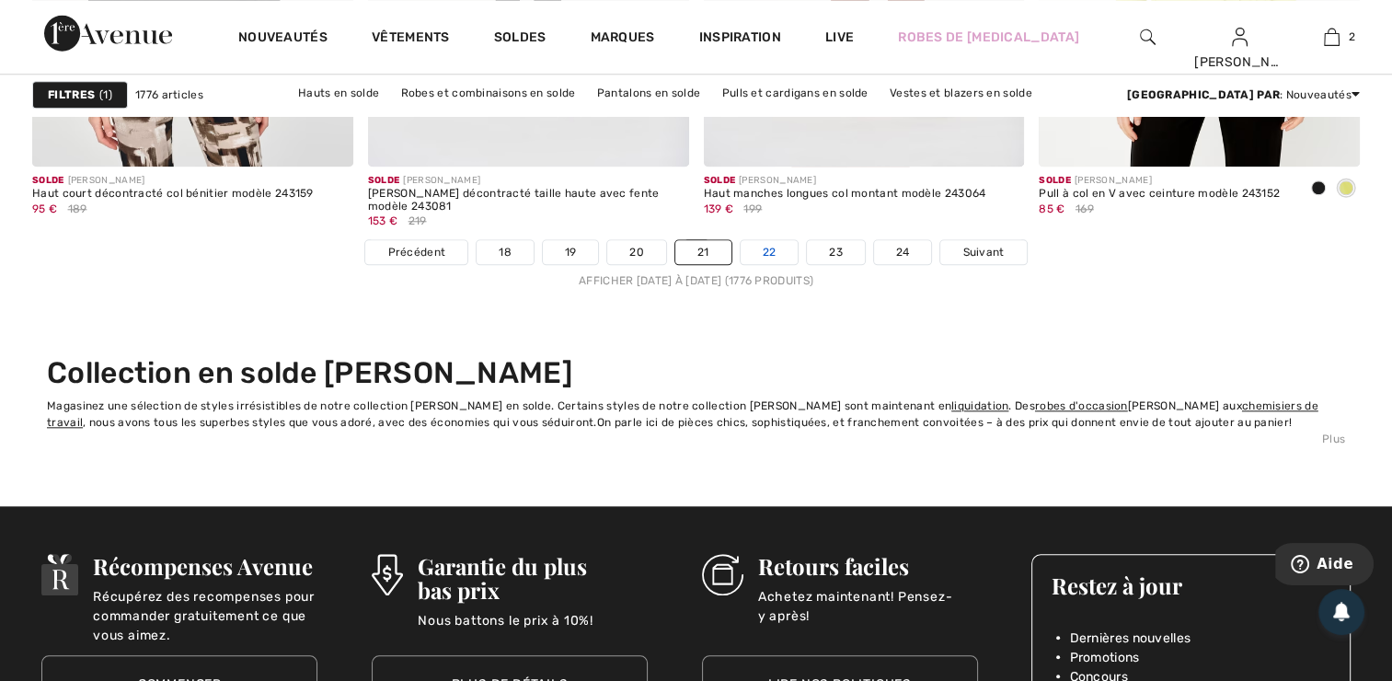
click at [773, 247] on link "22" at bounding box center [769, 252] width 58 height 24
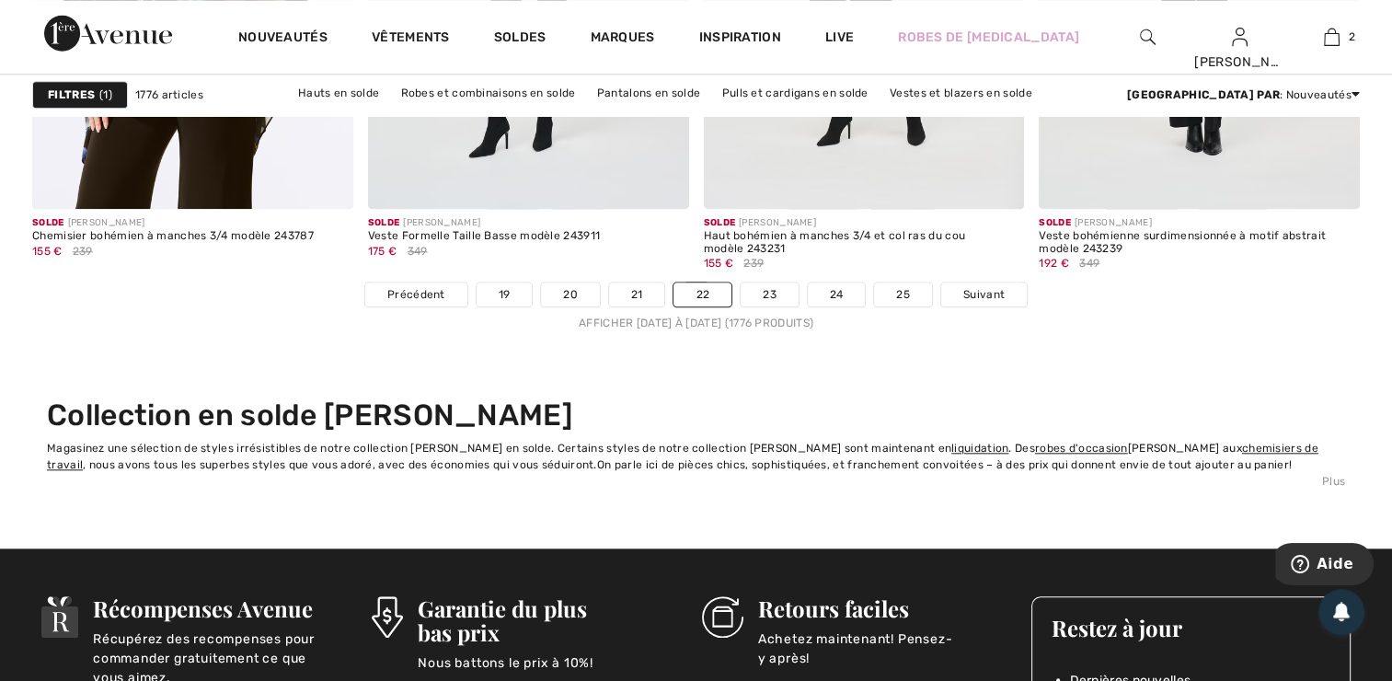
scroll to position [8755, 0]
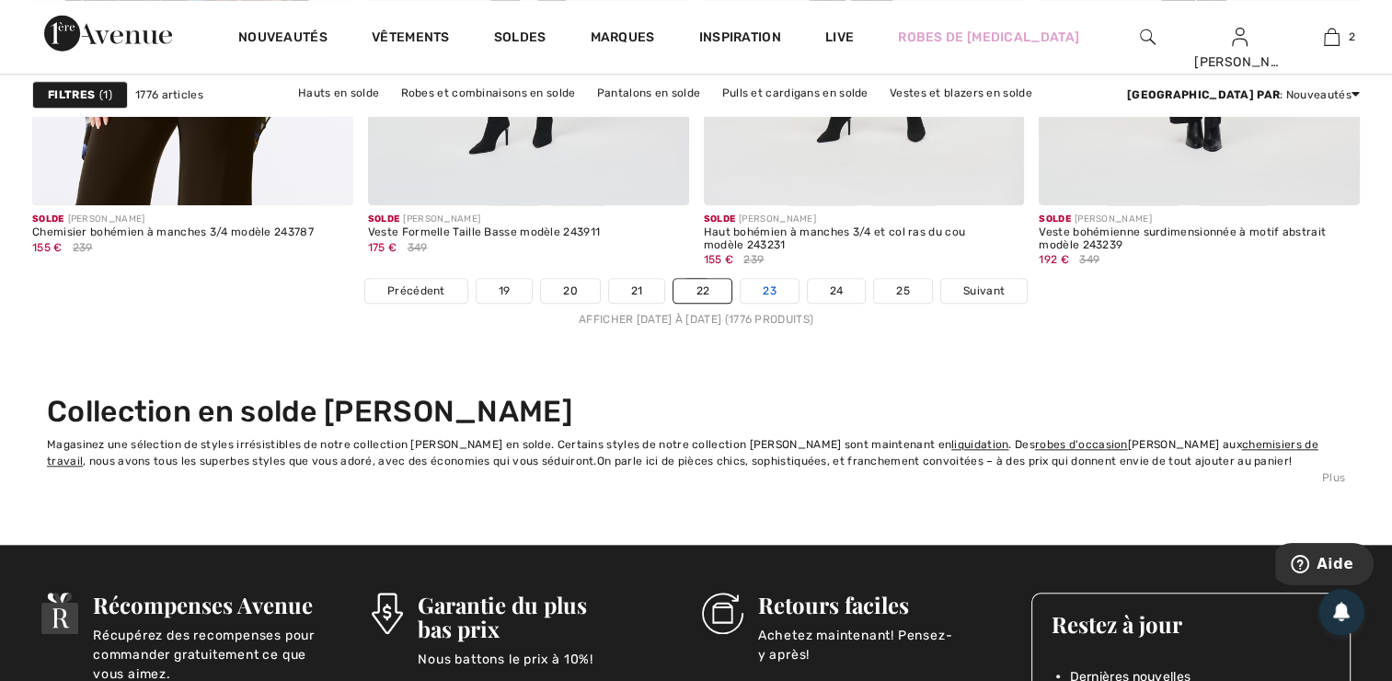
click at [765, 280] on link "23" at bounding box center [769, 291] width 58 height 24
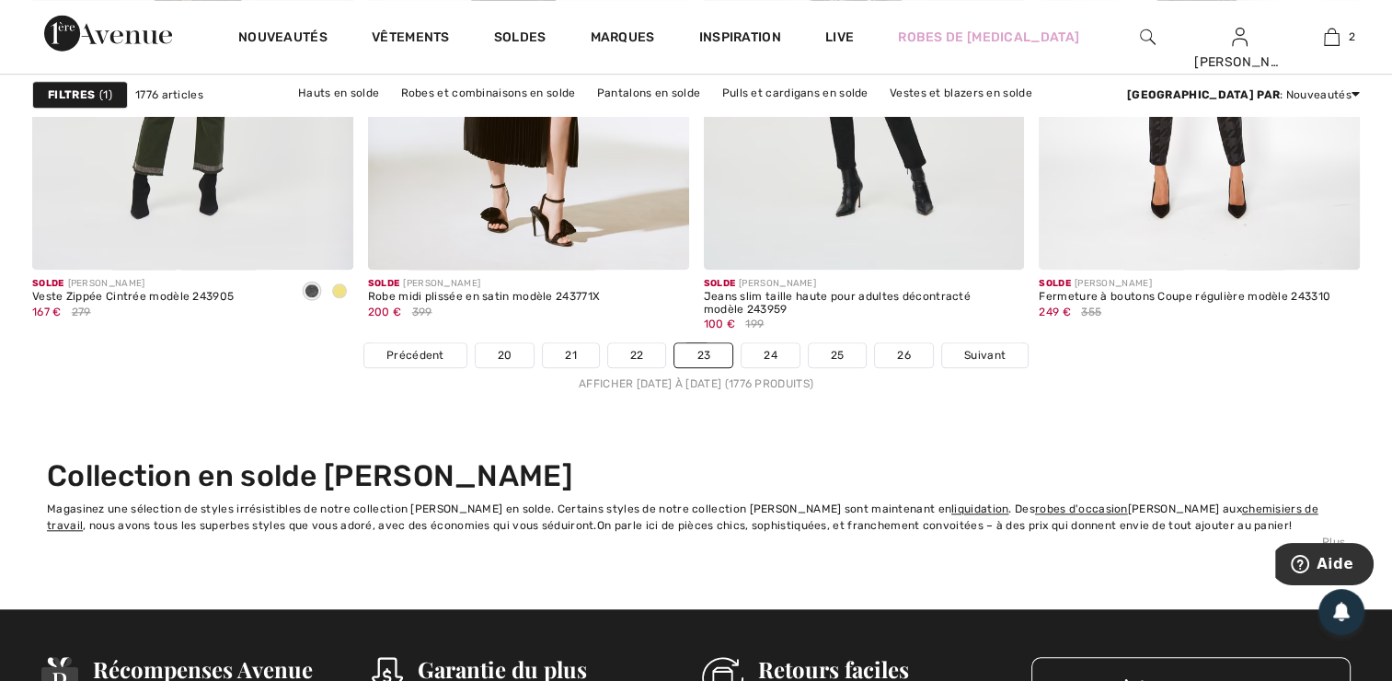
scroll to position [8771, 0]
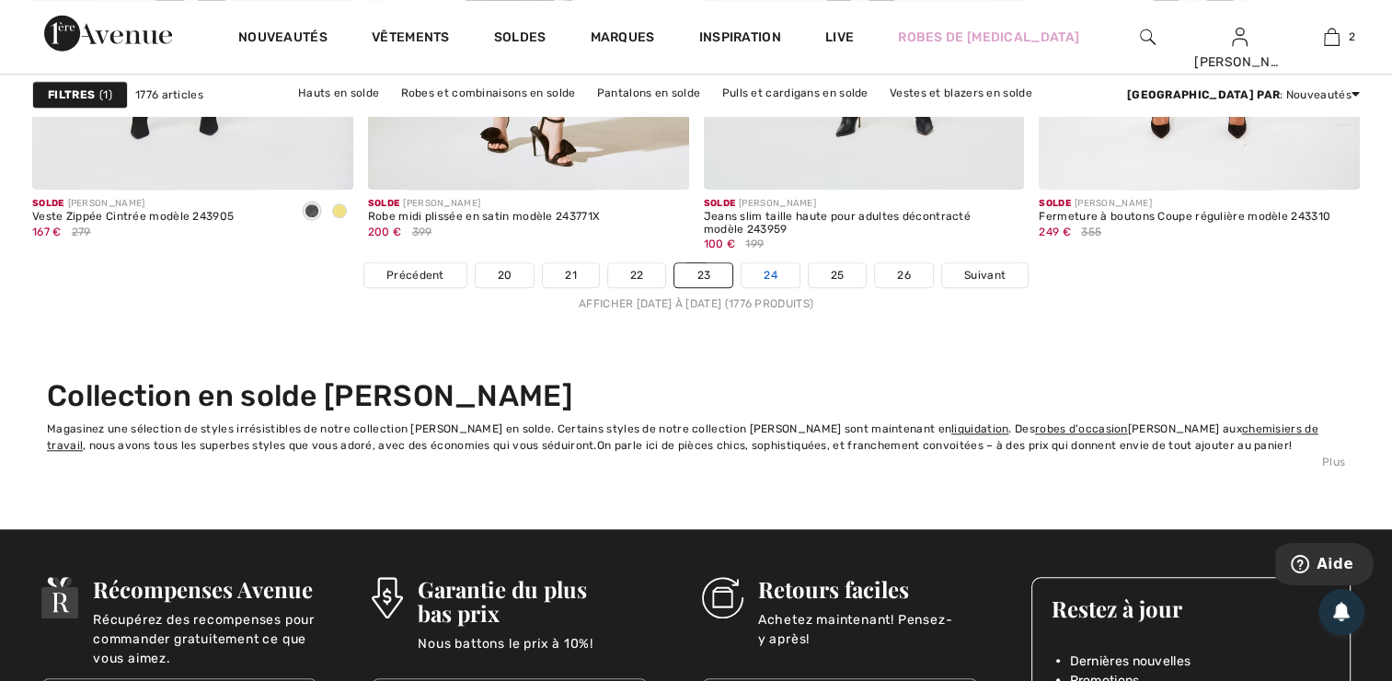
click at [760, 264] on link "24" at bounding box center [770, 275] width 58 height 24
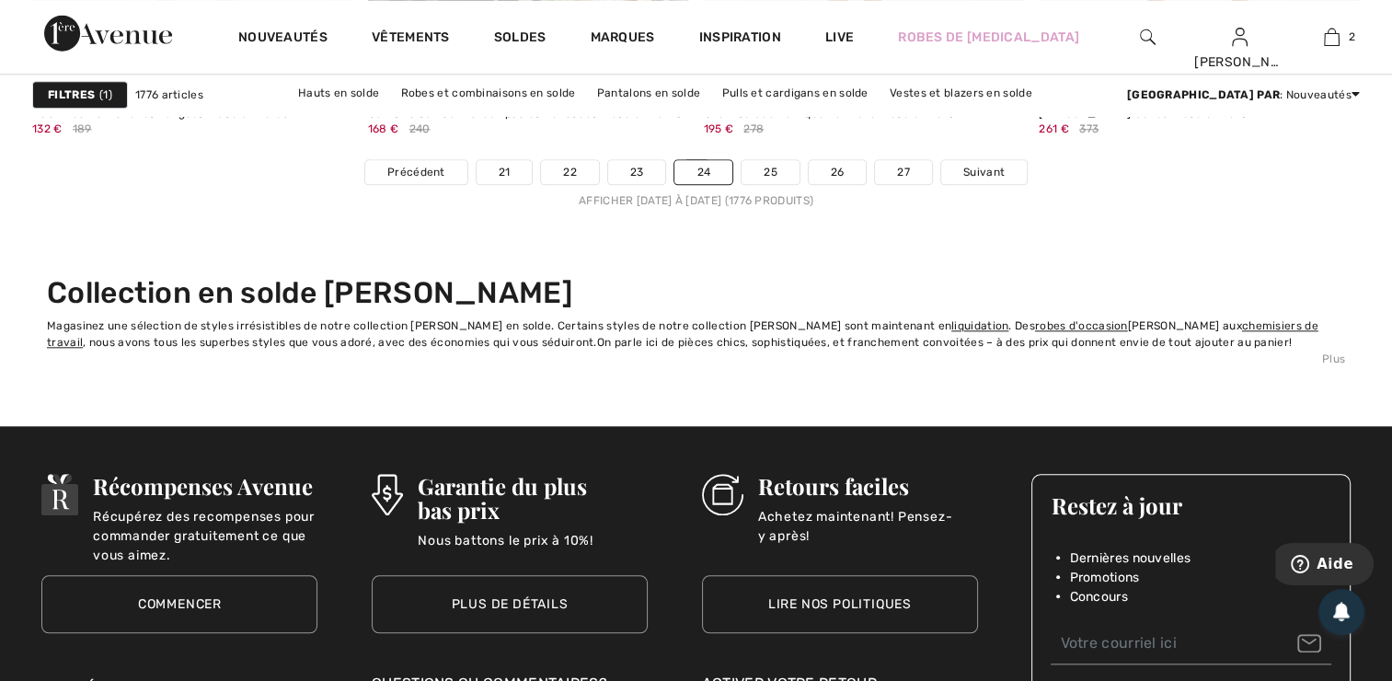
scroll to position [8915, 0]
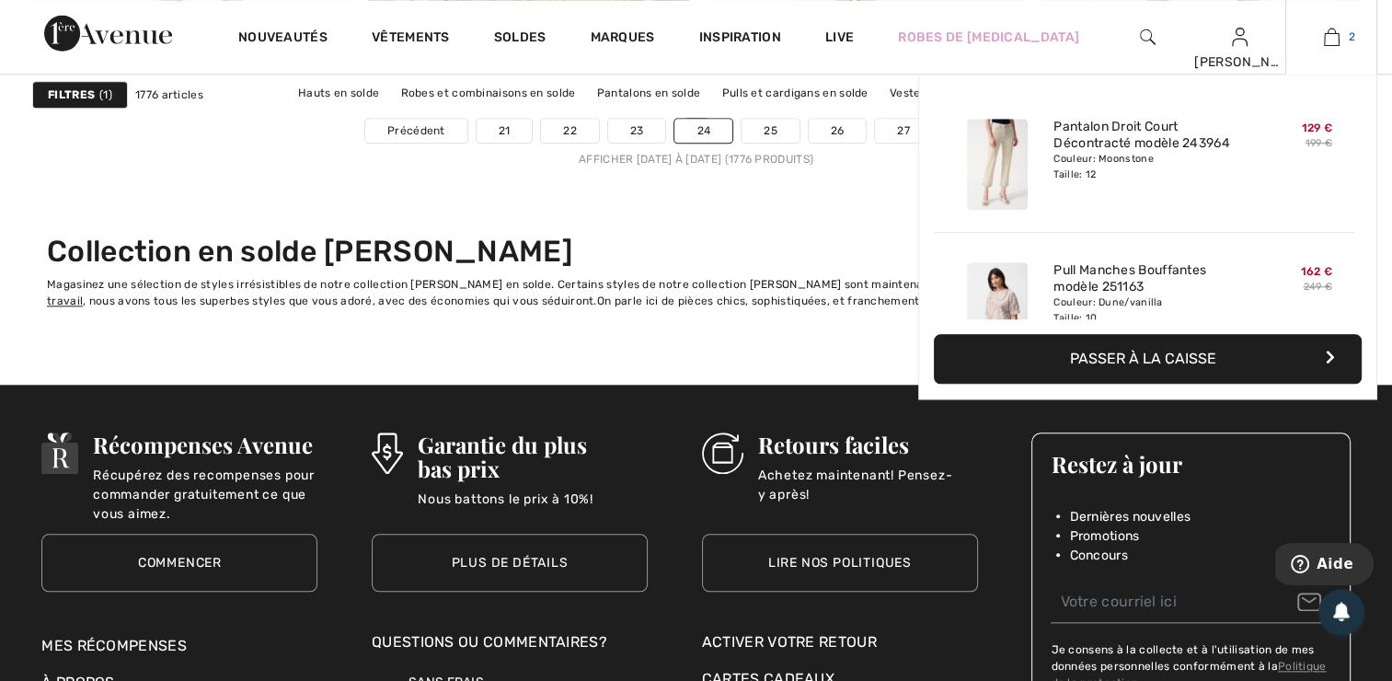
click at [1327, 40] on img at bounding box center [1332, 37] width 16 height 22
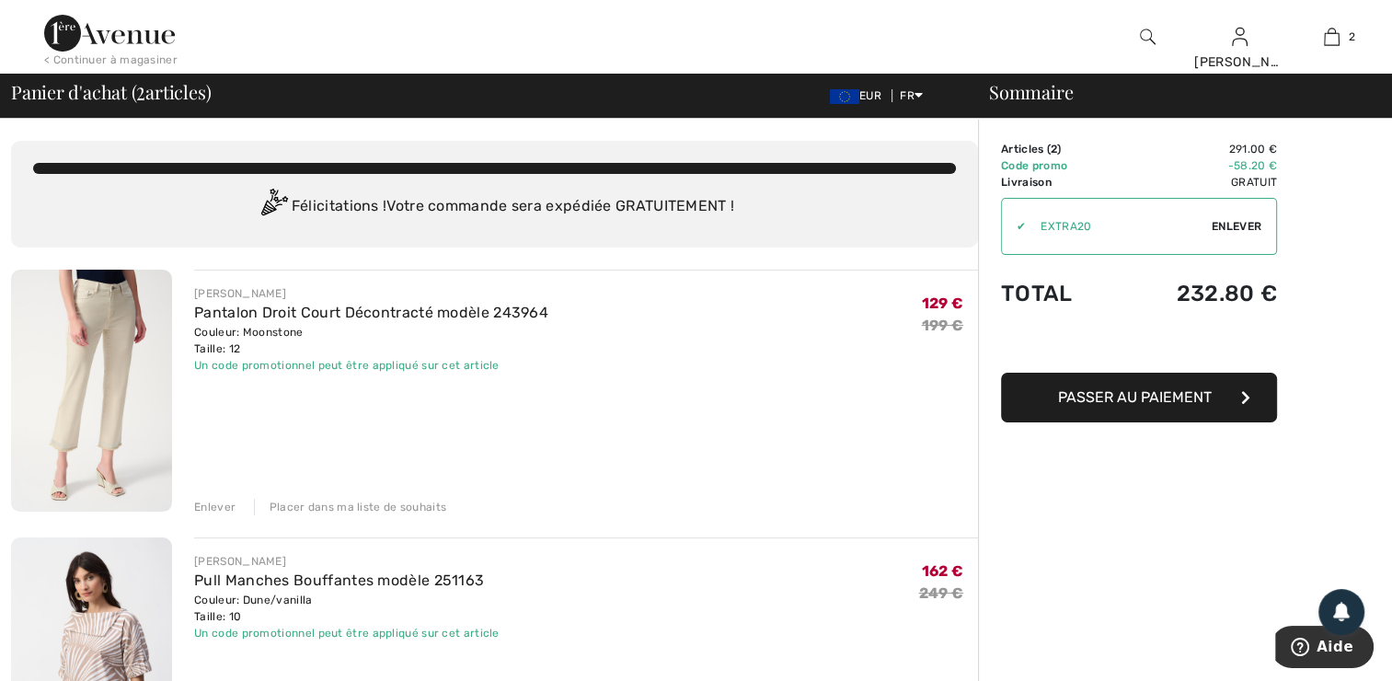
click at [124, 385] on img at bounding box center [91, 391] width 161 height 242
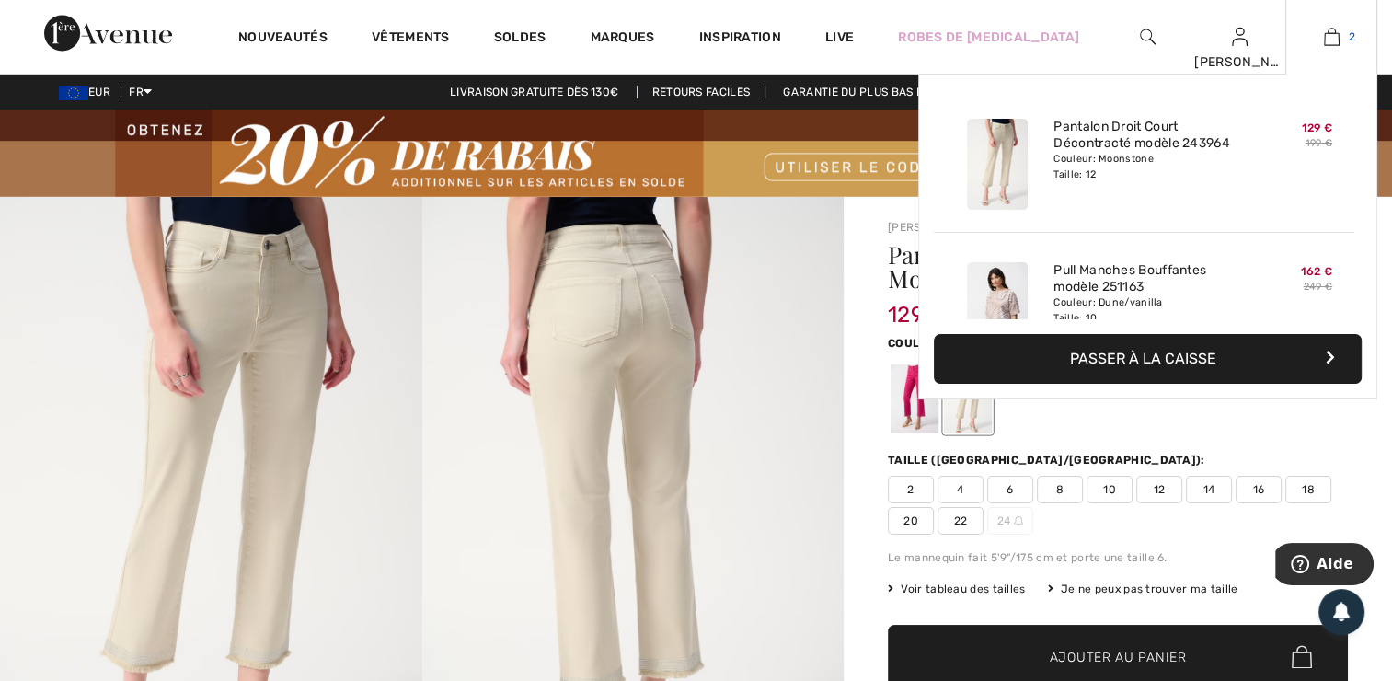
click at [1327, 40] on img at bounding box center [1332, 37] width 16 height 22
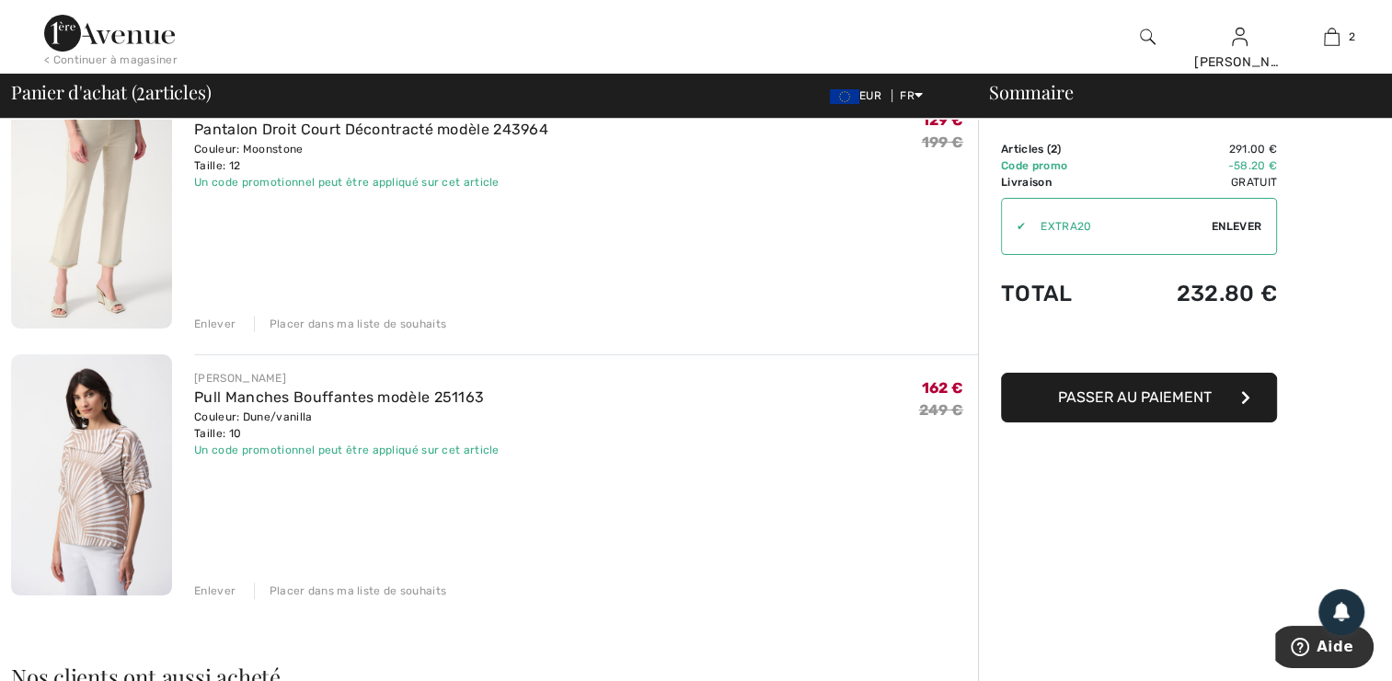
scroll to position [184, 0]
click at [89, 460] on img at bounding box center [91, 473] width 161 height 241
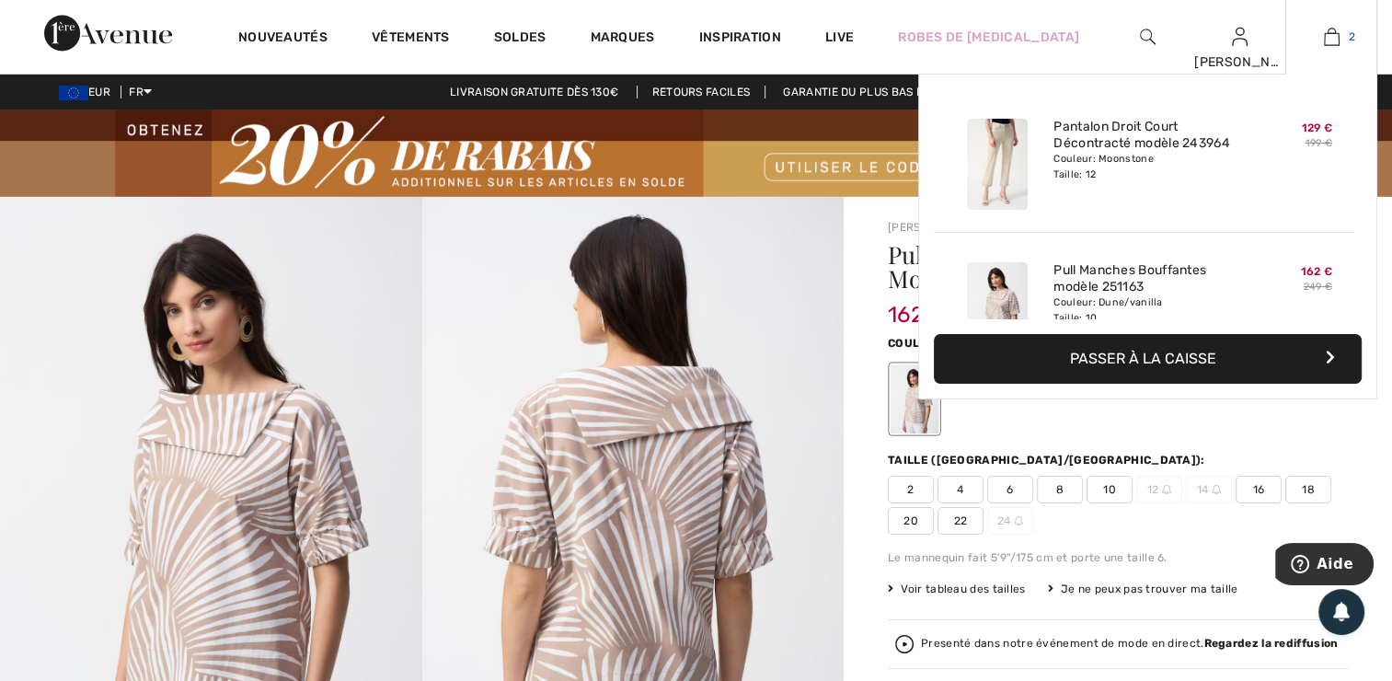
click at [1333, 42] on img at bounding box center [1332, 37] width 16 height 22
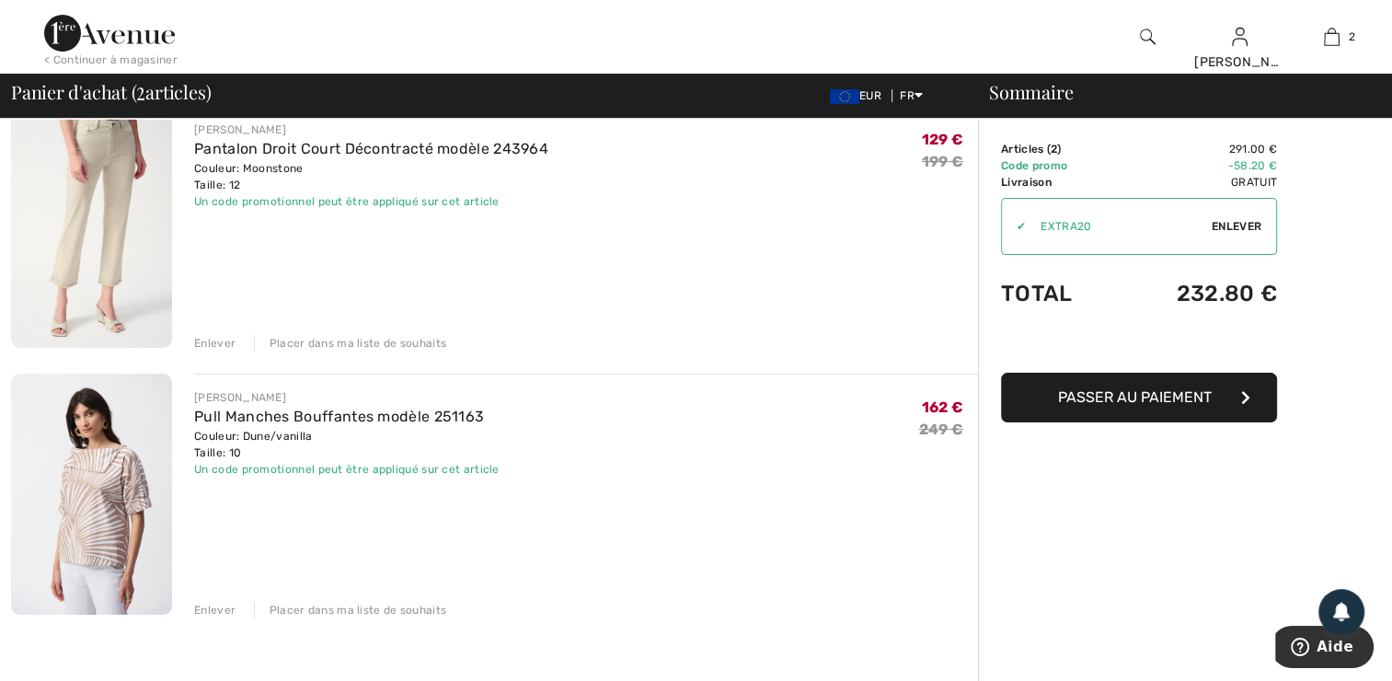
scroll to position [166, 0]
click at [1053, 391] on button "Passer au paiement" at bounding box center [1139, 398] width 276 height 50
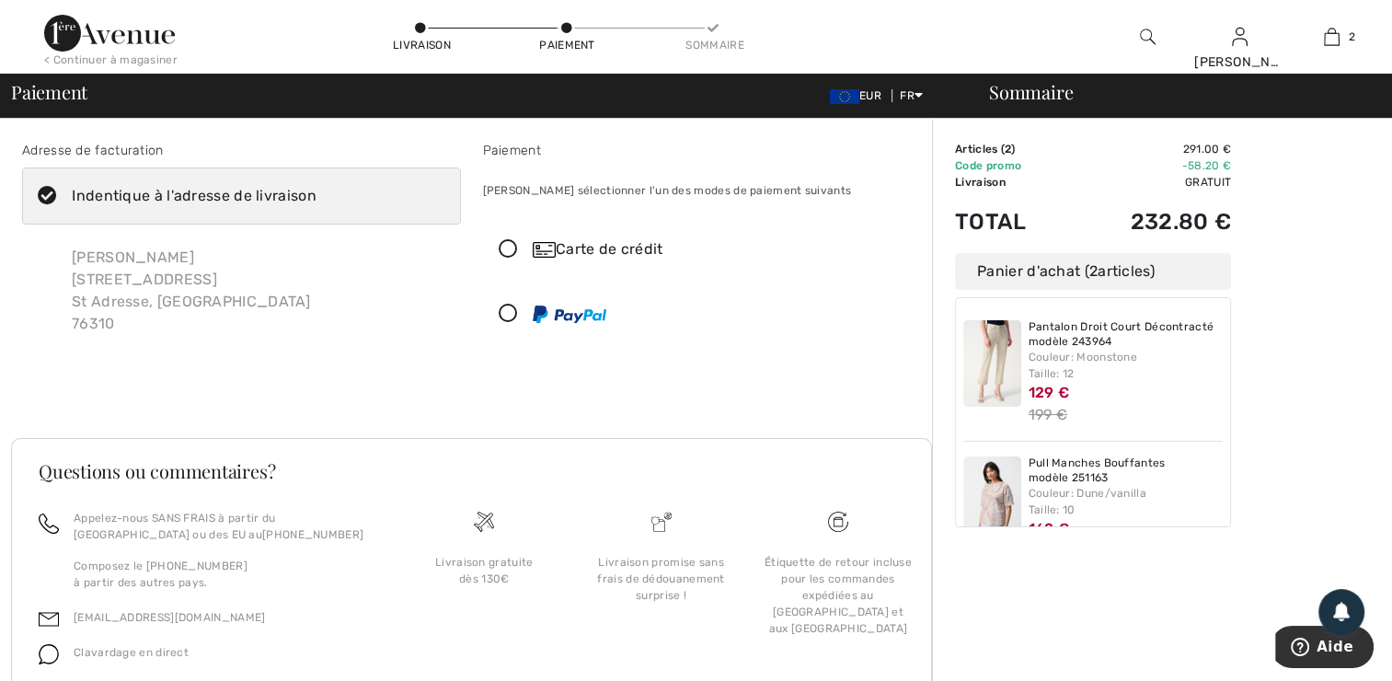
click at [510, 252] on icon at bounding box center [508, 249] width 49 height 19
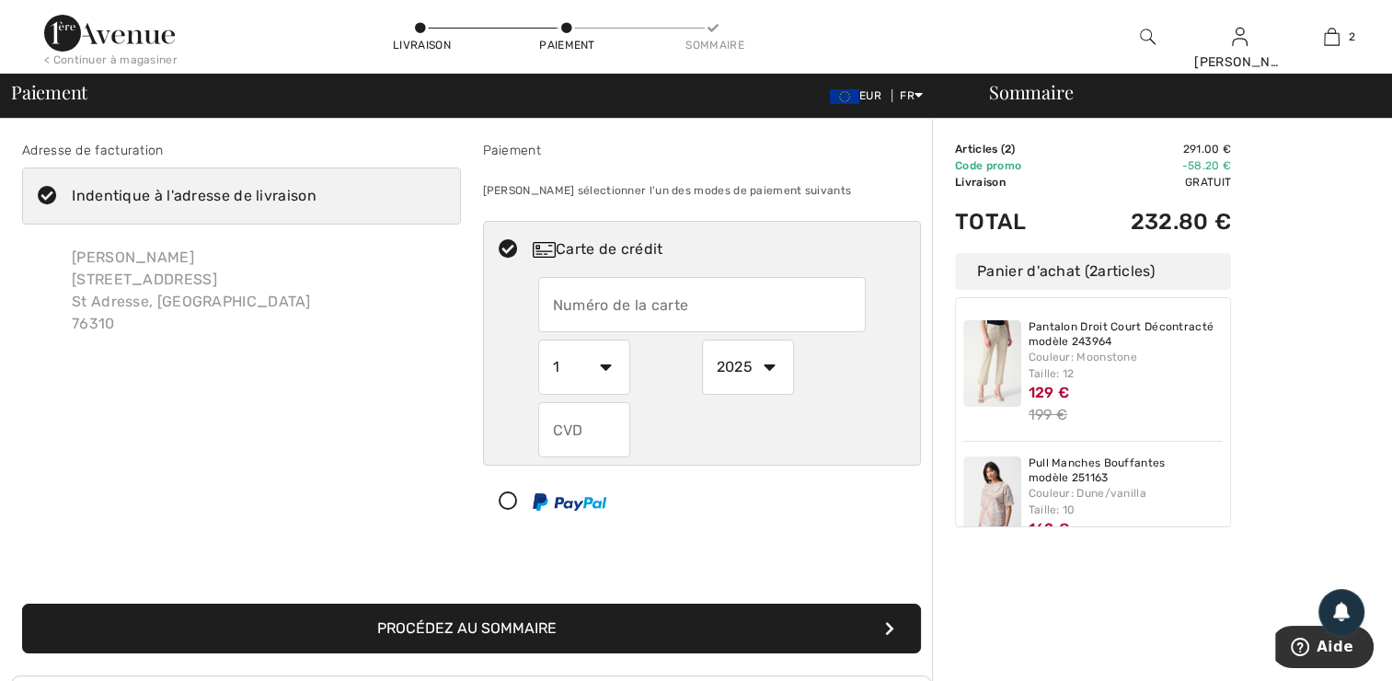
click at [587, 303] on input "text" at bounding box center [701, 304] width 327 height 55
type input "4974908028100020"
click at [603, 369] on select "1 2 3 4 5 6 7 8 9 10 11 12" at bounding box center [584, 366] width 92 height 55
select select "8"
click at [538, 339] on select "1 2 3 4 5 6 7 8 9 10 11 12" at bounding box center [584, 366] width 92 height 55
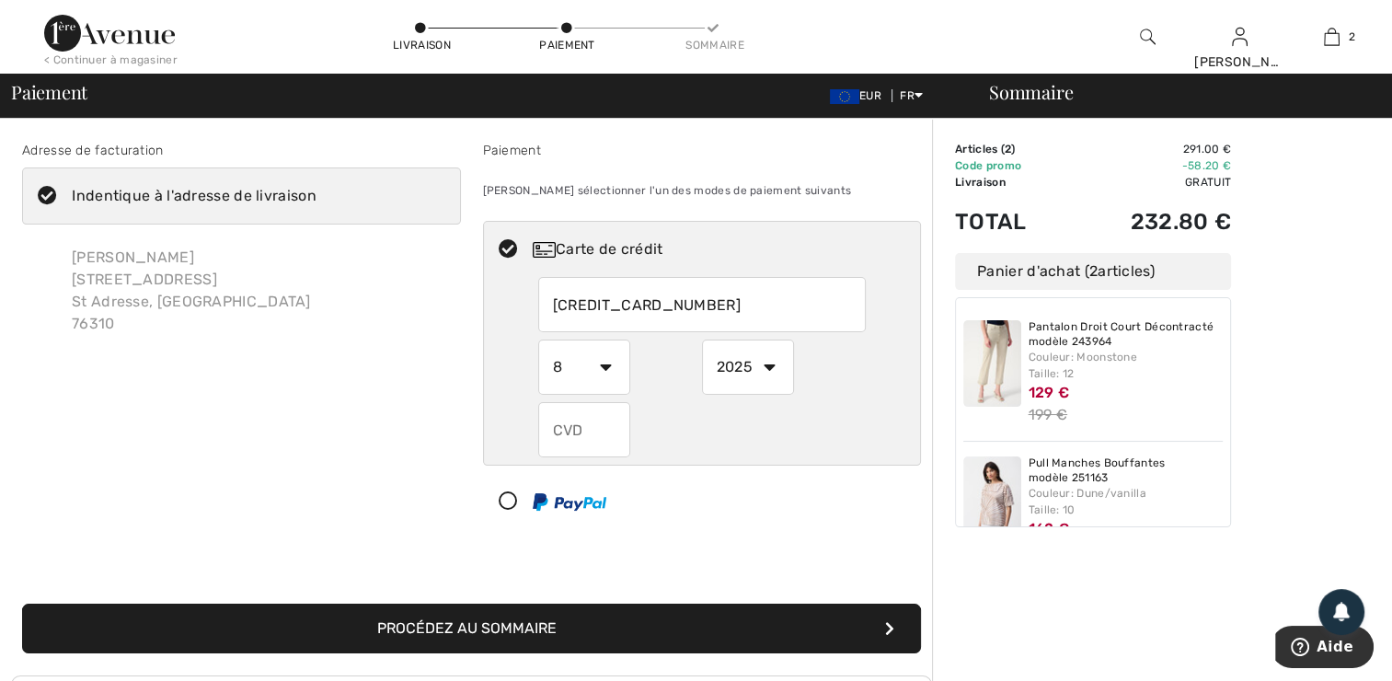
click at [773, 363] on select "2025 2026 2027 2028 2029 2030 2031 2032 2033 2034 2035" at bounding box center [748, 366] width 92 height 55
select select "2026"
click at [702, 339] on select "2025 2026 2027 2028 2029 2030 2031 2032 2033 2034 2035" at bounding box center [748, 366] width 92 height 55
click at [579, 428] on input "text" at bounding box center [584, 429] width 92 height 55
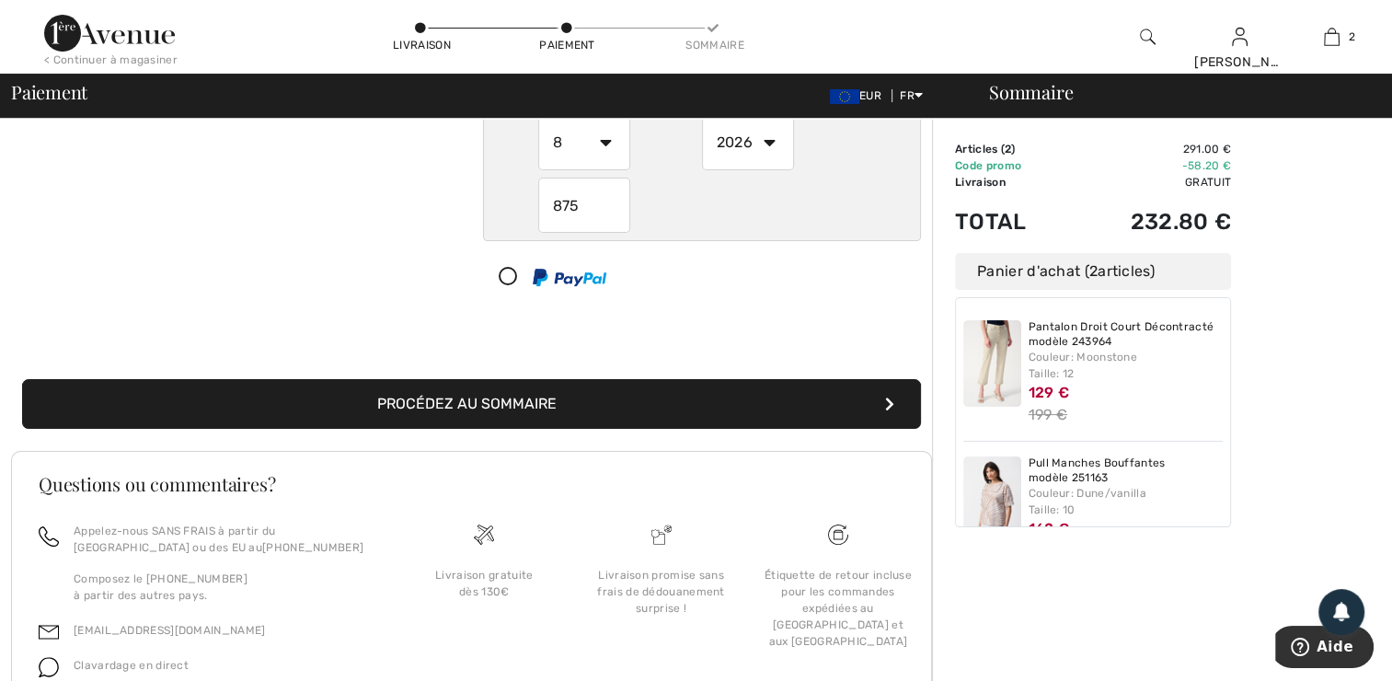
scroll to position [231, 0]
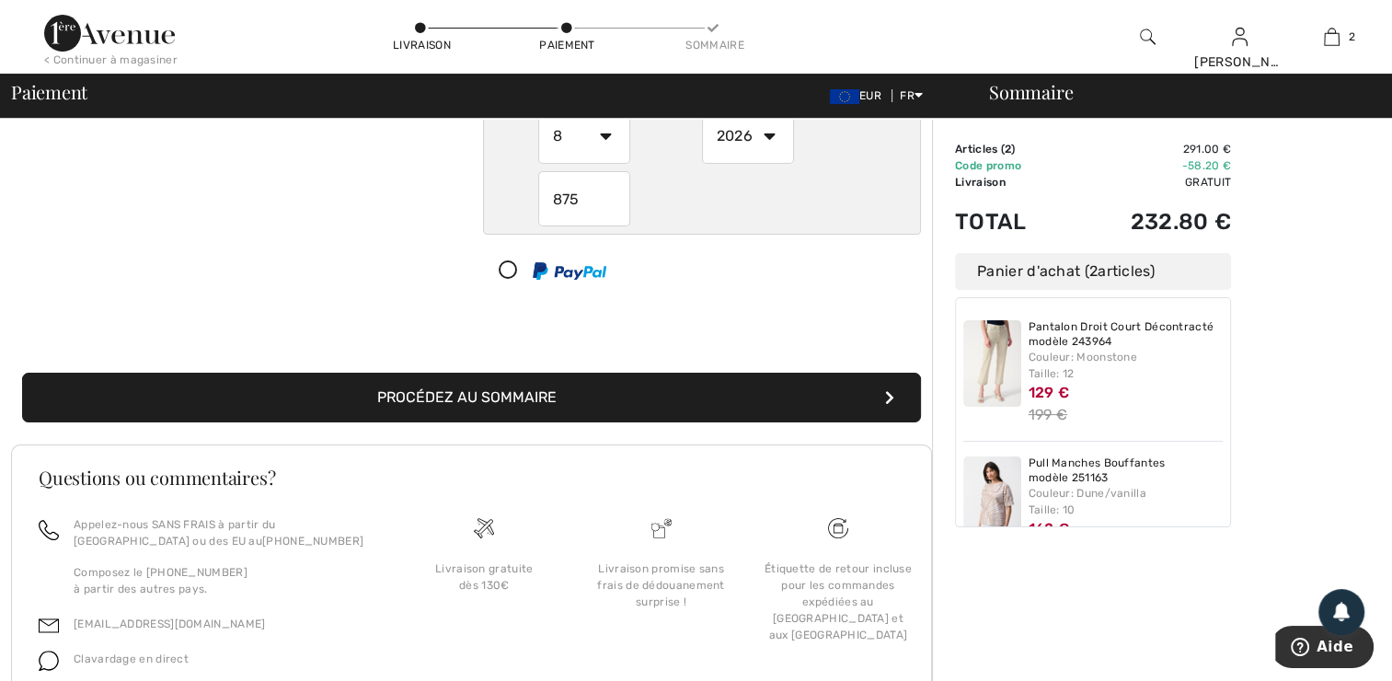
type input "875"
click at [524, 391] on button "Procédez au sommaire" at bounding box center [471, 398] width 899 height 50
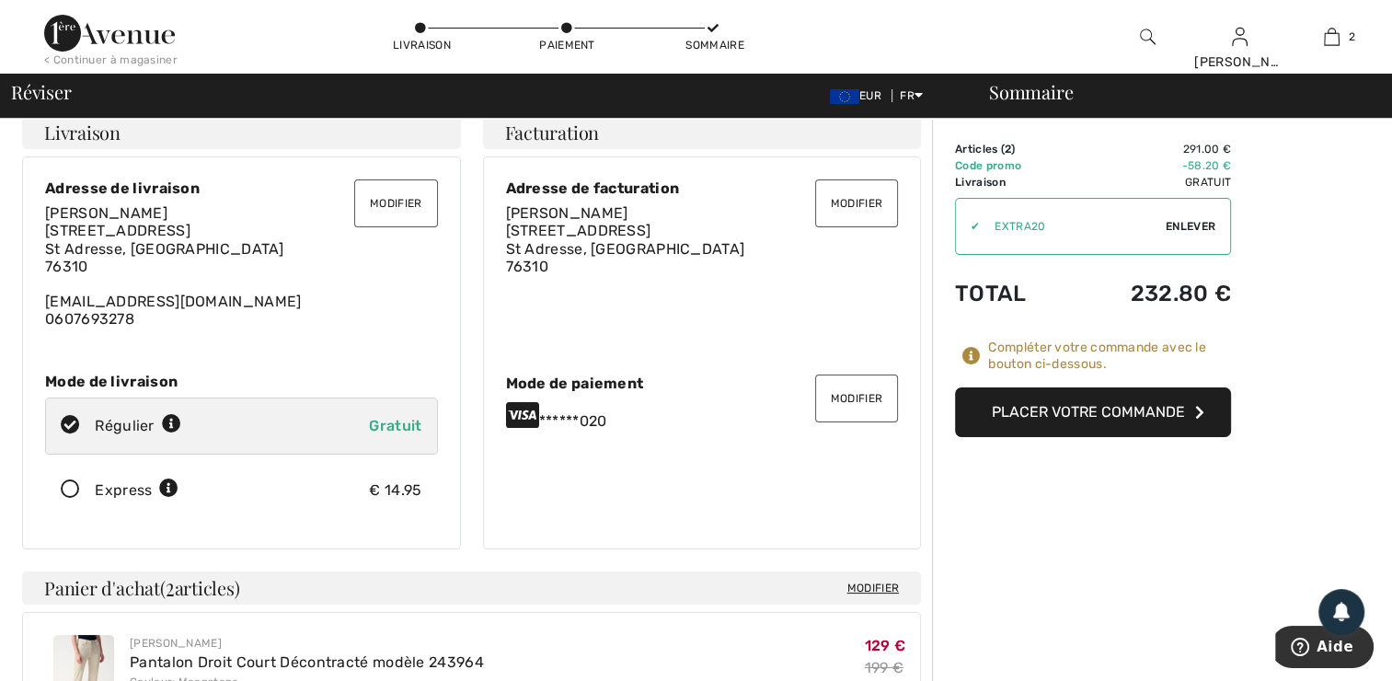
scroll to position [18, 0]
click at [993, 417] on button "Placer votre commande" at bounding box center [1093, 412] width 276 height 50
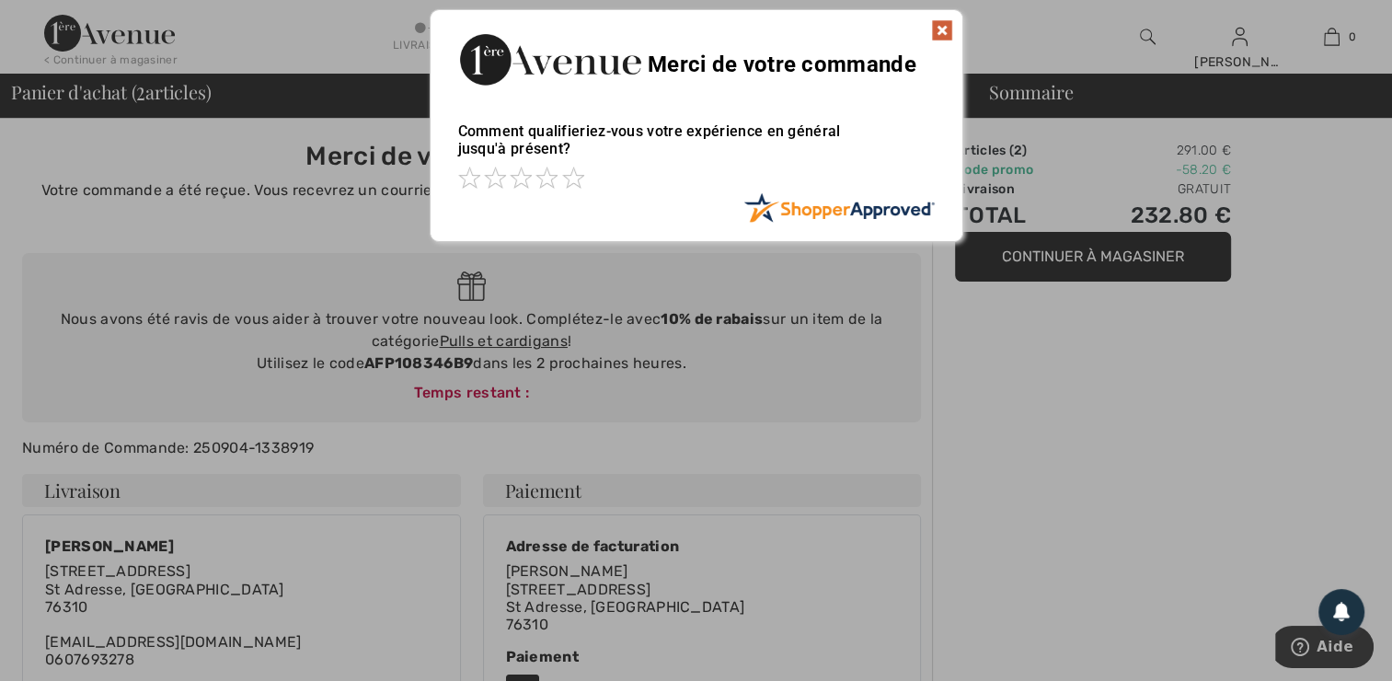
click at [949, 29] on img at bounding box center [942, 30] width 22 height 22
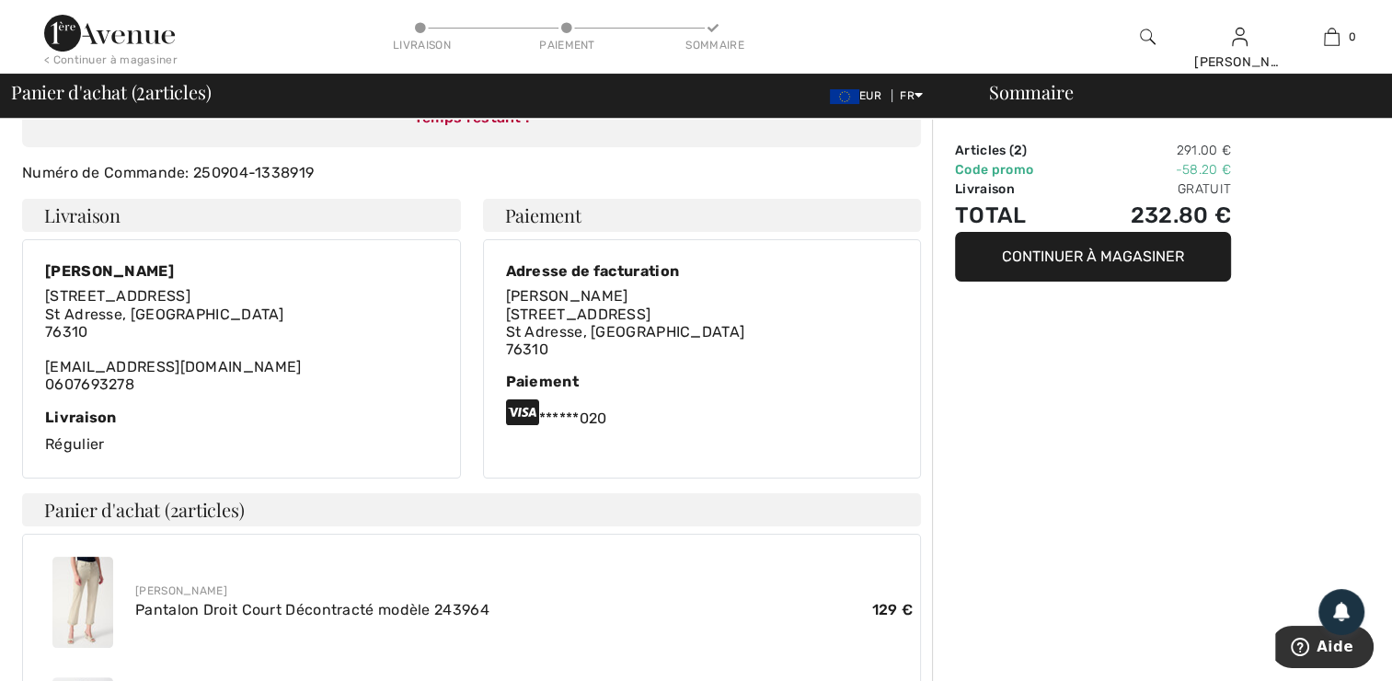
scroll to position [272, 0]
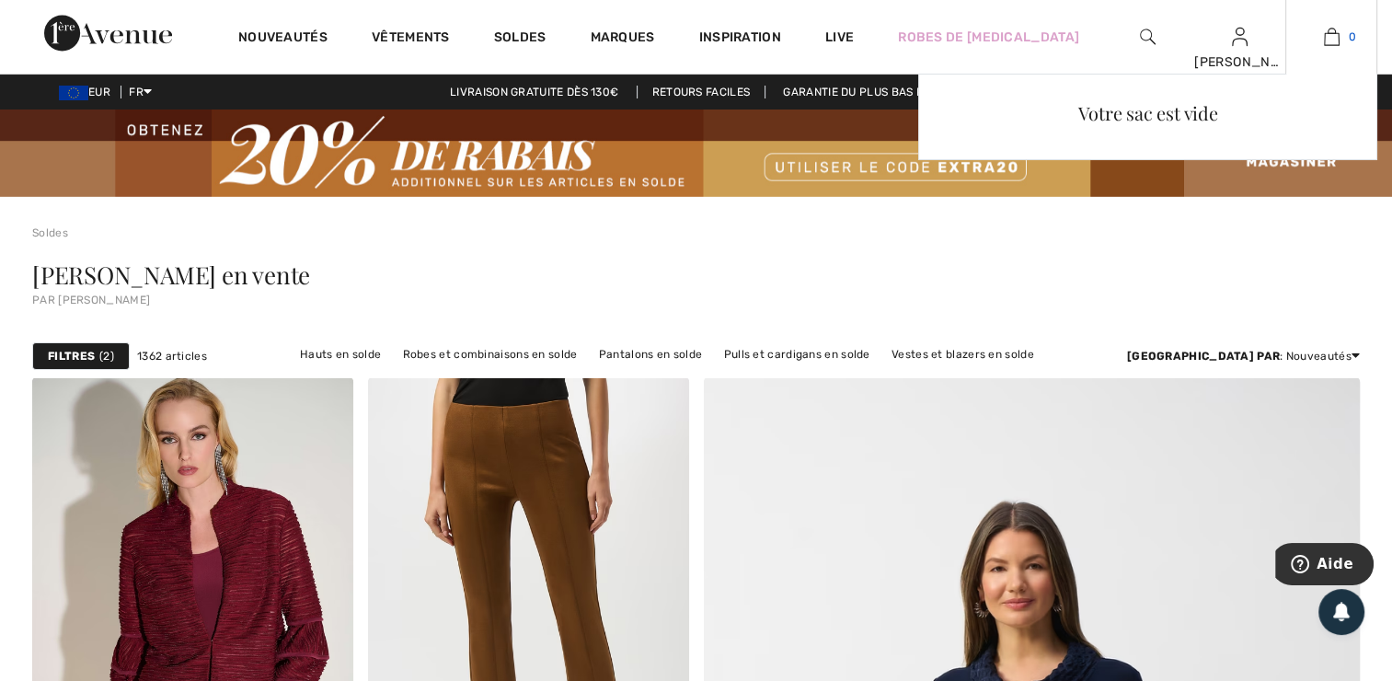
click at [1333, 38] on img at bounding box center [1332, 37] width 16 height 22
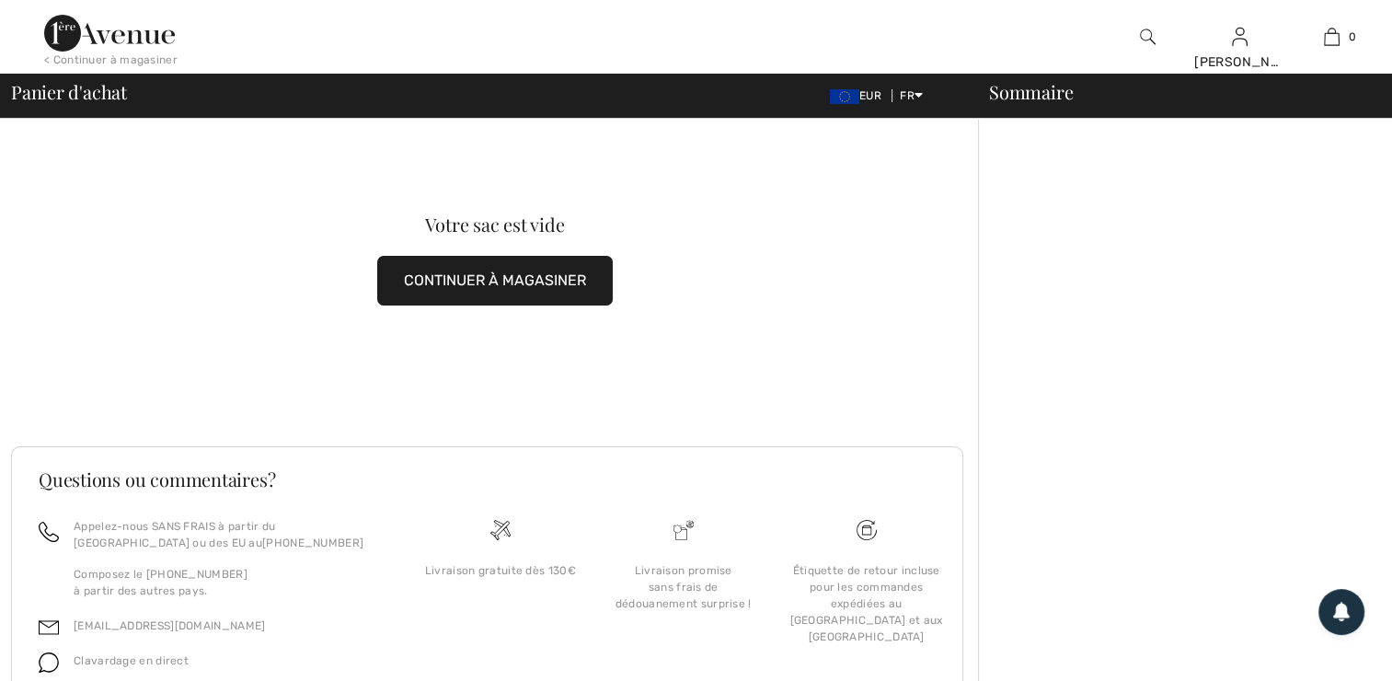
click at [1240, 45] on img at bounding box center [1240, 37] width 16 height 22
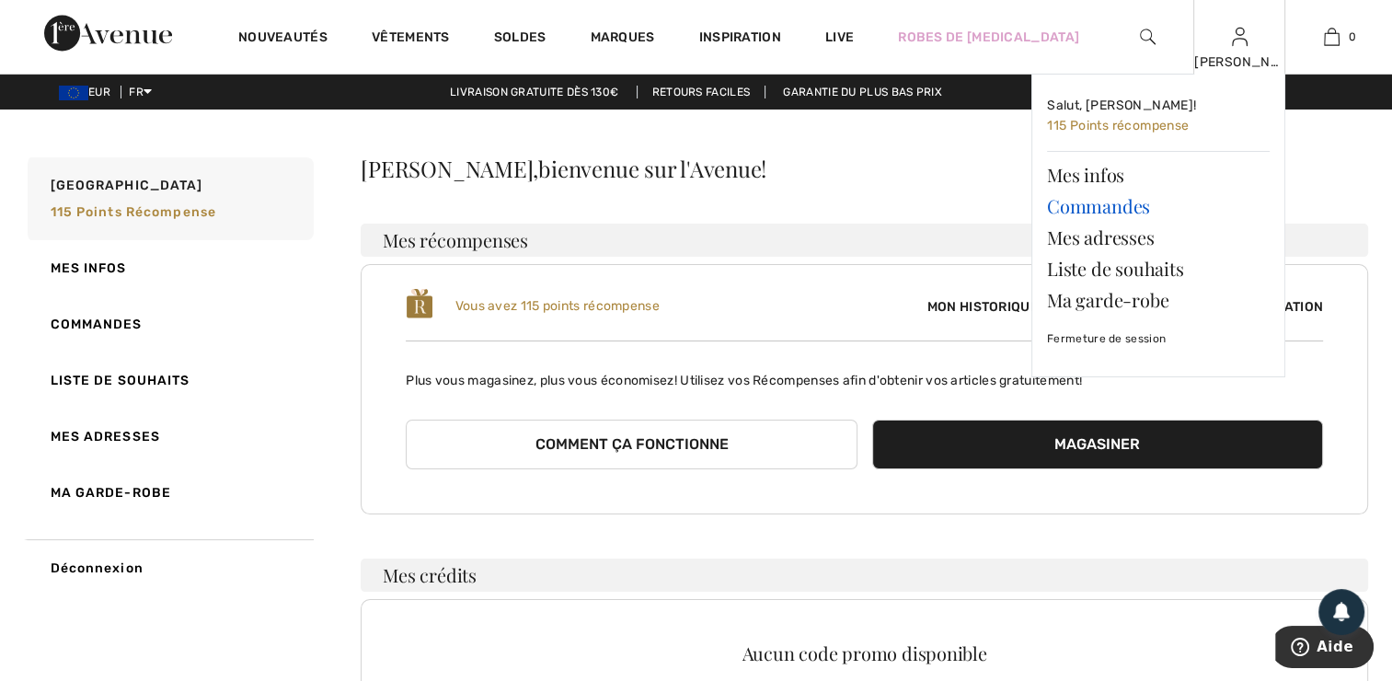
click at [1093, 206] on link "Commandes" at bounding box center [1158, 205] width 223 height 31
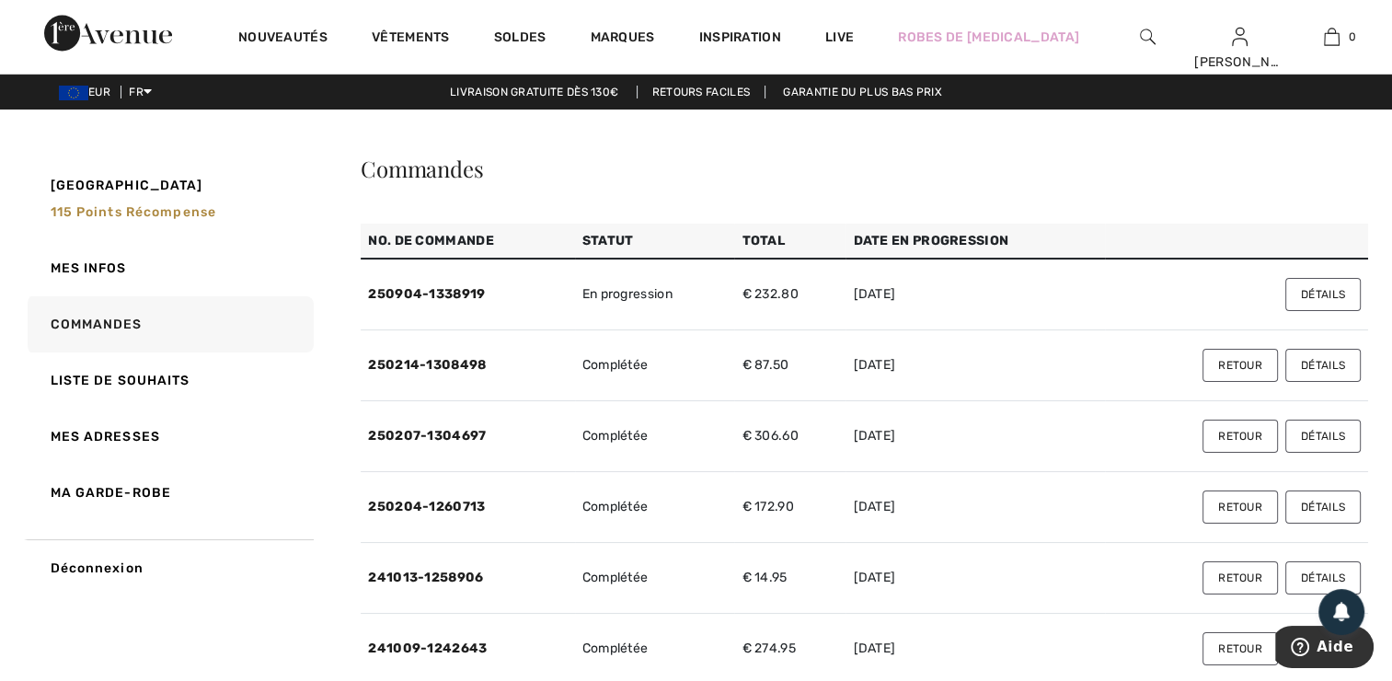
click at [1314, 294] on button "Détails" at bounding box center [1322, 294] width 75 height 33
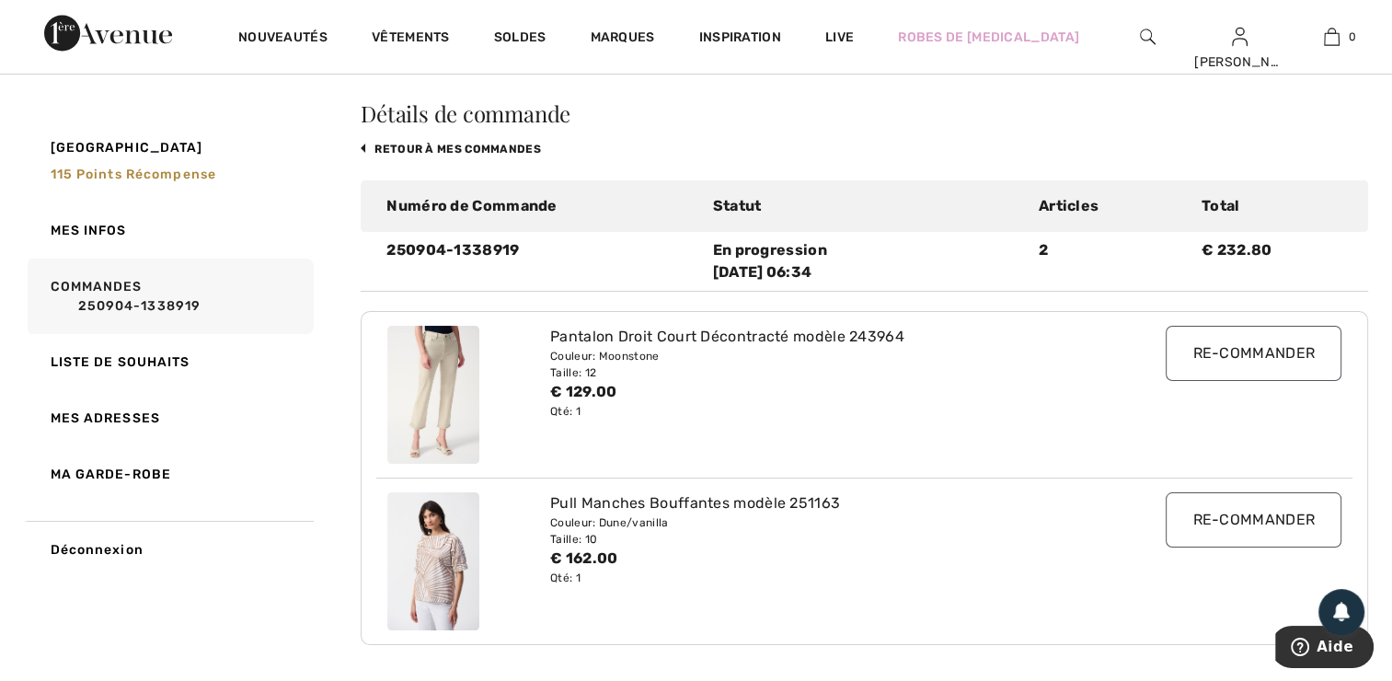
scroll to position [59, 0]
